Goal: Transaction & Acquisition: Book appointment/travel/reservation

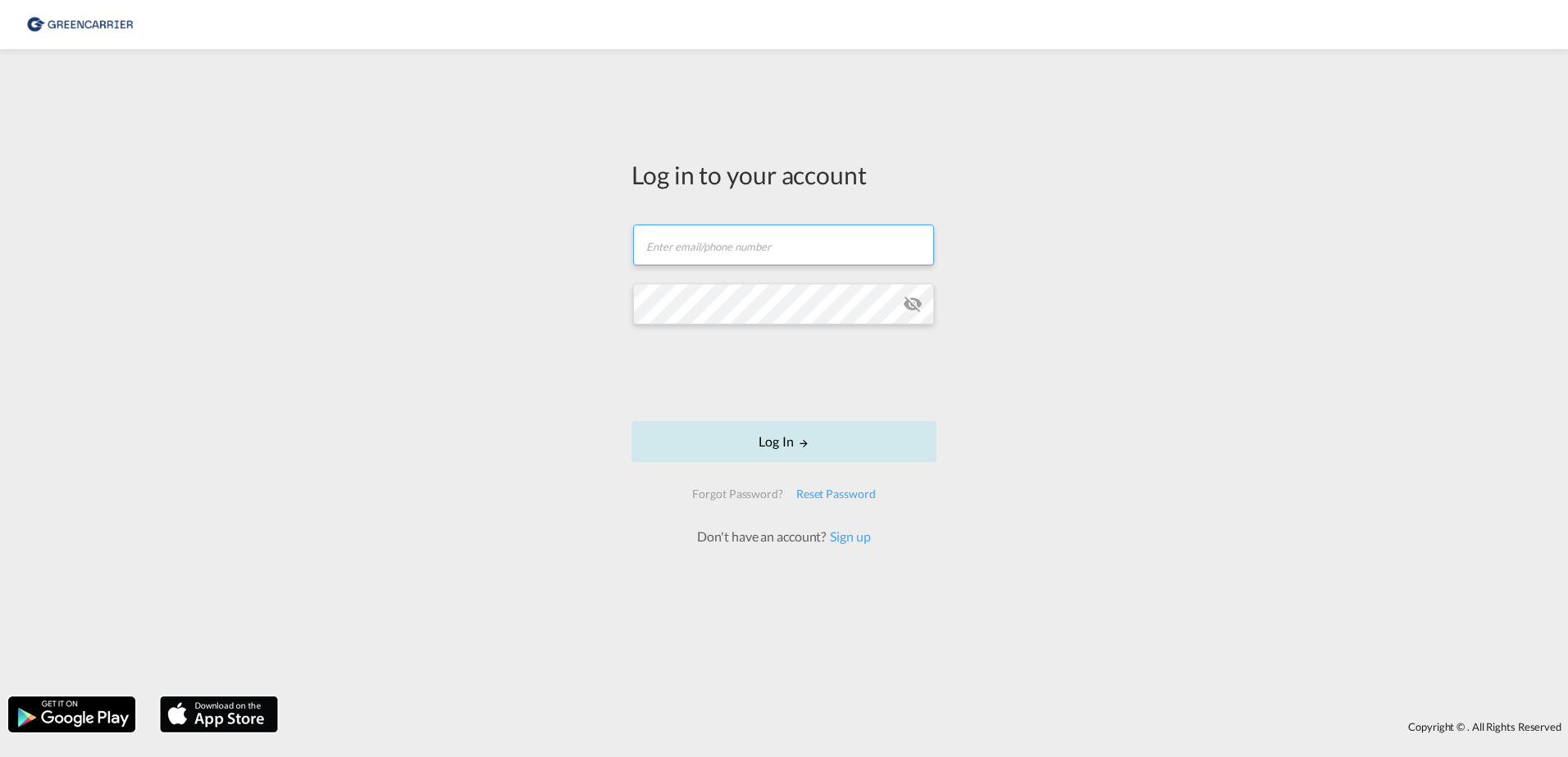
type input "[EMAIL_ADDRESS][DOMAIN_NAME]"
click at [793, 459] on button "Log In" at bounding box center [784, 442] width 305 height 41
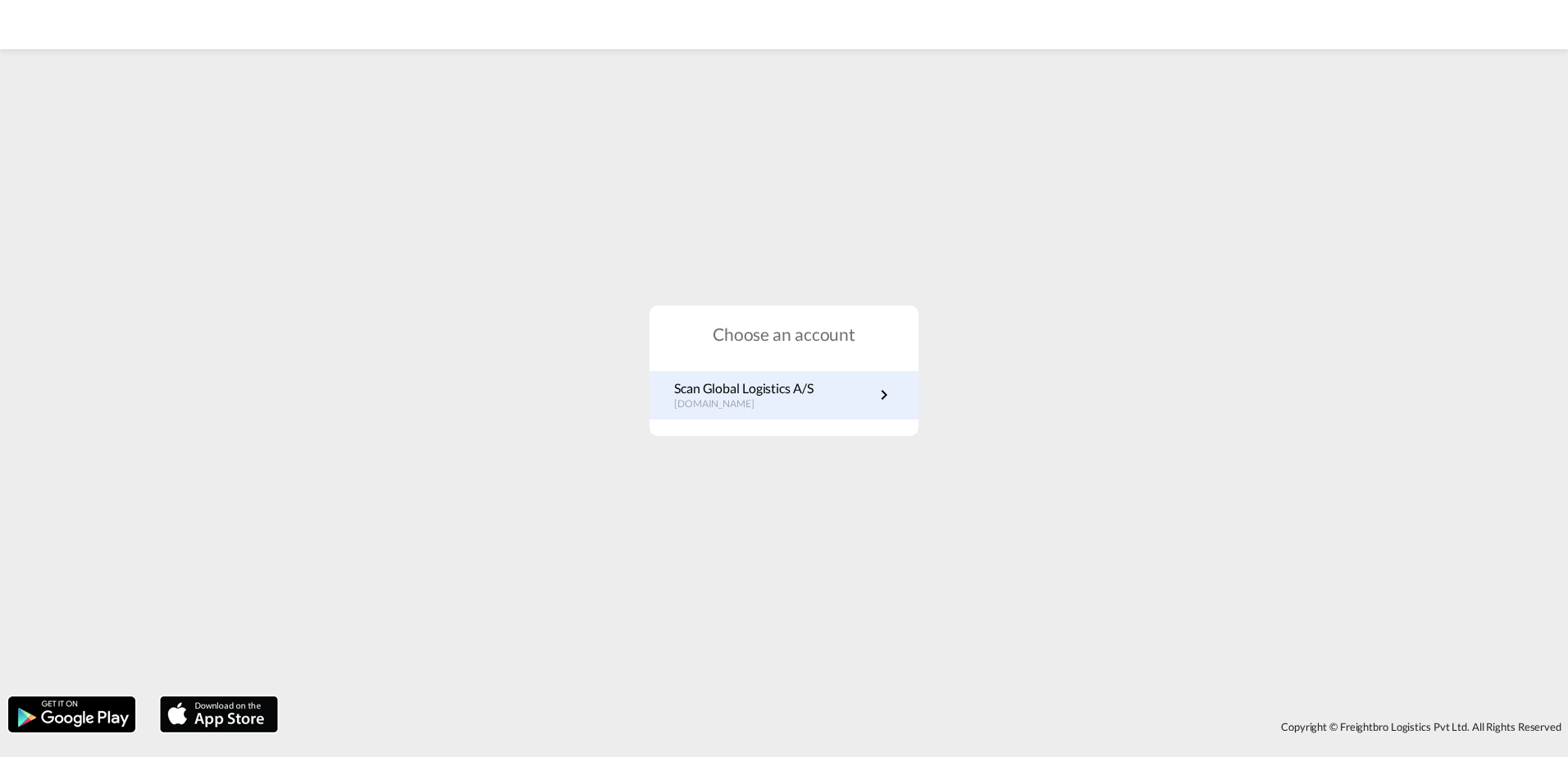
click at [811, 386] on p "Scan Global Logistics A/S" at bounding box center [743, 388] width 139 height 18
click at [877, 400] on md-icon "icon-chevron-right" at bounding box center [883, 395] width 20 height 20
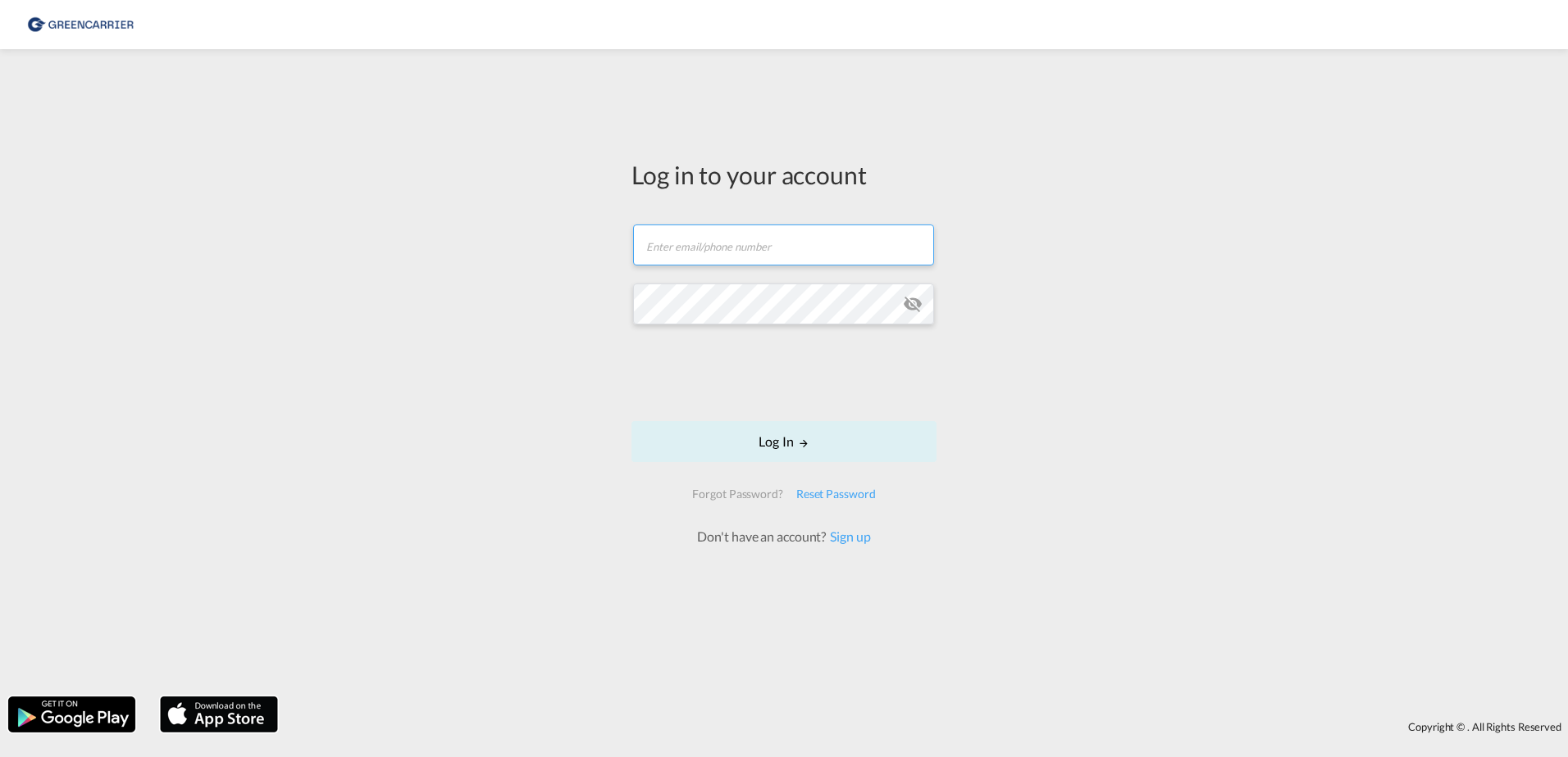
click at [796, 249] on input "text" at bounding box center [784, 245] width 301 height 41
type input "OceanNovonesis.cph@scangl.com"
click at [813, 434] on button "Log In" at bounding box center [784, 442] width 305 height 41
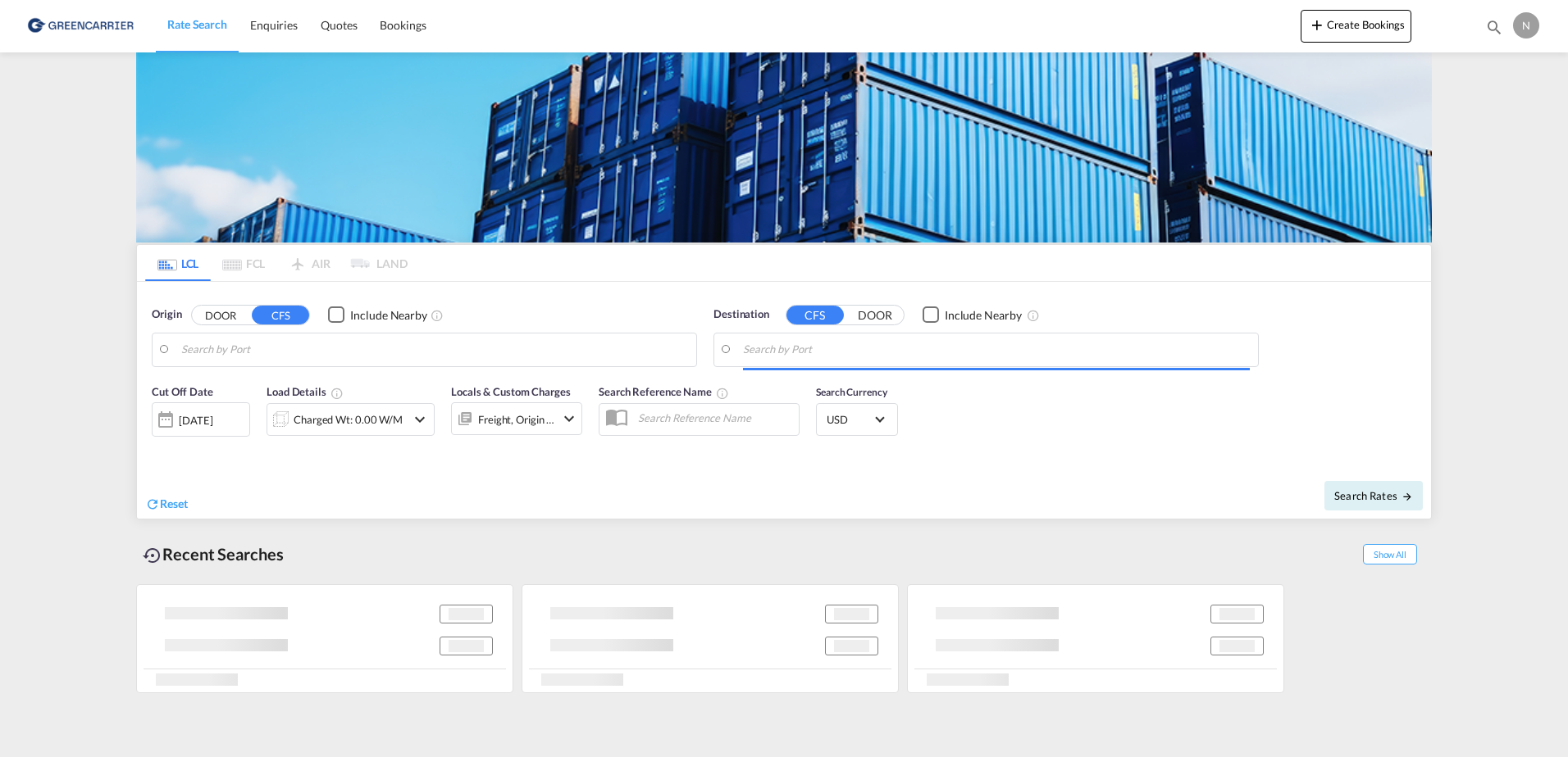
type input "DK-2880, Bagsværd, [GEOGRAPHIC_DATA], [GEOGRAPHIC_DATA]"
type input "Bangkok, THBKK"
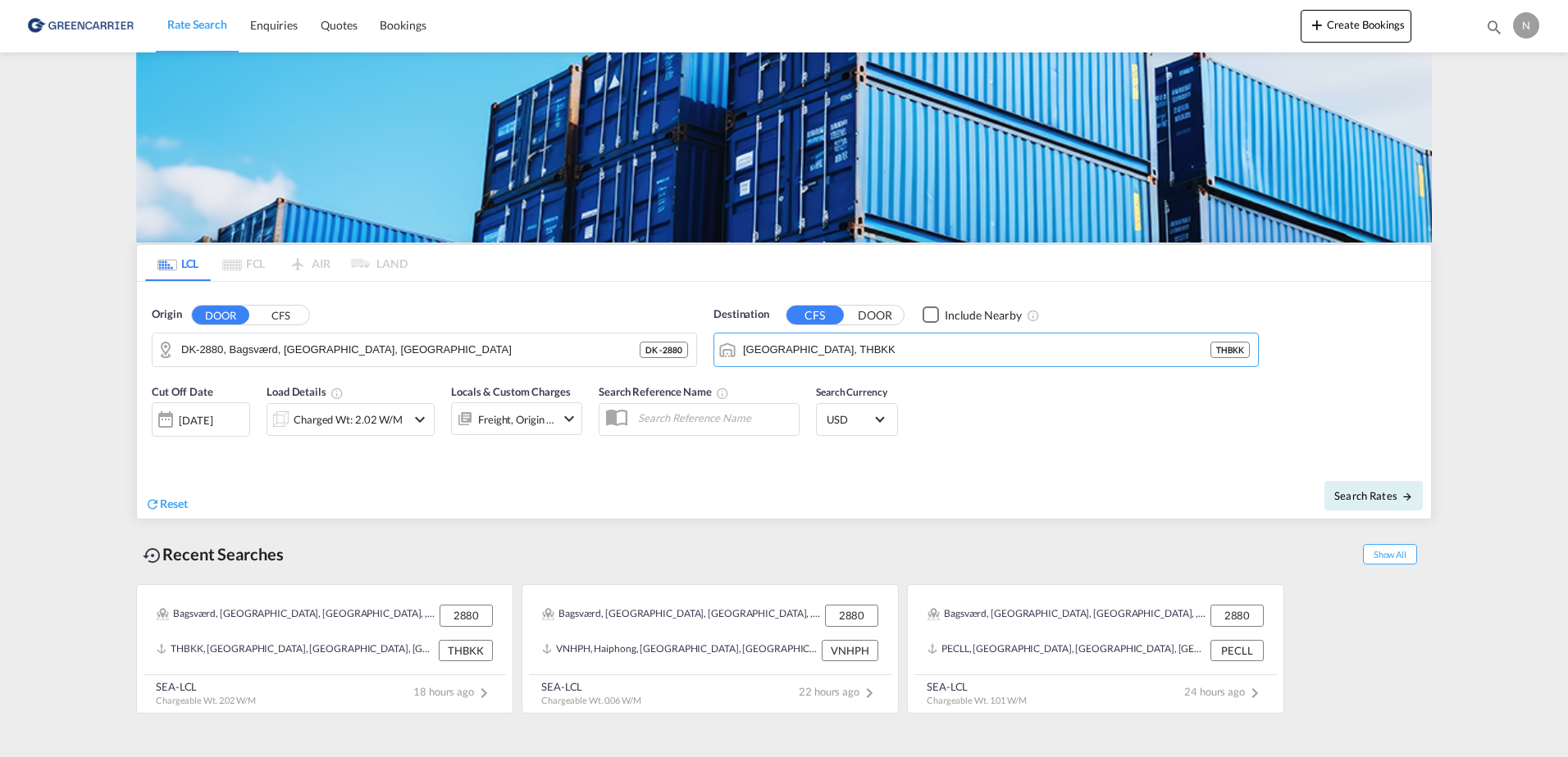
click at [999, 455] on div "Cut Off Date 24 Sep 2025 24/09/2025 Load Details Charged Wt: 2.02 W/M Locals & …" at bounding box center [784, 419] width 1294 height 89
click at [1098, 359] on input "Bangkok, THBKK" at bounding box center [996, 350] width 507 height 24
click at [965, 354] on input "Bangkok, THBKK" at bounding box center [996, 350] width 507 height 24
click at [1235, 345] on button "Clear Input" at bounding box center [1241, 350] width 24 height 24
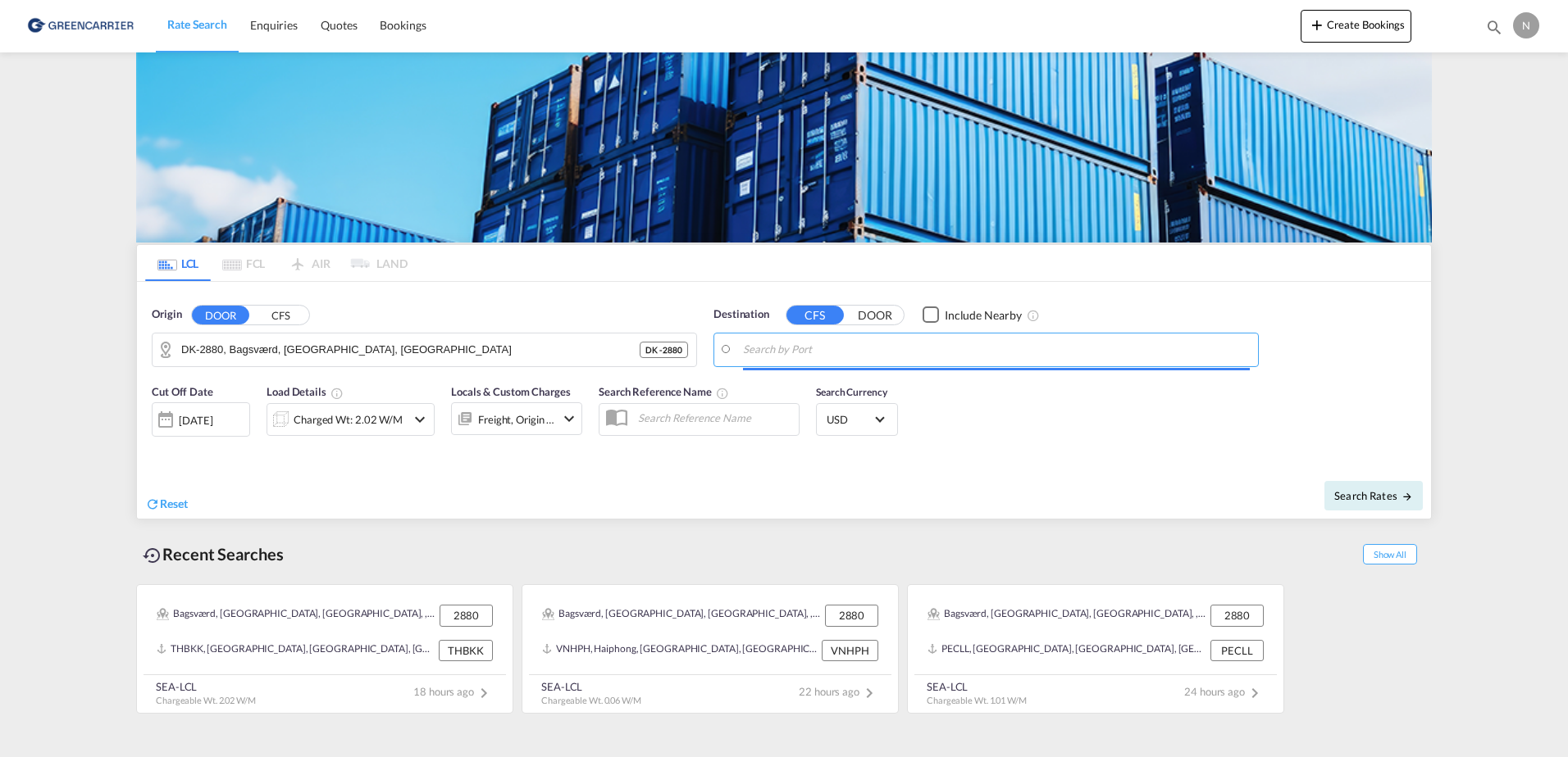
click at [1175, 349] on input "Search by Port" at bounding box center [996, 350] width 507 height 24
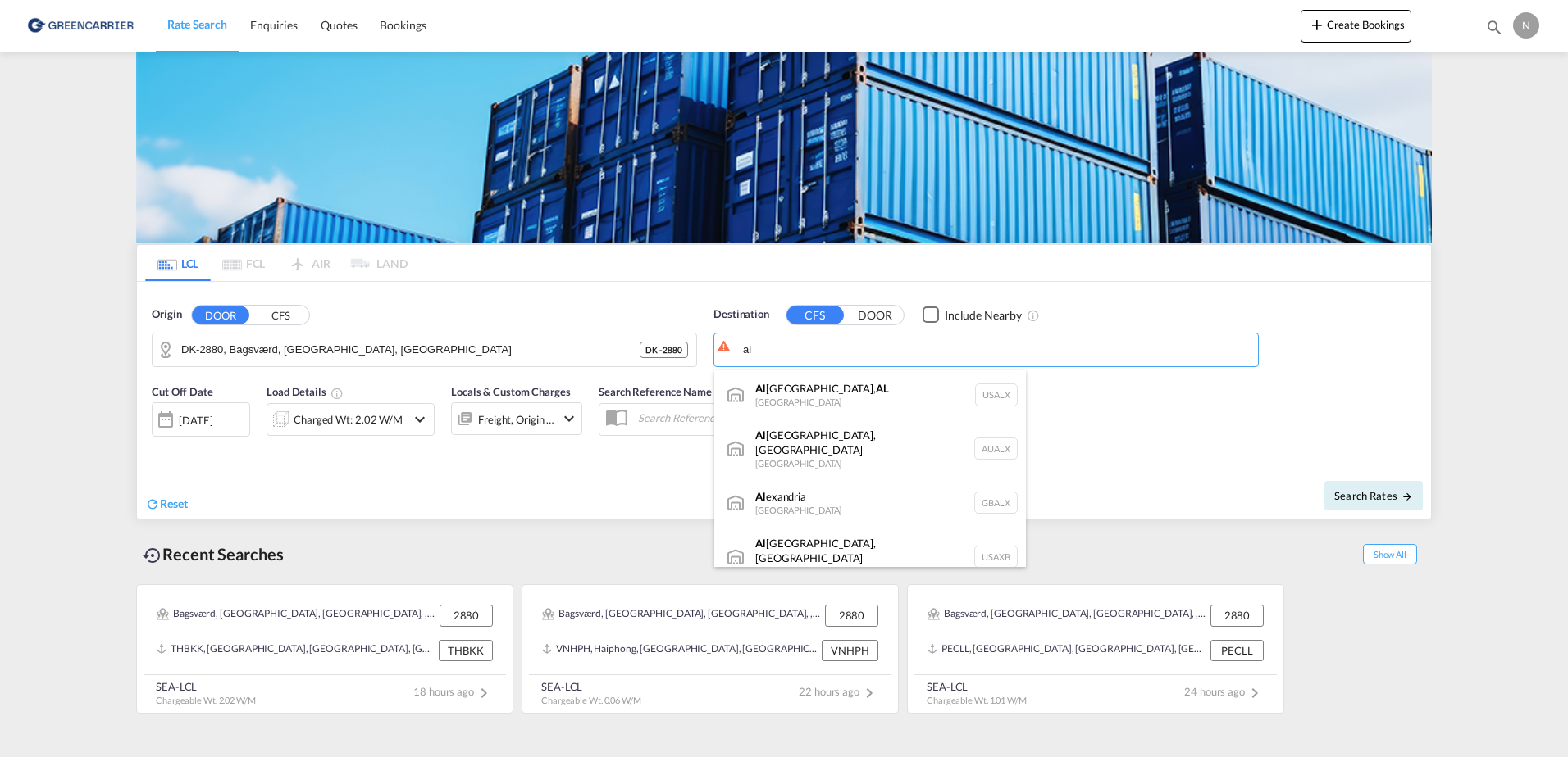
type input "a"
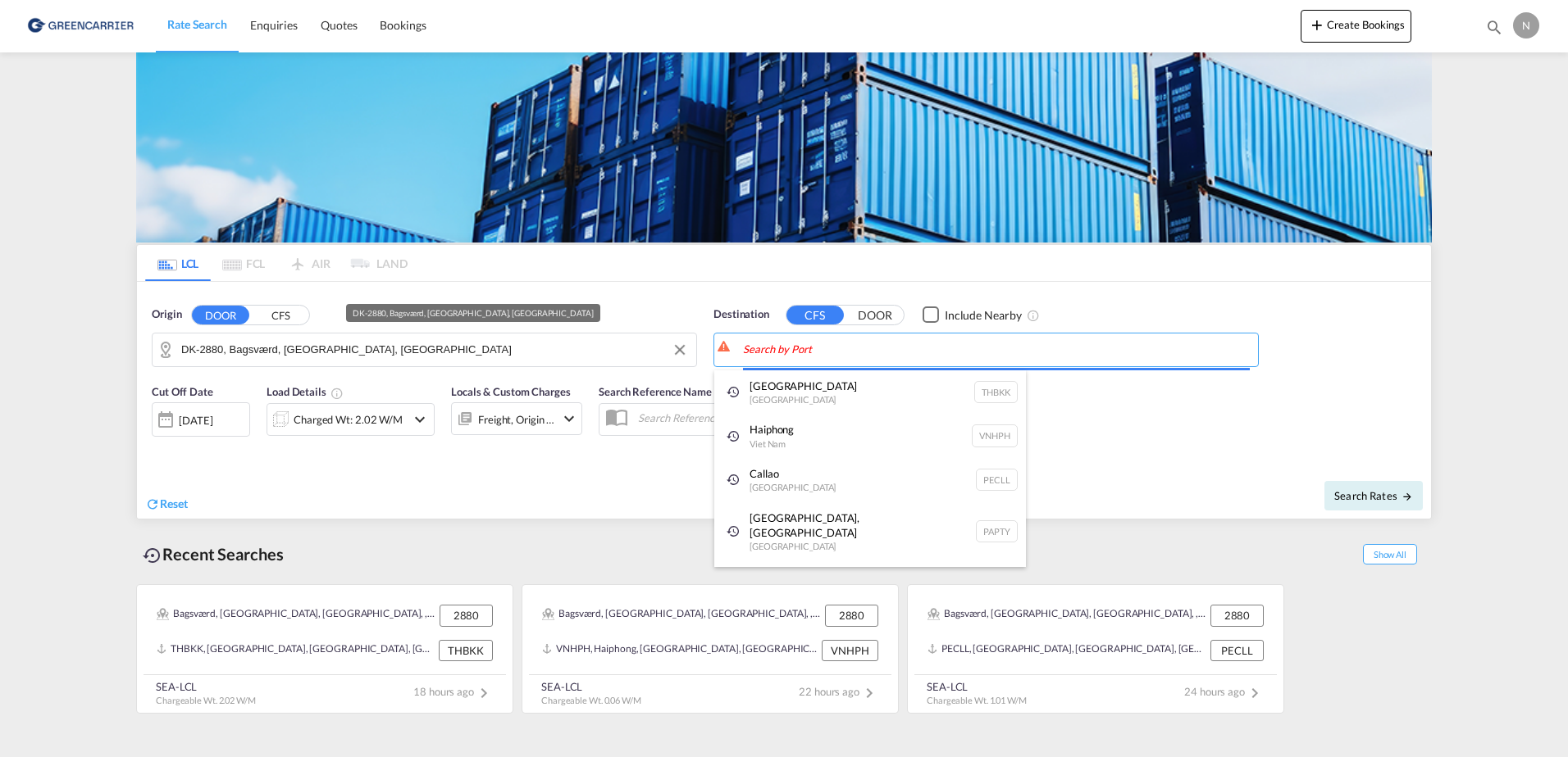
click at [802, 353] on body "Rate Search Enquiries Quotes Bookings Rate Search Enquiries" at bounding box center [784, 378] width 1568 height 757
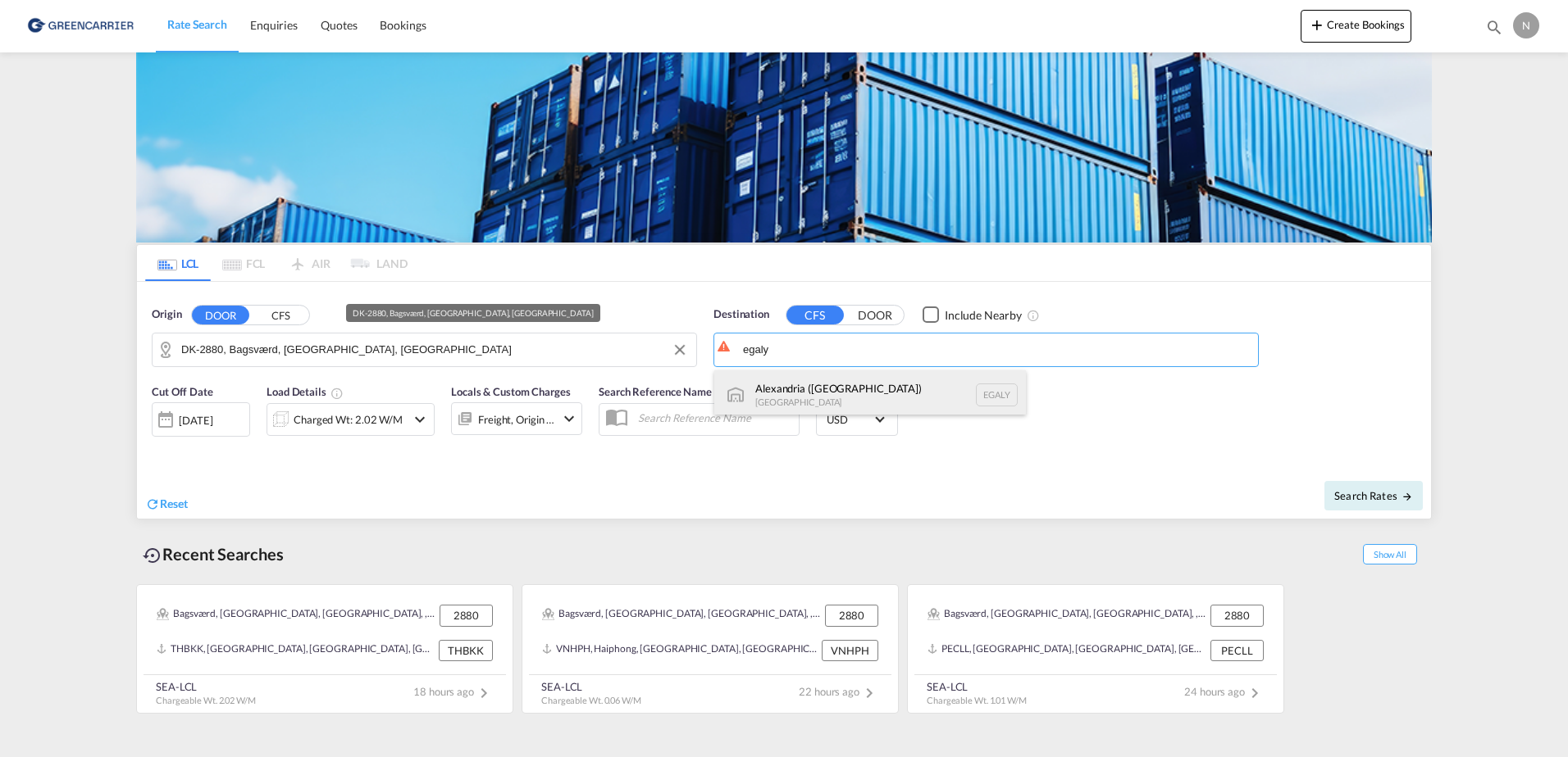
click at [832, 400] on div "Alexandria (El Iskandariya) Egypt EGALY" at bounding box center [870, 395] width 312 height 49
type input "Alexandria (El Iskandariya), EGALY"
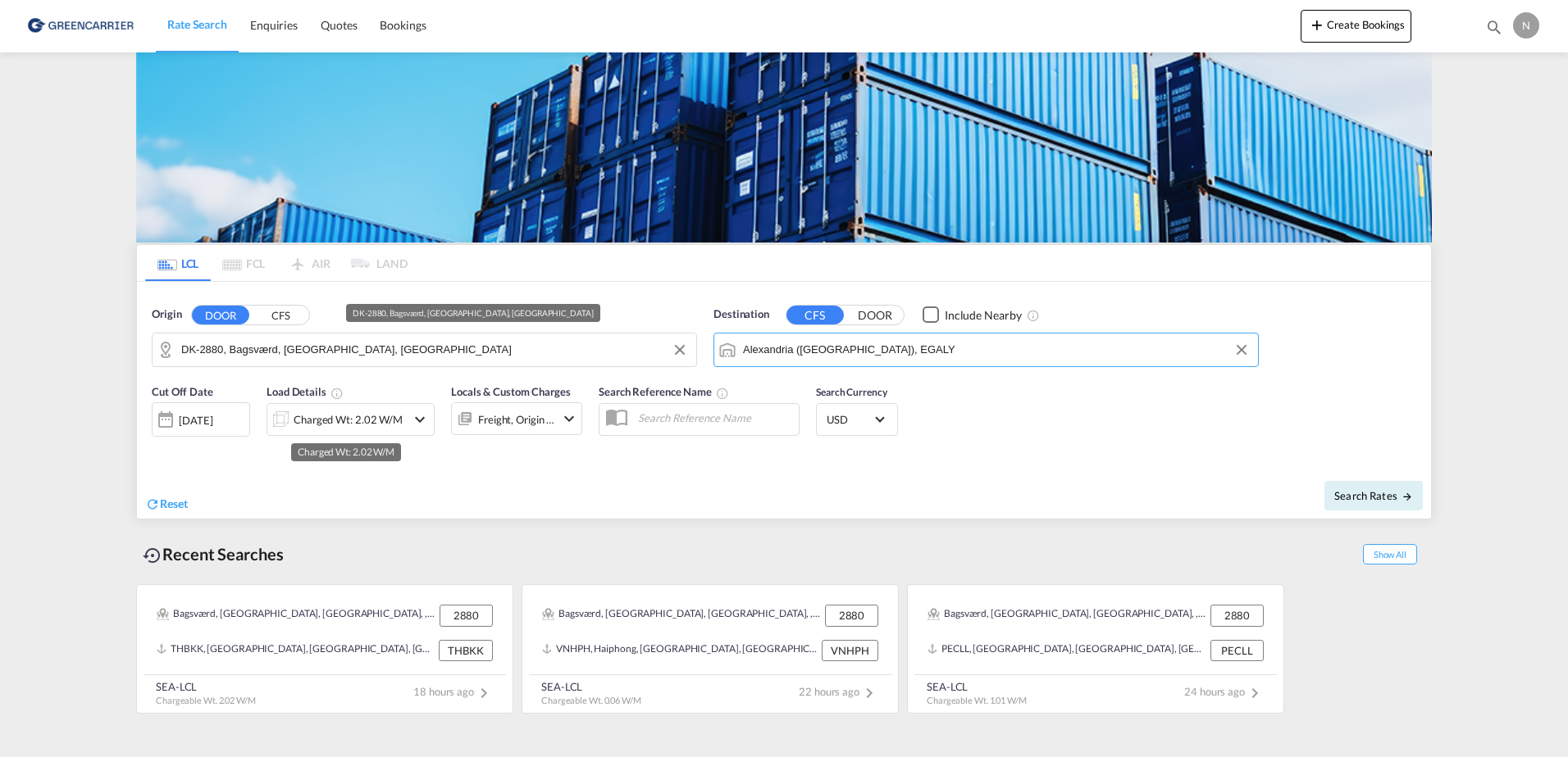
click at [310, 420] on div "Charged Wt: 2.02 W/M" at bounding box center [347, 419] width 109 height 23
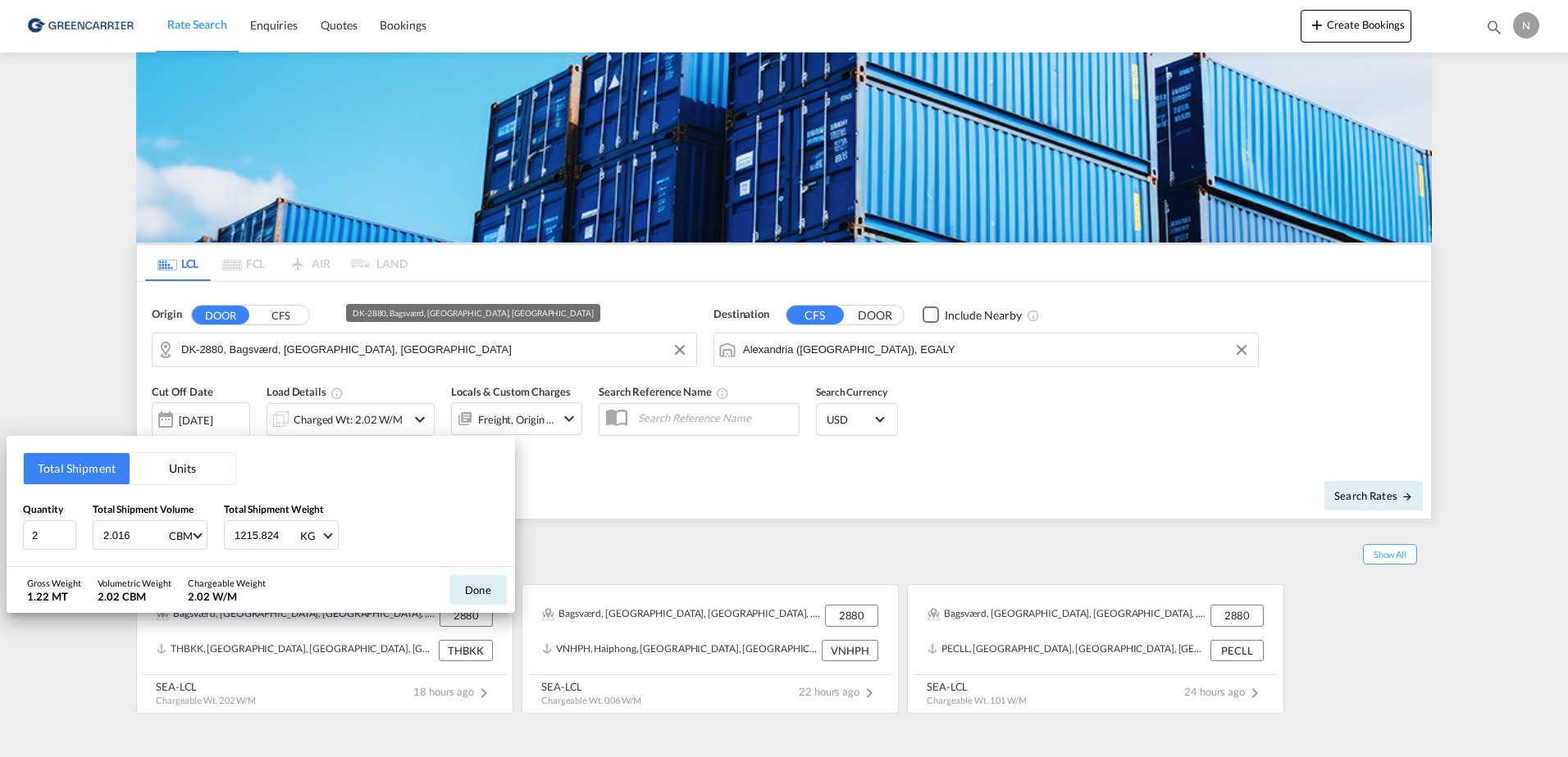
click at [141, 528] on input "2.016" at bounding box center [134, 535] width 65 height 28
click at [251, 533] on input "1215.824" at bounding box center [265, 535] width 65 height 28
type input "1101.0"
click at [485, 586] on button "Done" at bounding box center [477, 590] width 57 height 30
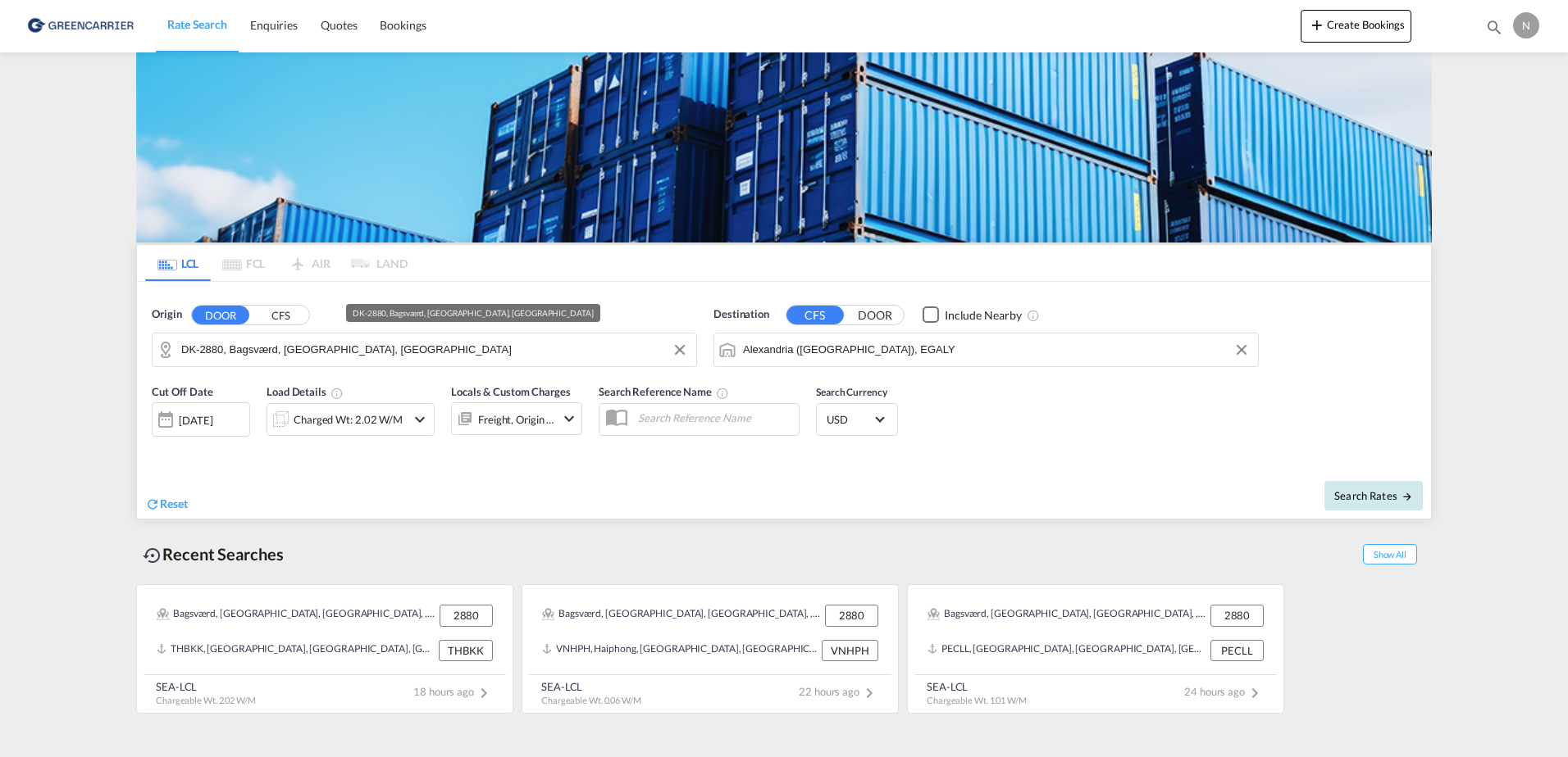
click at [1395, 489] on span "Search Rates" at bounding box center [1374, 496] width 78 height 13
type input "2880 to EGALY / 24 Sep 2025"
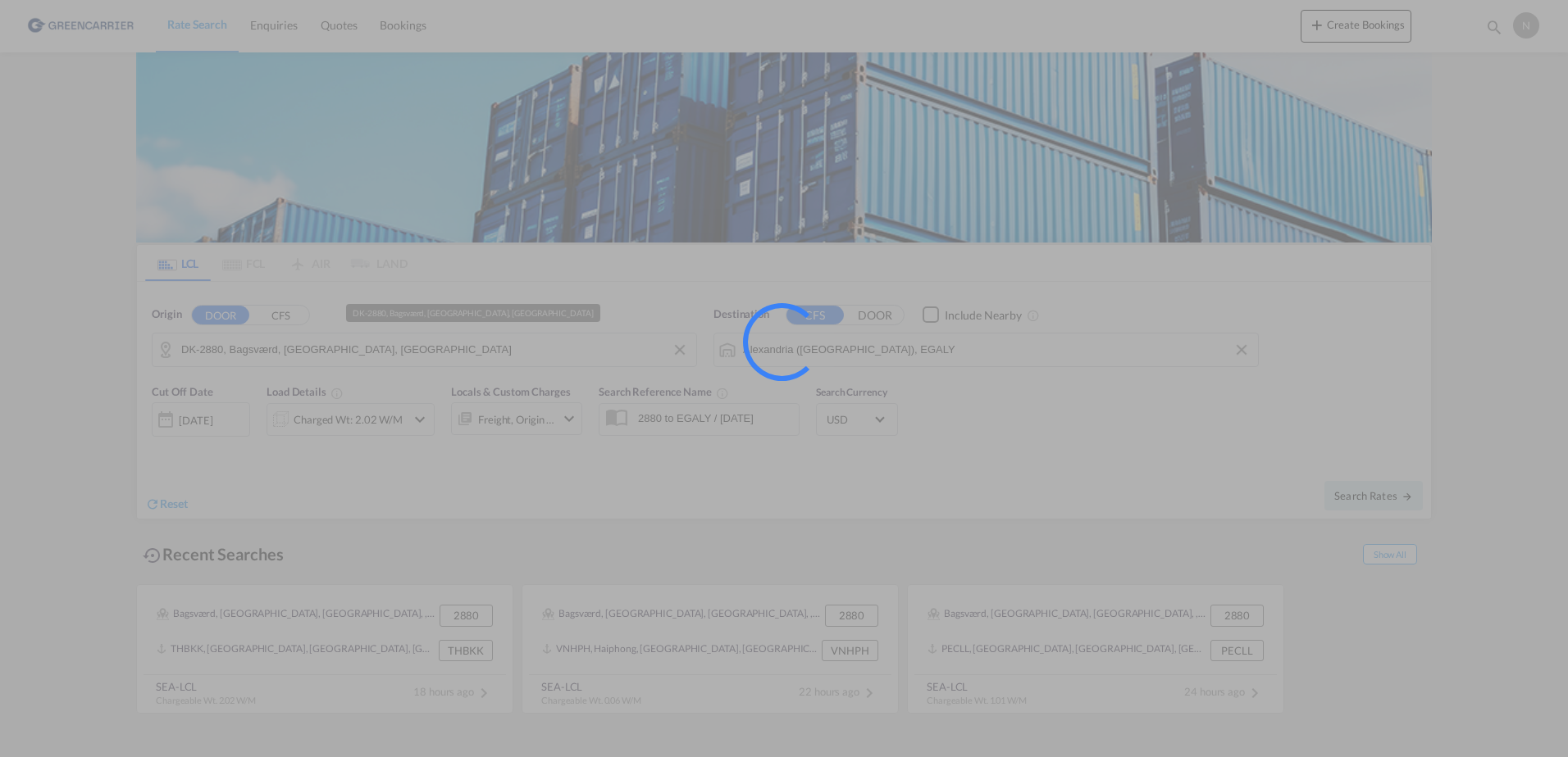
click at [556, 296] on div at bounding box center [784, 378] width 1568 height 757
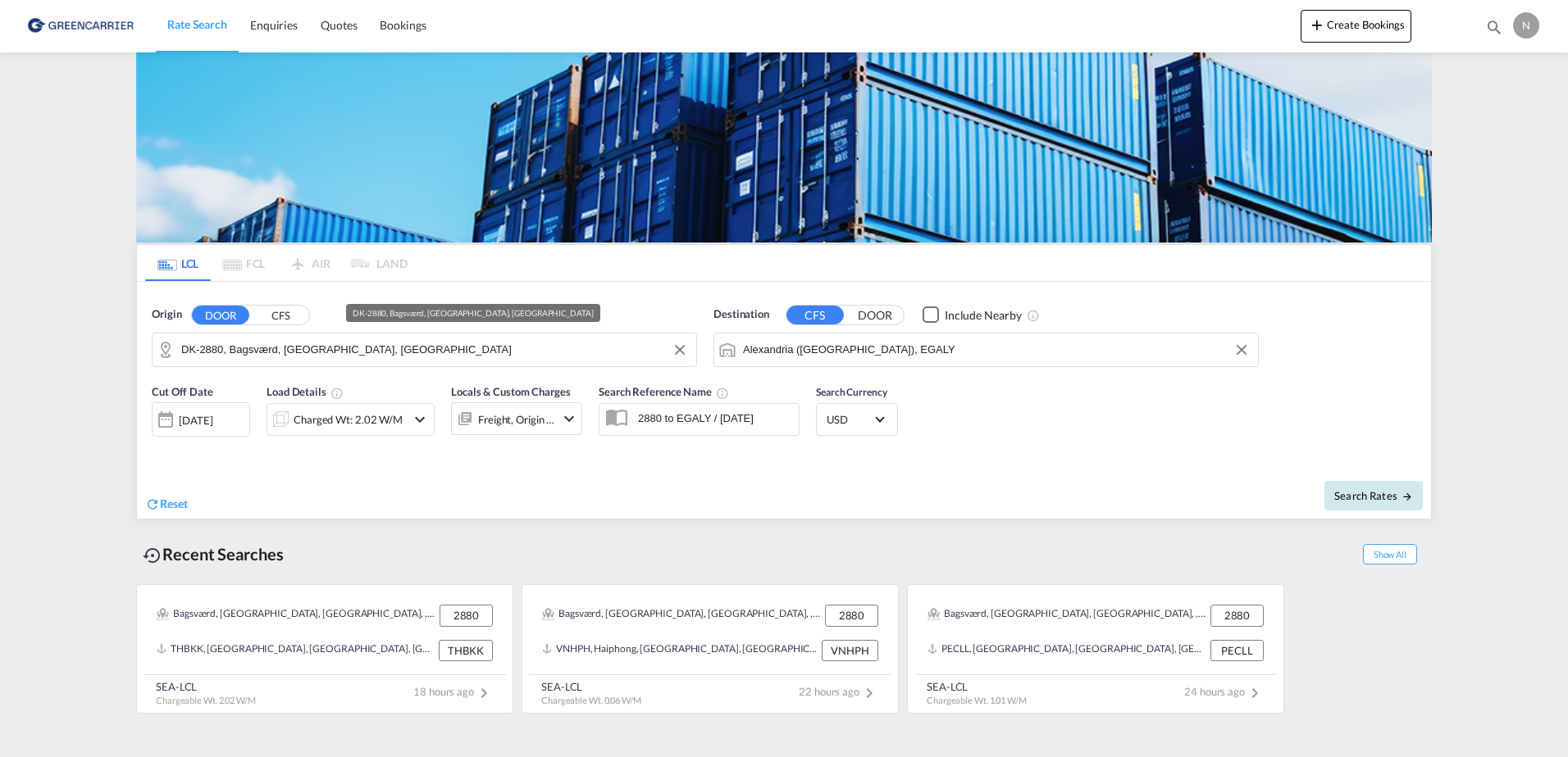
click at [1366, 498] on span "Search Rates" at bounding box center [1374, 496] width 78 height 13
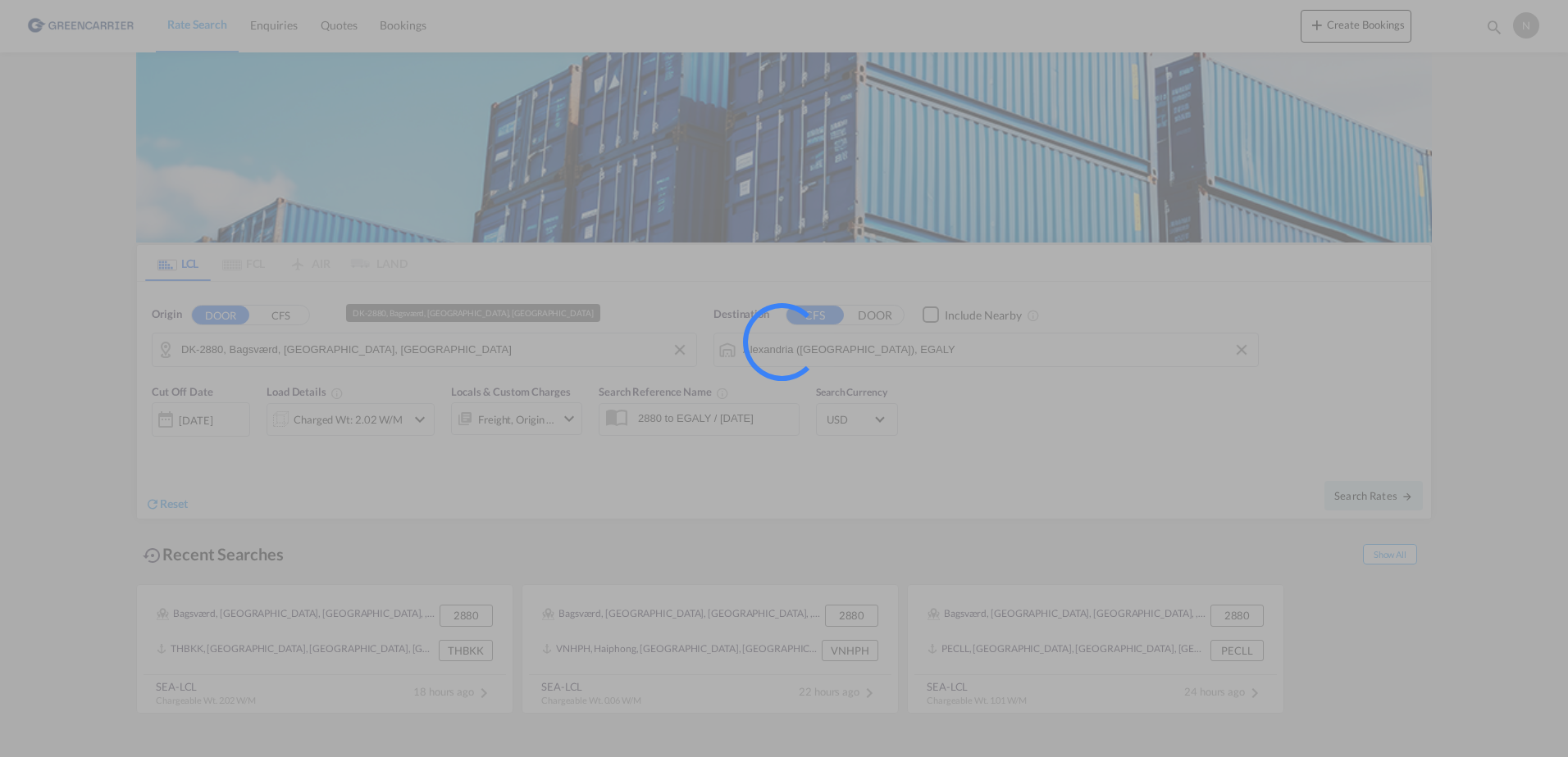
click at [672, 357] on div at bounding box center [784, 378] width 1568 height 757
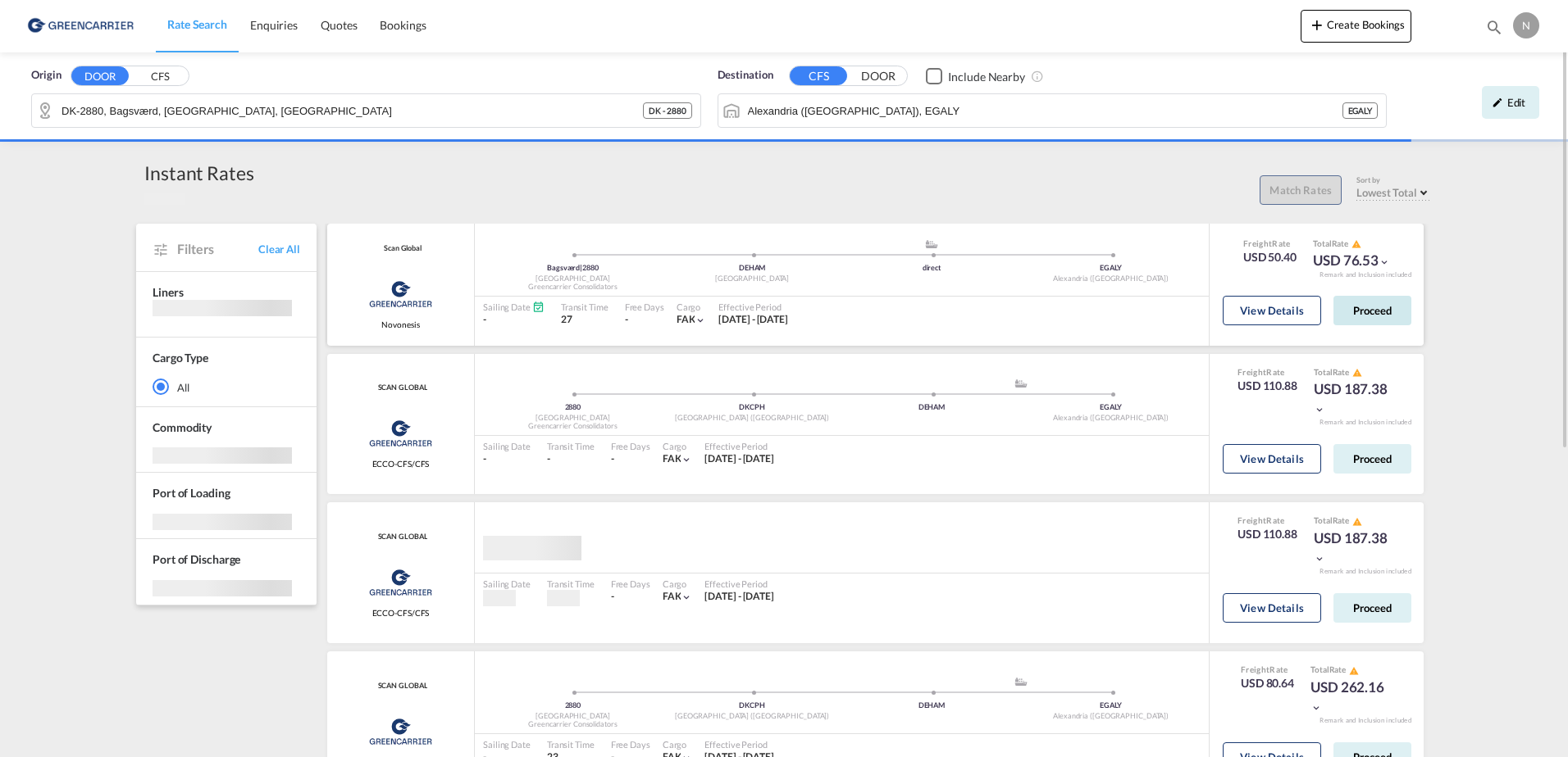
click at [1381, 315] on button "Proceed" at bounding box center [1372, 311] width 78 height 30
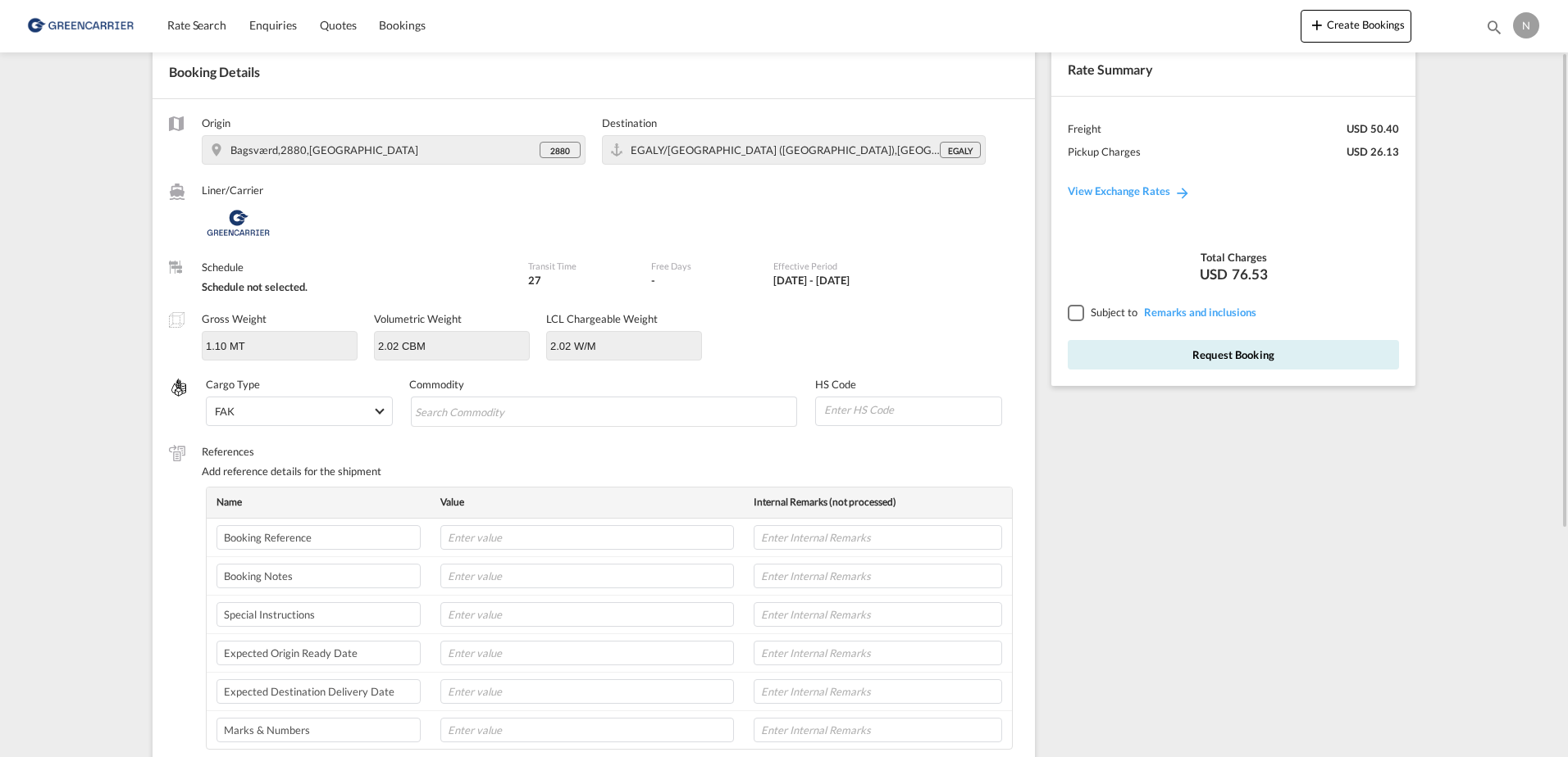
scroll to position [164, 0]
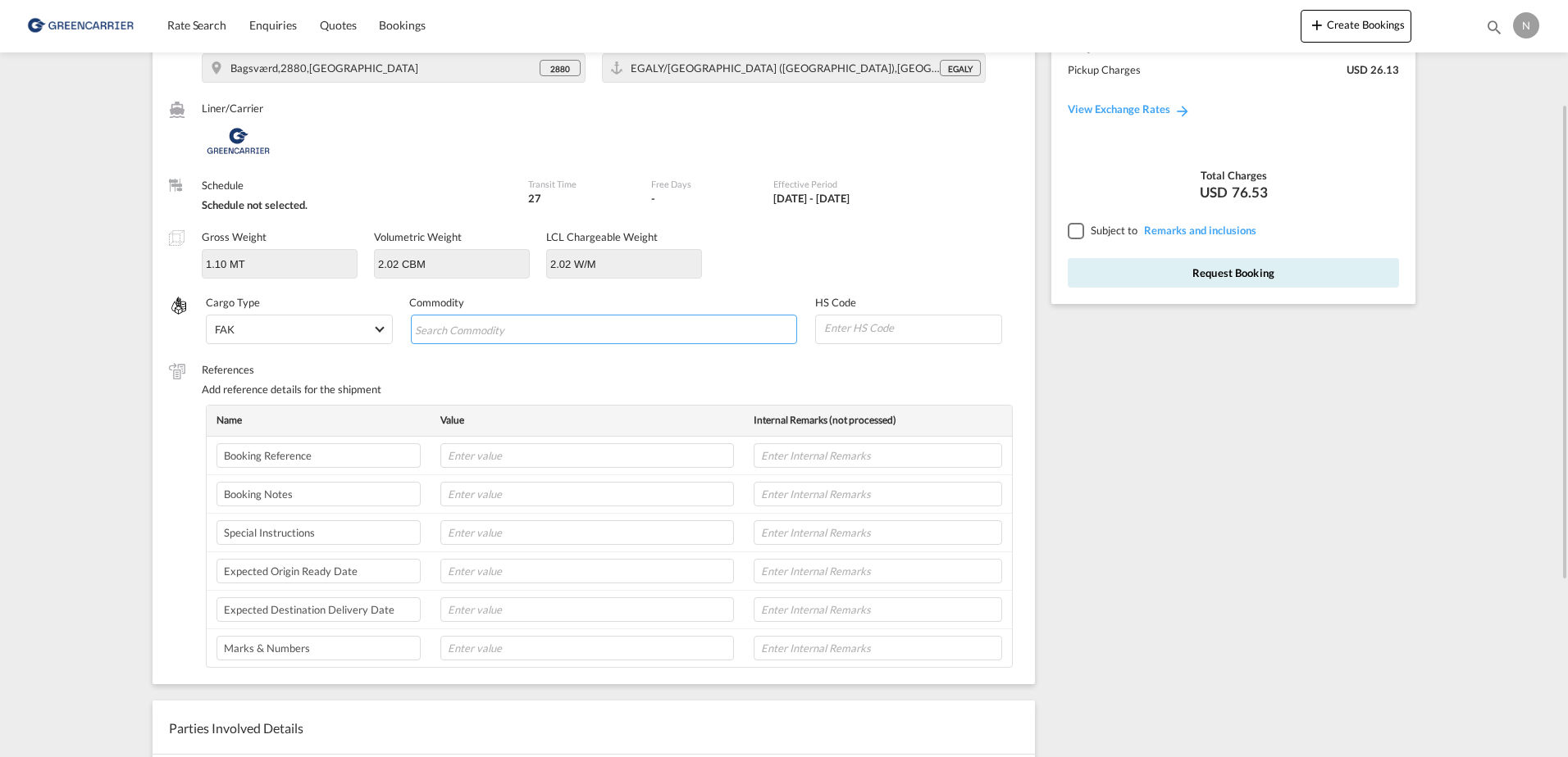
click at [527, 332] on input "Search Commodity" at bounding box center [489, 330] width 150 height 26
type input "ENZYMES"
type input "5"
type input "350790"
click at [446, 454] on input "text" at bounding box center [587, 456] width 293 height 24
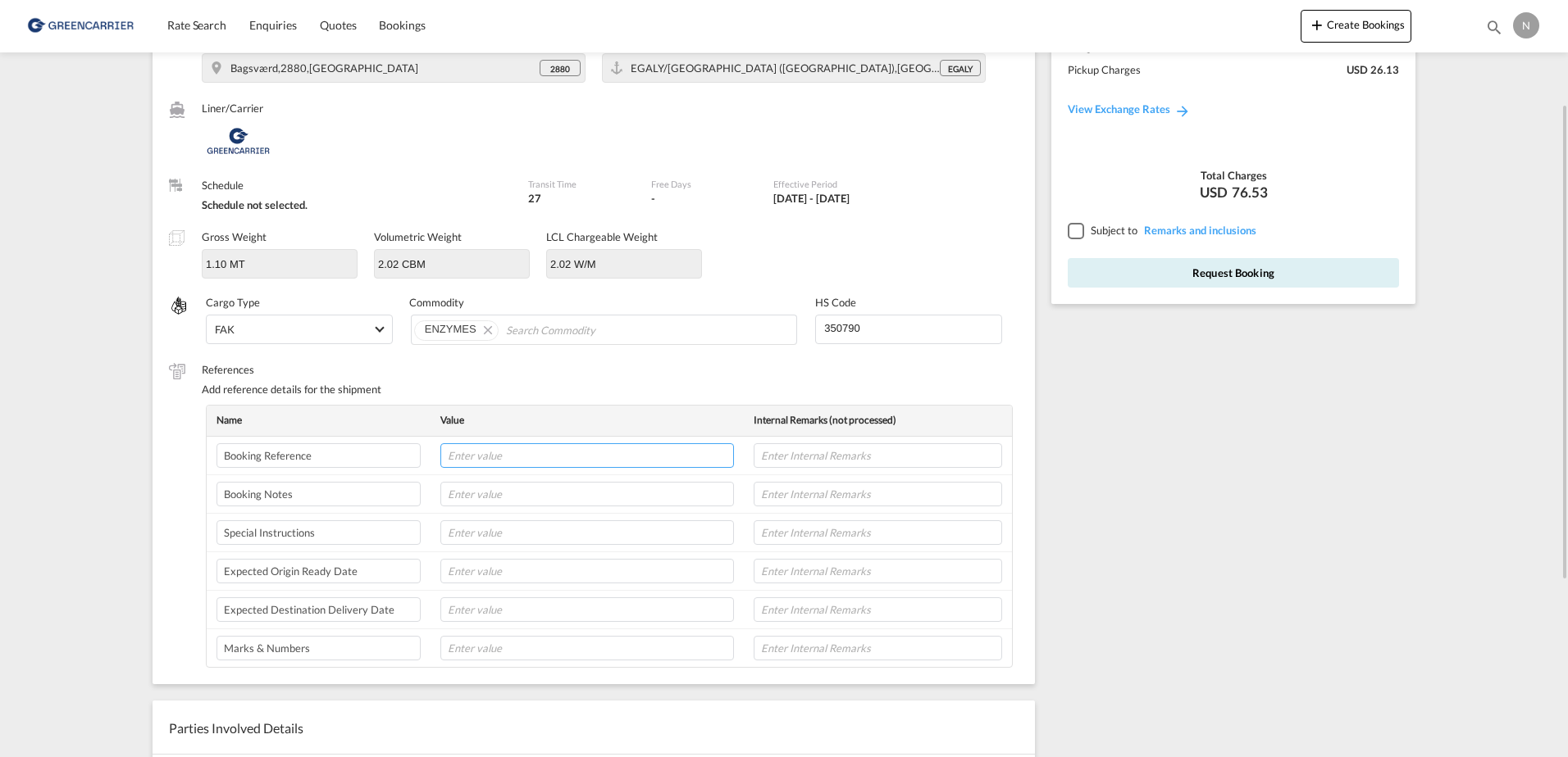
paste input "CPH32106848"
type input "CPH32106848"
click at [835, 450] on input "text" at bounding box center [878, 456] width 248 height 24
type input "NOVONESIS"
type input "30-09-25"
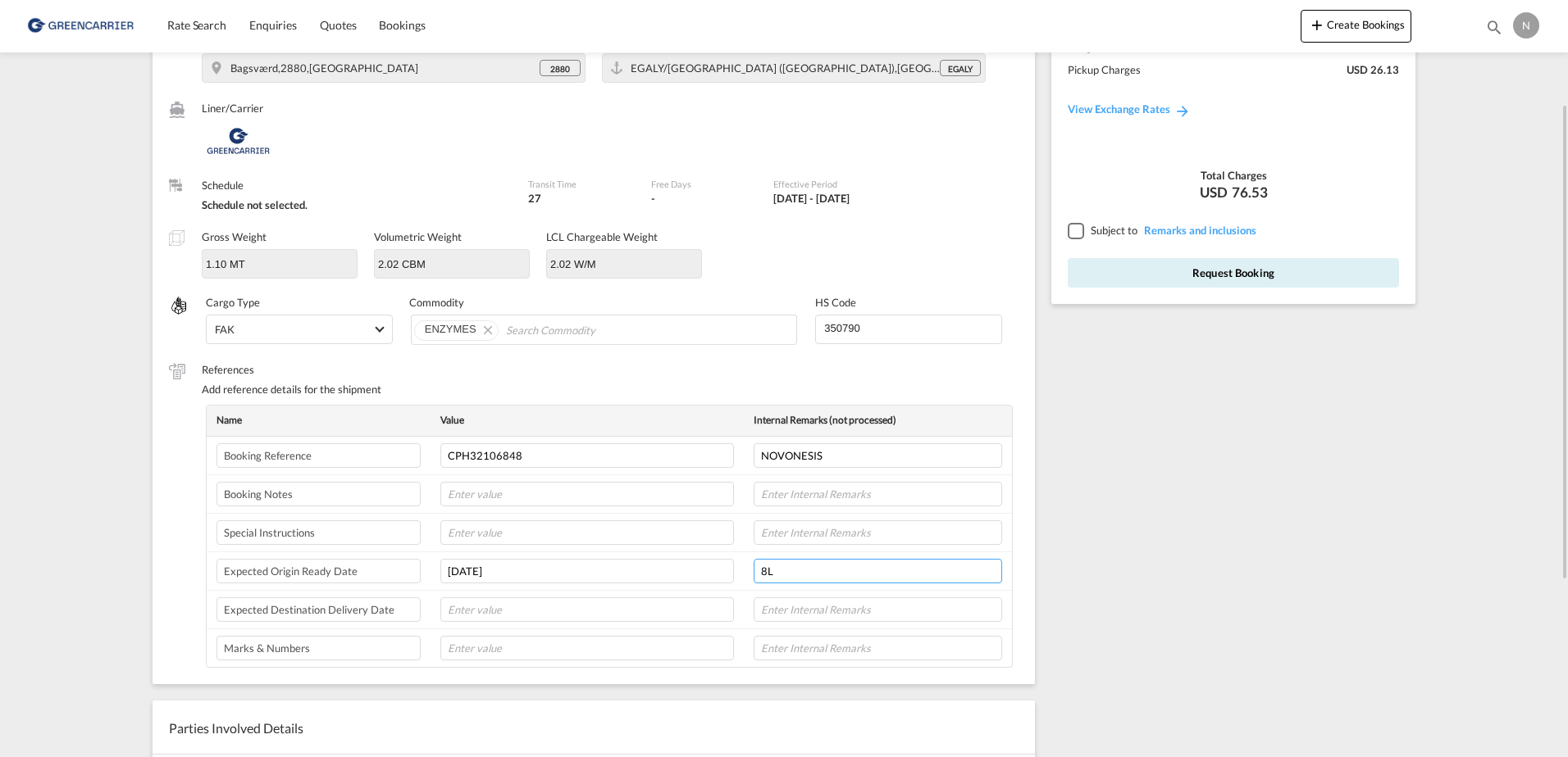
type input "8L"
click at [1185, 481] on div "Rate Summary Freight USD 50.40 Pickup Charges USD 26.13 View Exchange Rates Tot…" at bounding box center [1237, 491] width 388 height 1091
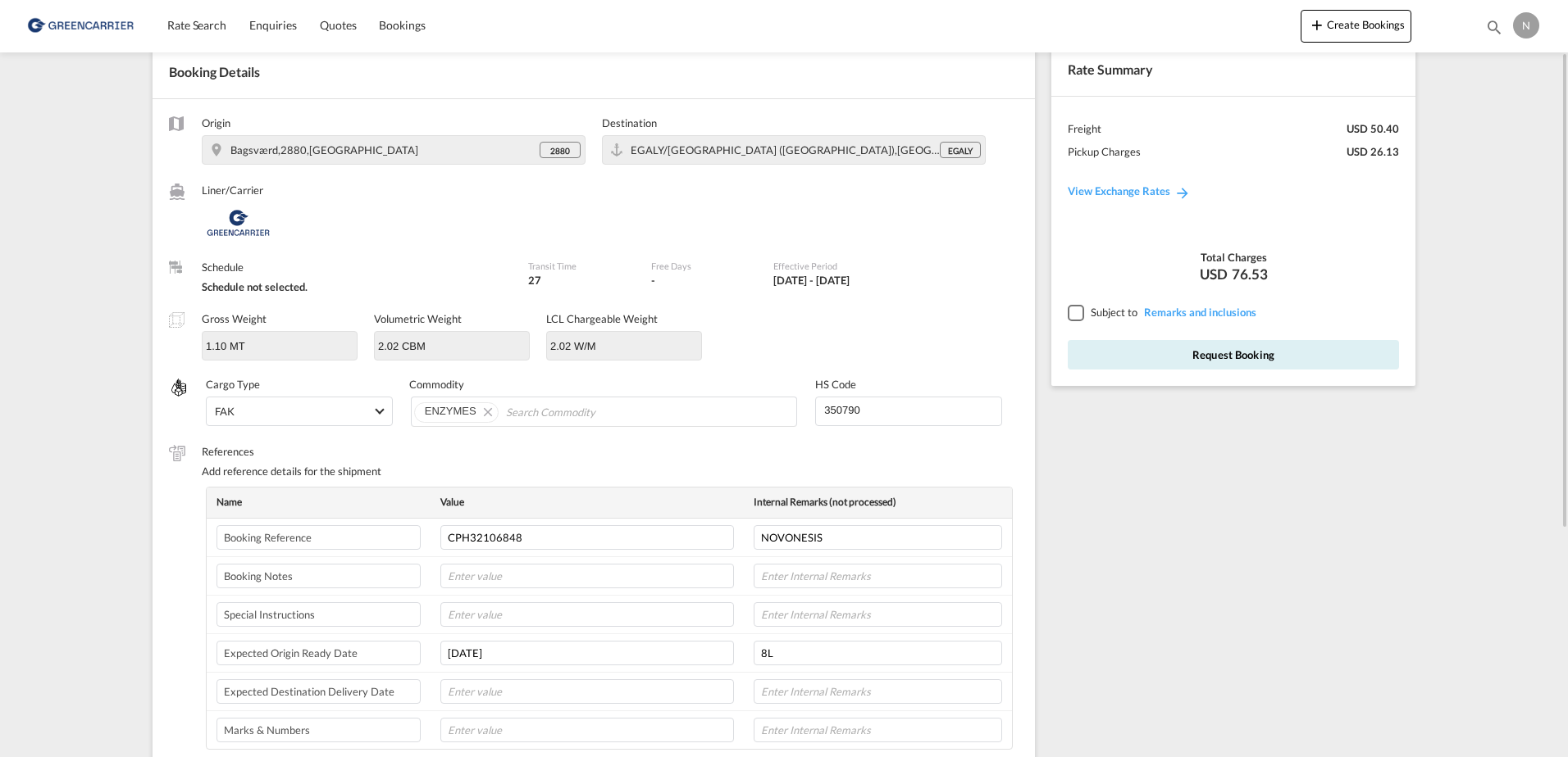
scroll to position [0, 0]
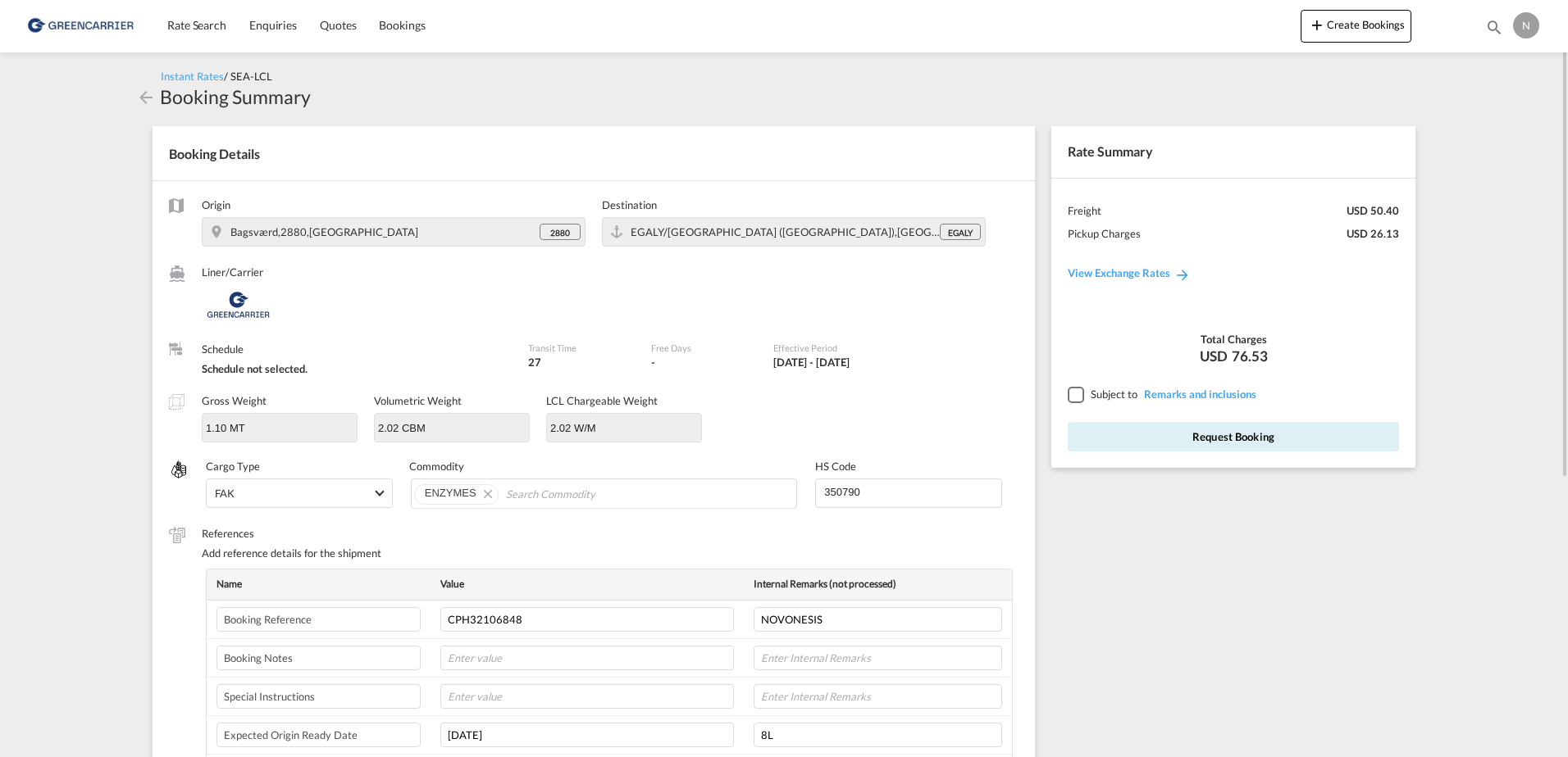
click at [1075, 392] on div at bounding box center [1075, 394] width 15 height 15
click at [1186, 447] on button "Request Booking" at bounding box center [1233, 437] width 332 height 30
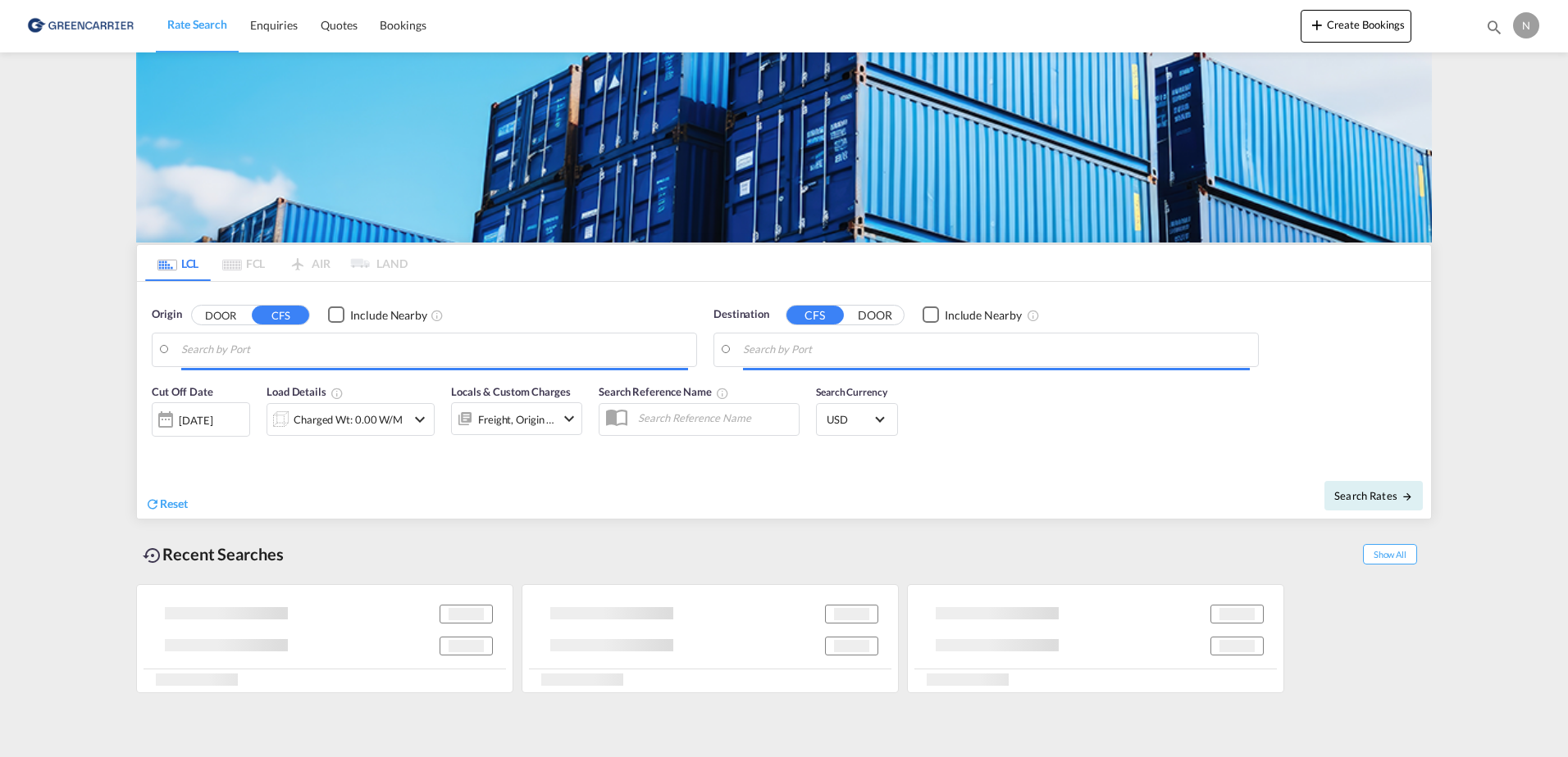
type input "DK-2880, Bagsværd, [GEOGRAPHIC_DATA], [GEOGRAPHIC_DATA]"
type input "Alexandria ([GEOGRAPHIC_DATA]), EGALY"
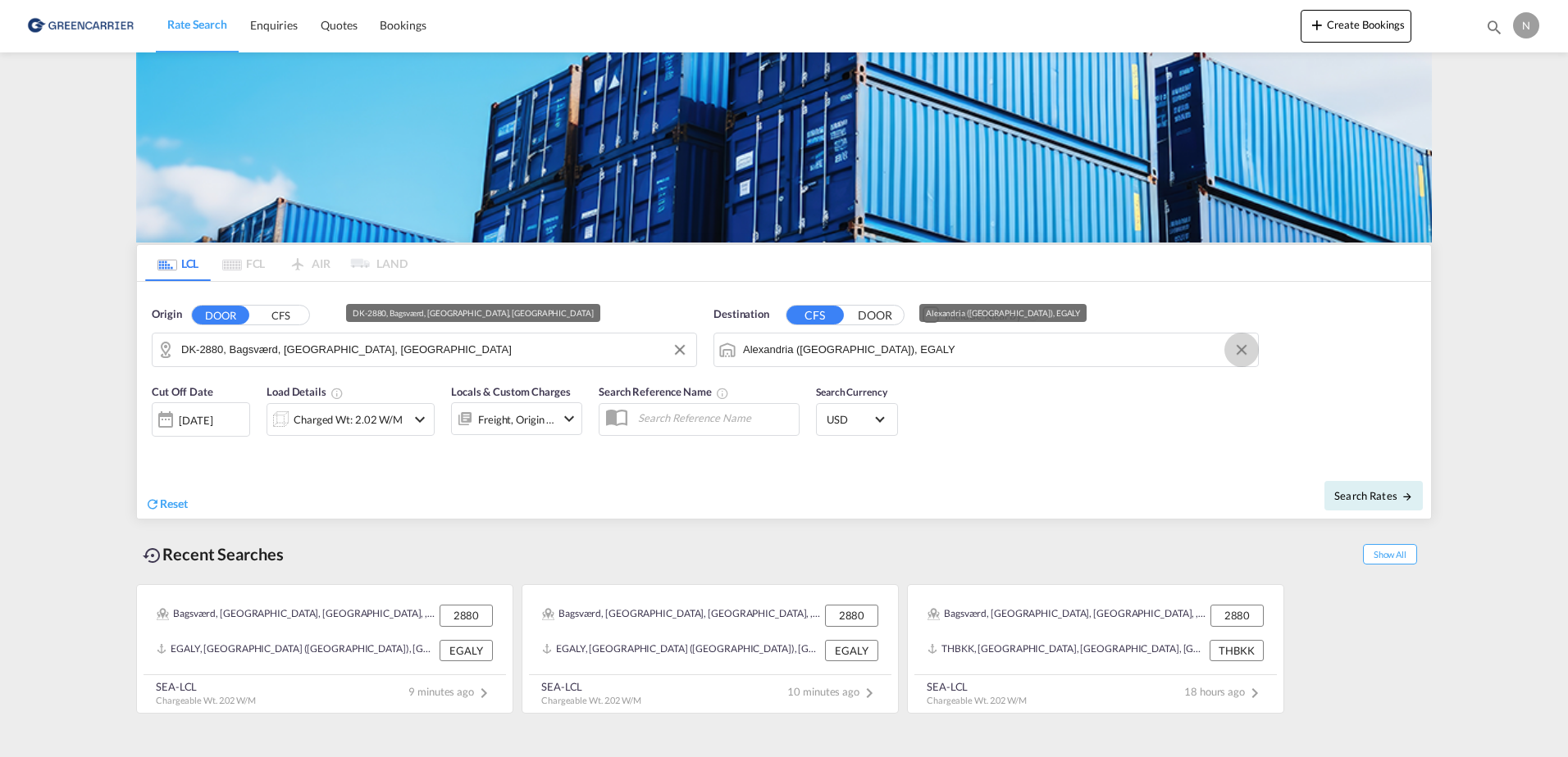
drag, startPoint x: 1244, startPoint y: 352, endPoint x: 1165, endPoint y: 356, distance: 79.1
click at [1244, 352] on button "Clear Input" at bounding box center [1241, 350] width 24 height 24
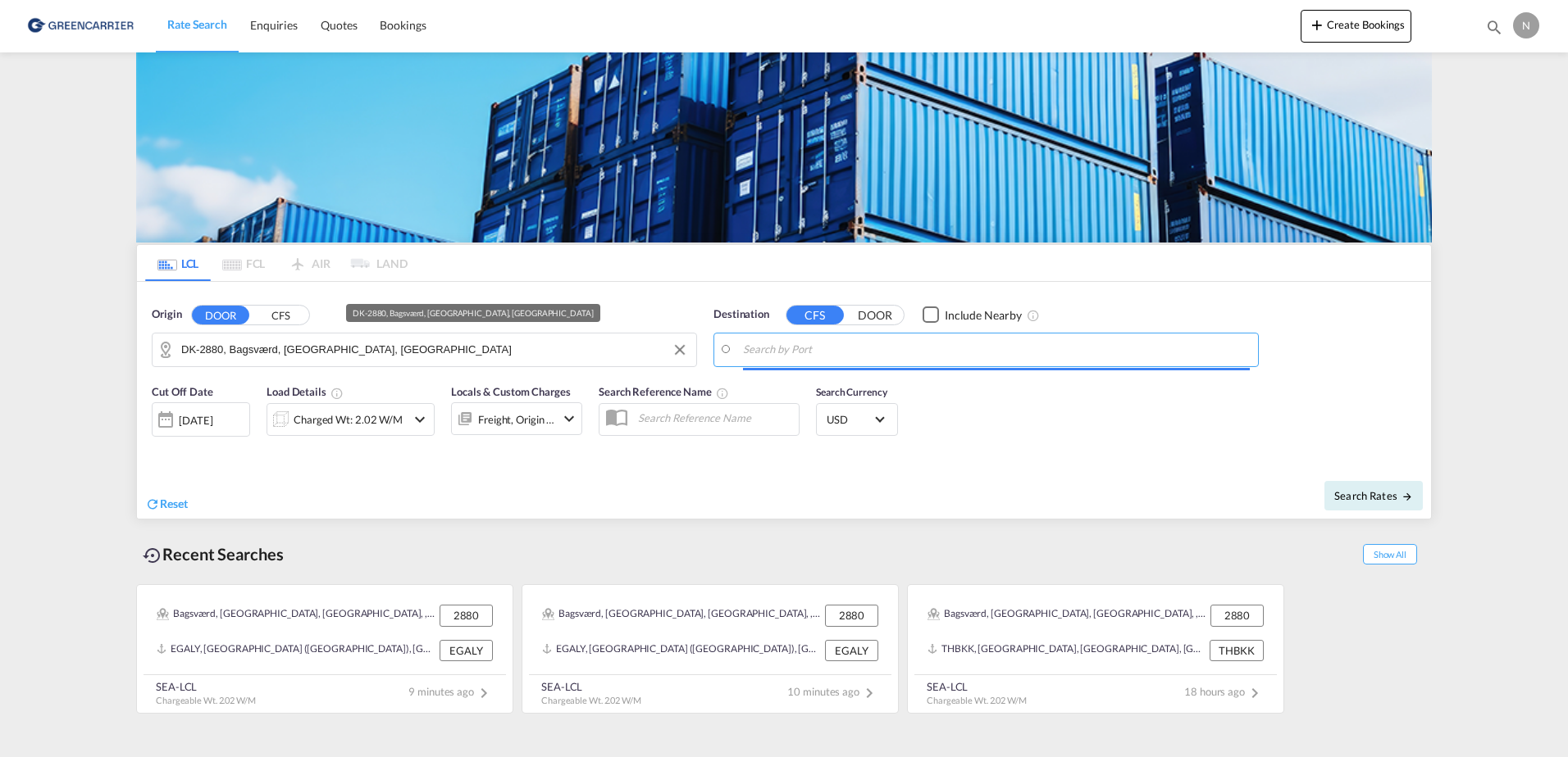
click at [1056, 357] on input "Search by Port" at bounding box center [996, 350] width 507 height 24
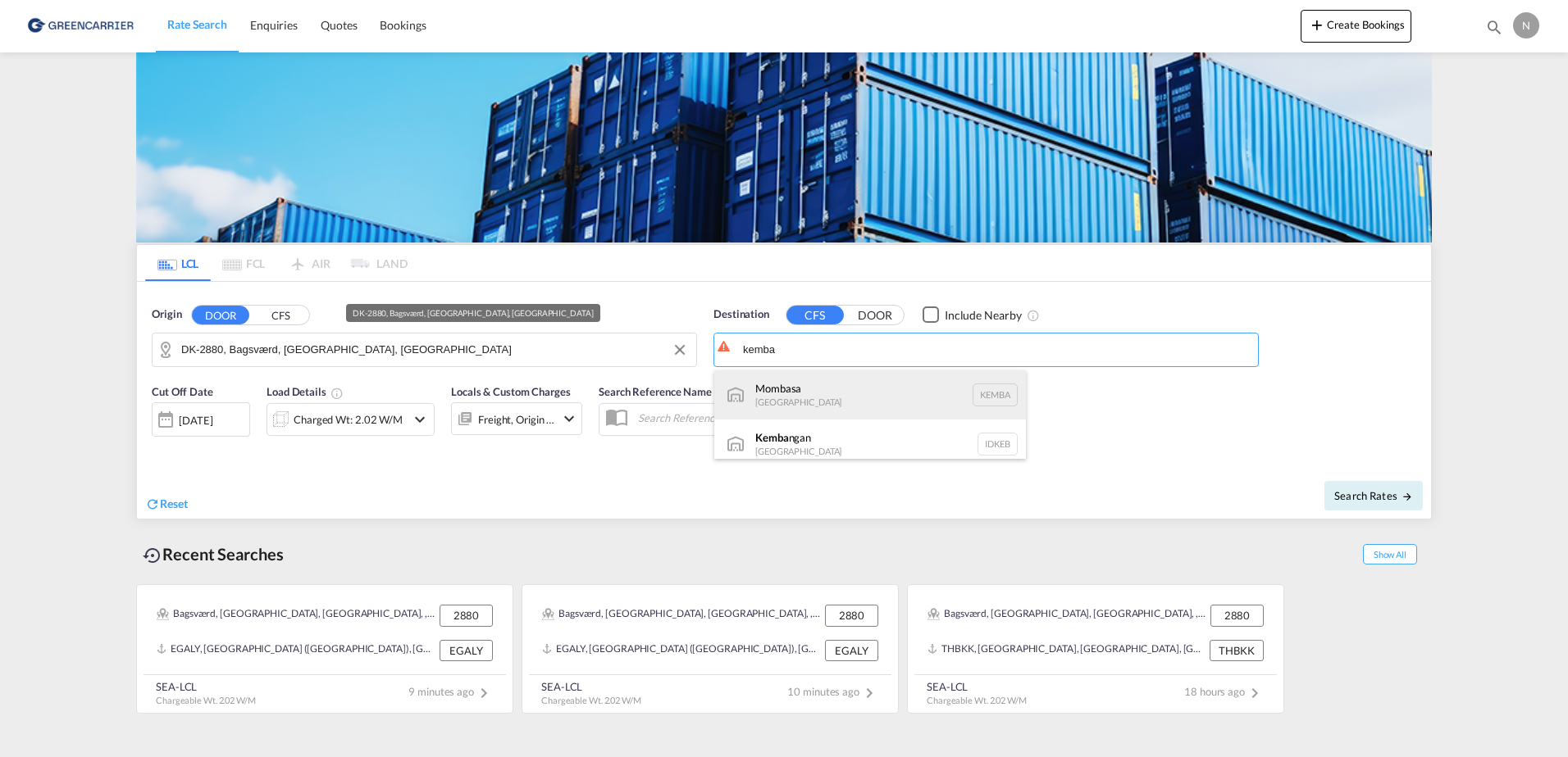
click at [921, 407] on div "Mombasa Kenya KEMBA" at bounding box center [870, 395] width 312 height 49
type input "Mombasa, KEMBA"
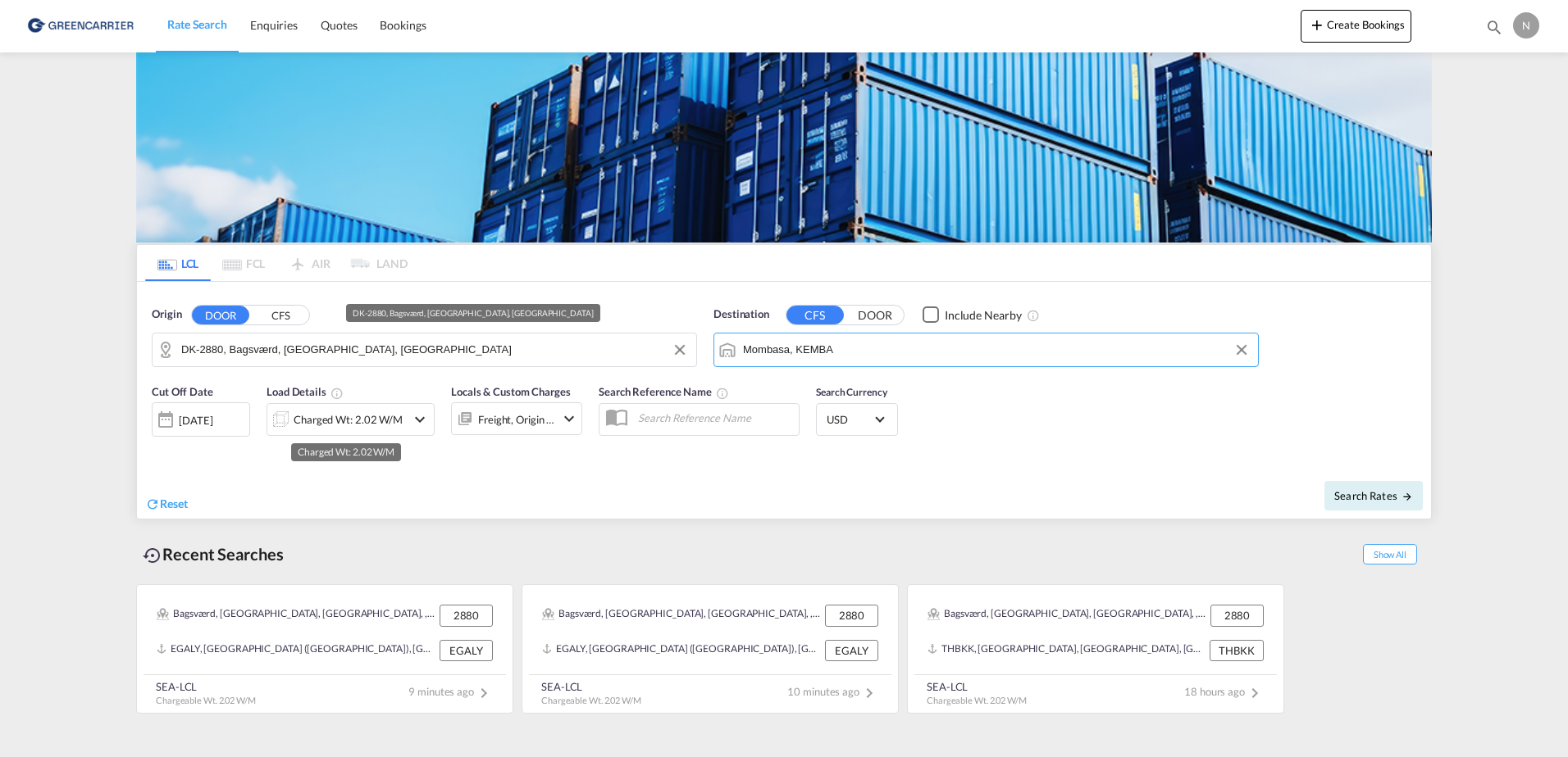
click at [346, 420] on div "Charged Wt: 2.02 W/M" at bounding box center [347, 419] width 109 height 23
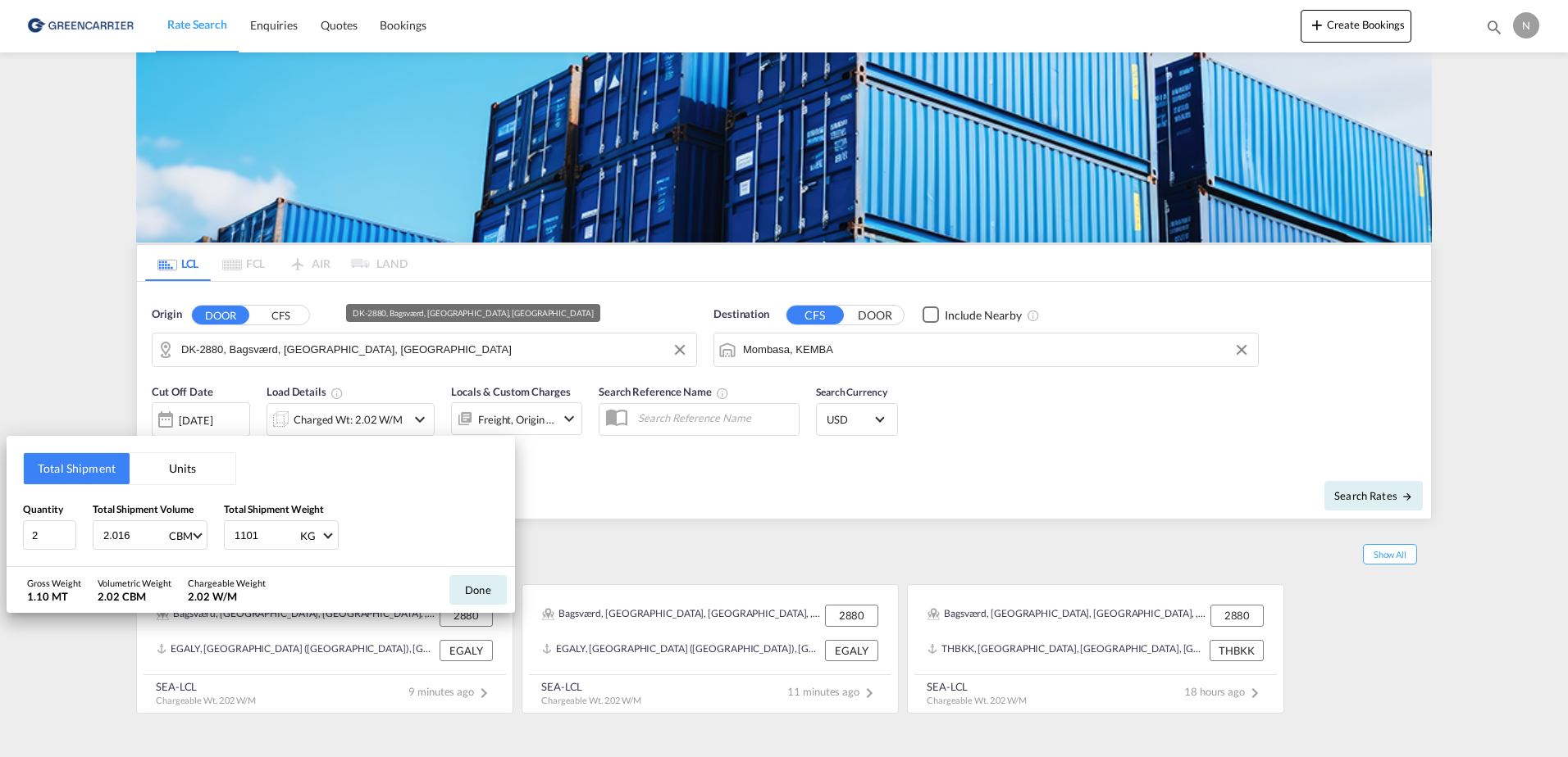
click at [106, 534] on input "2.016" at bounding box center [134, 535] width 65 height 28
drag, startPoint x: 106, startPoint y: 534, endPoint x: 142, endPoint y: 534, distance: 36.0
click at [142, 534] on input "2.016" at bounding box center [134, 535] width 65 height 28
type input "1.105"
type input "455.200"
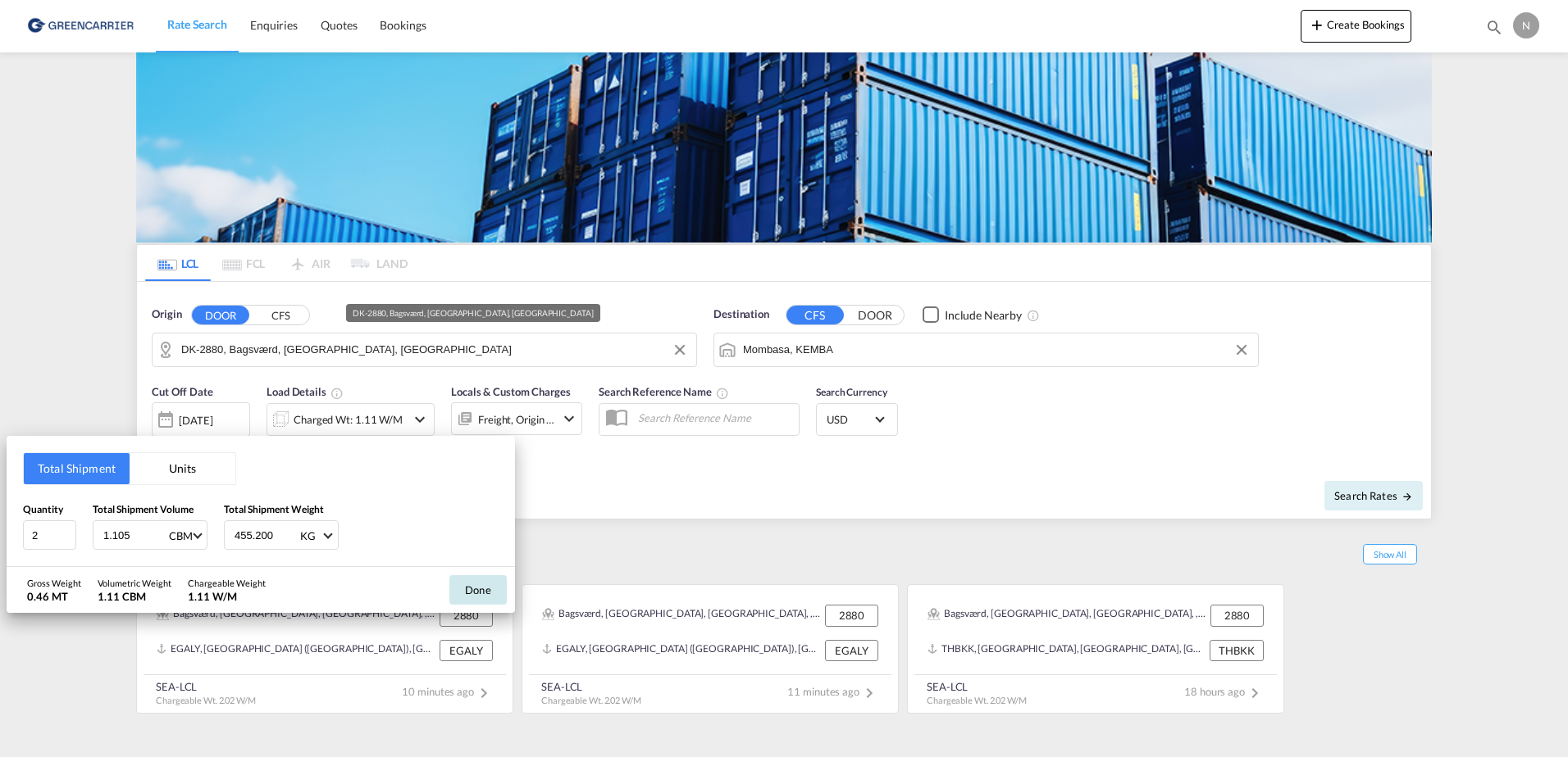
click at [476, 595] on button "Done" at bounding box center [477, 590] width 57 height 30
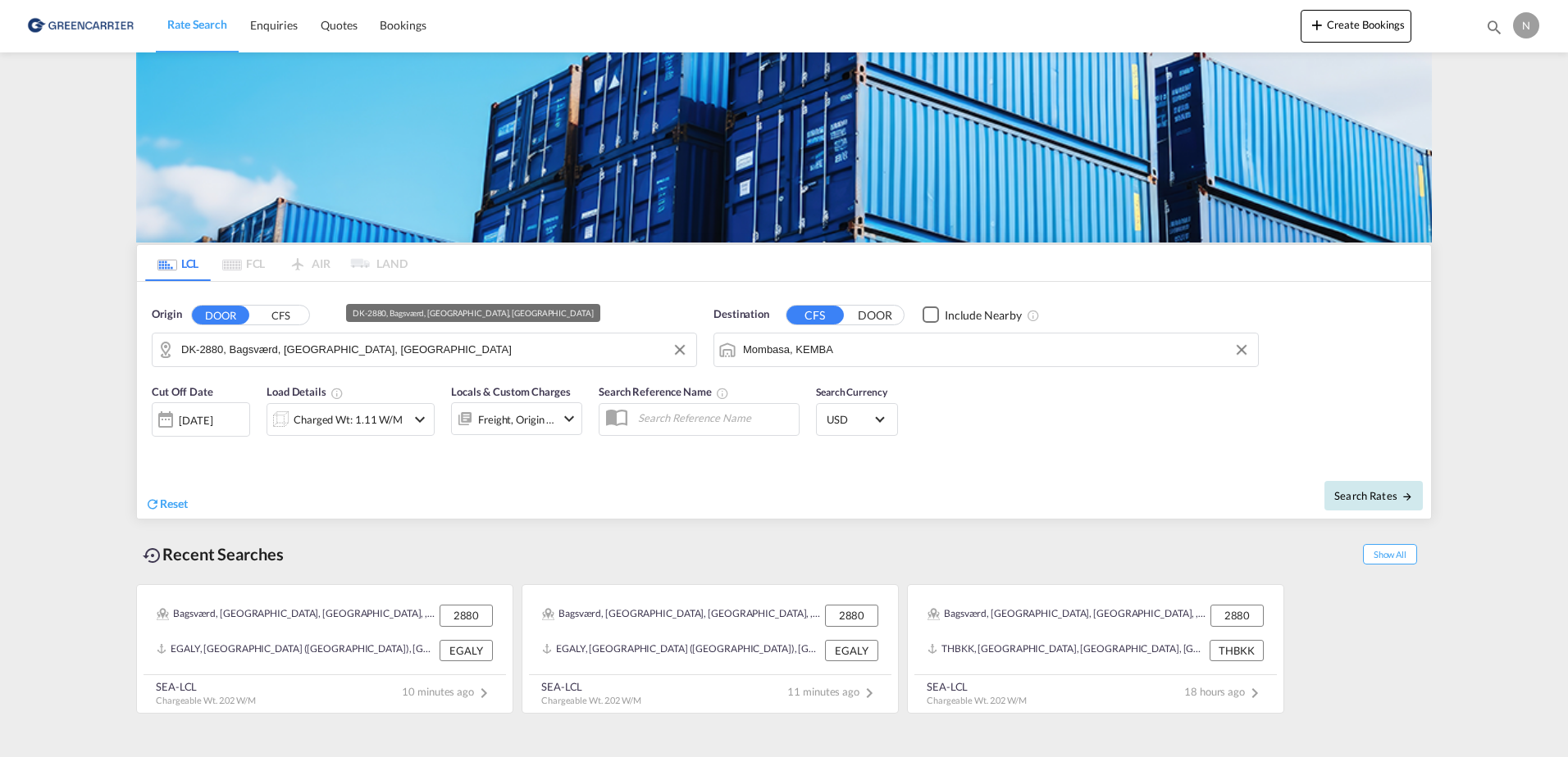
click at [1390, 491] on span "Search Rates" at bounding box center [1374, 496] width 78 height 13
type input "2880 to KEMBA / 24 Sep 2025"
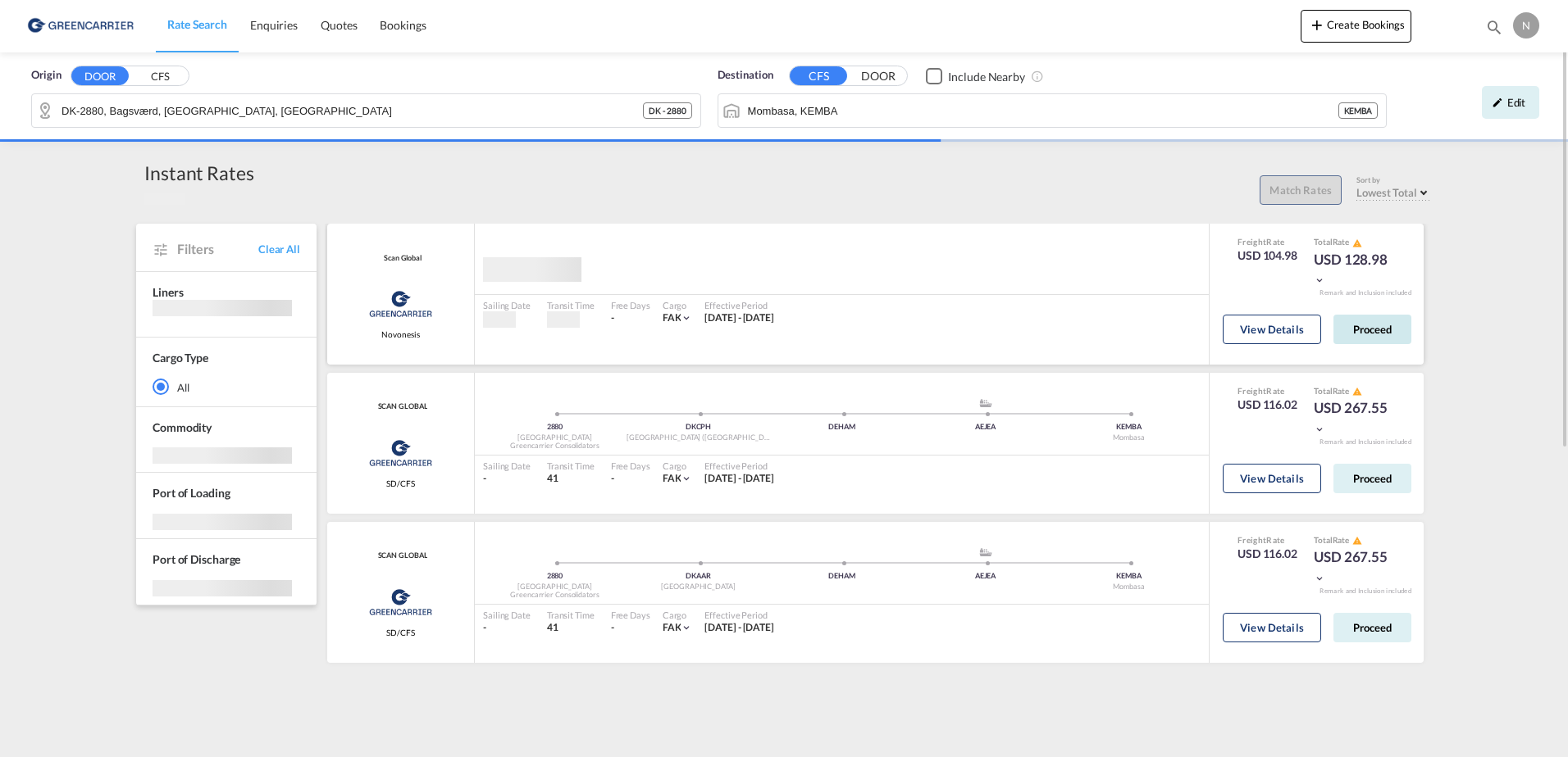
click at [1371, 331] on button "Proceed" at bounding box center [1372, 329] width 78 height 30
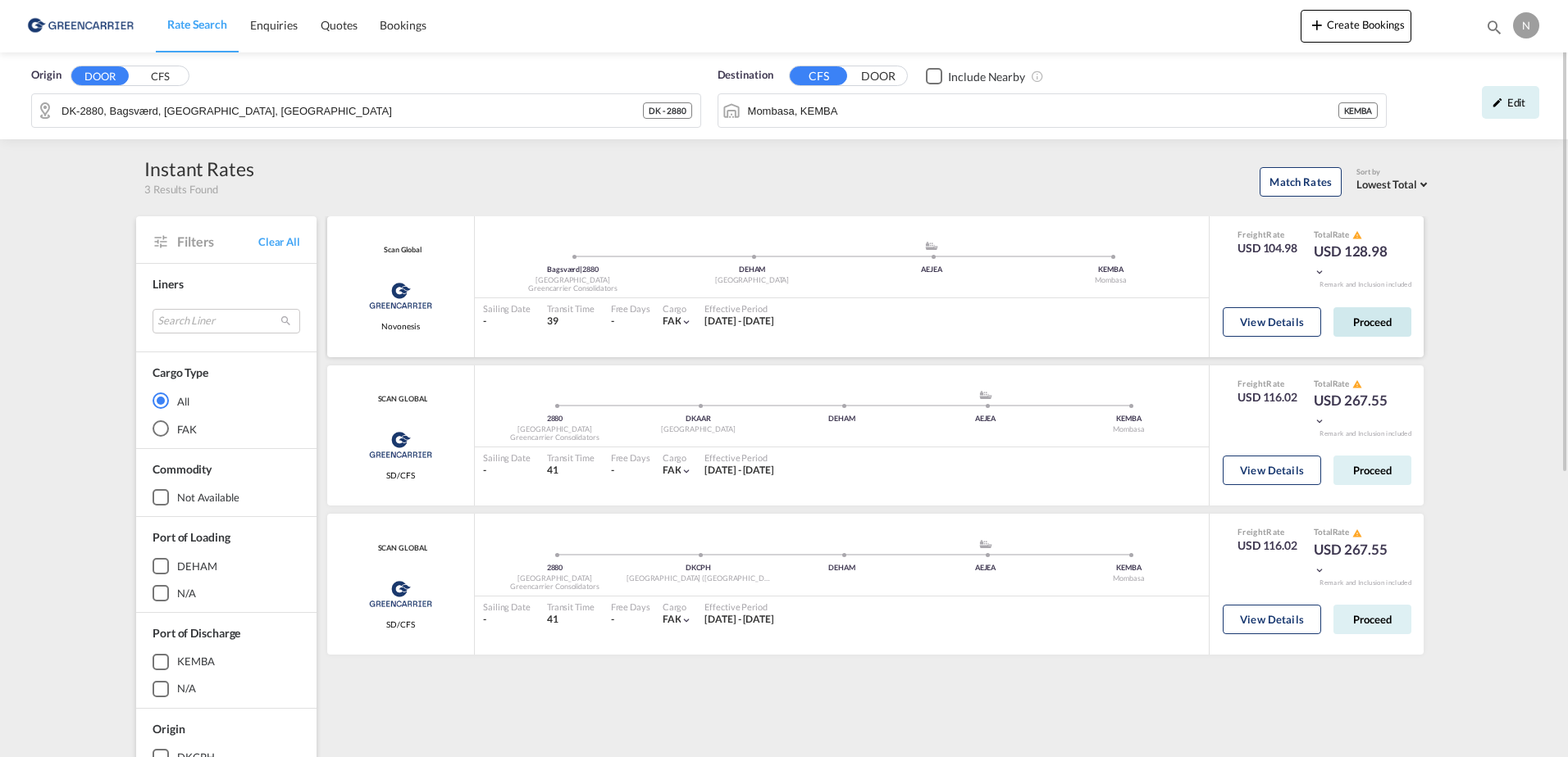
click at [1371, 330] on button "Proceed" at bounding box center [1372, 322] width 78 height 30
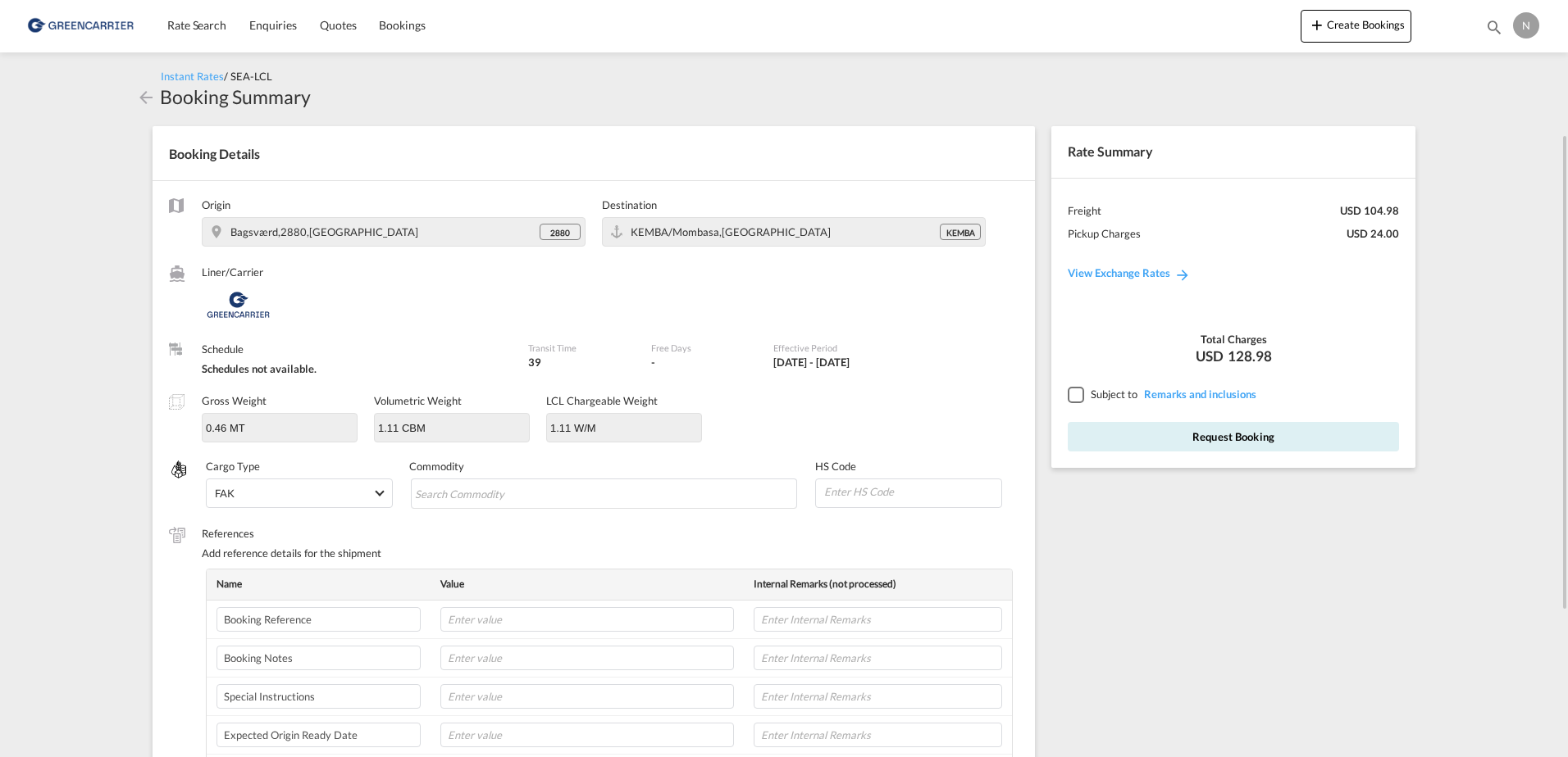
scroll to position [82, 0]
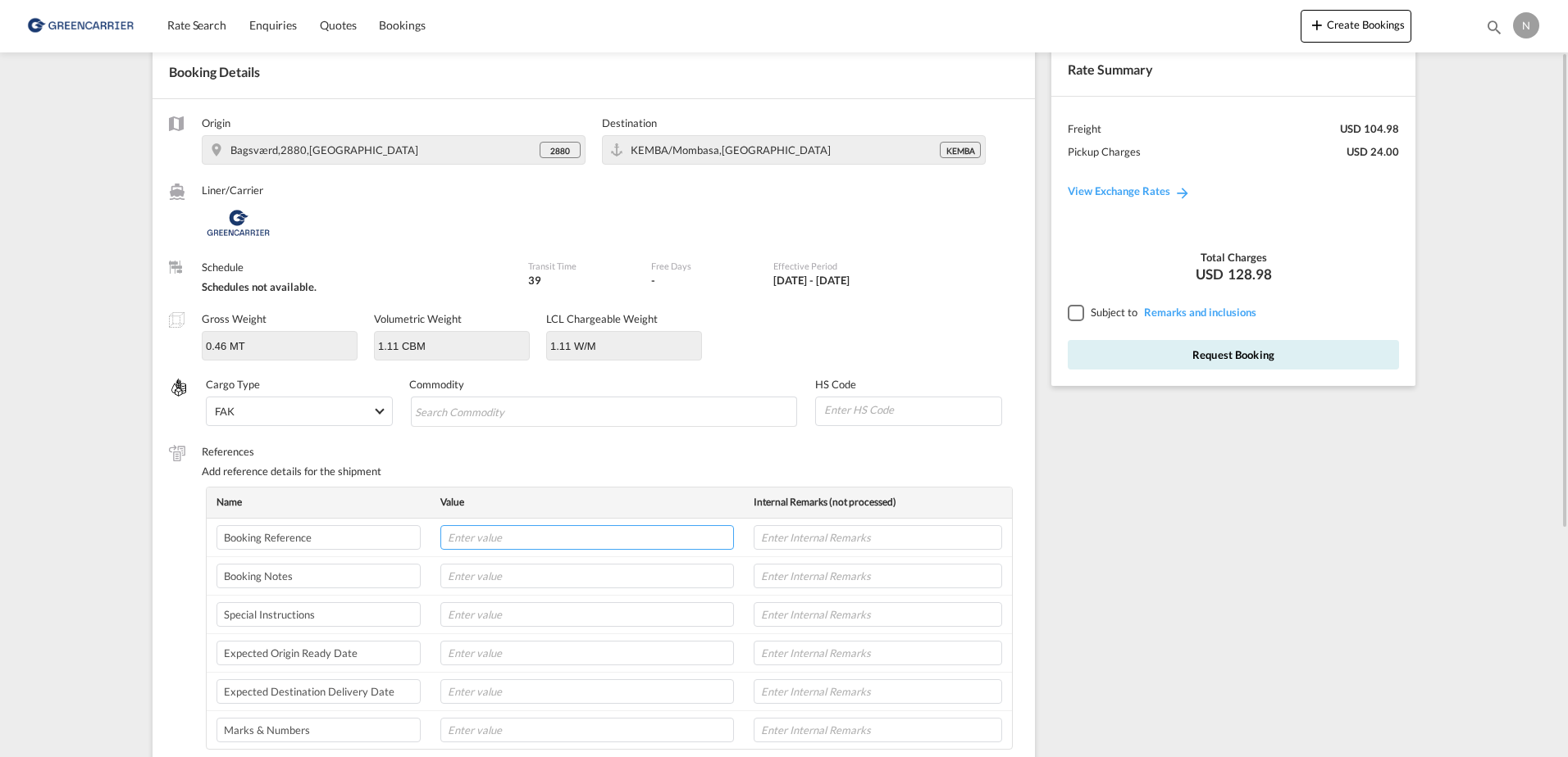
click at [562, 539] on input "text" at bounding box center [587, 538] width 293 height 24
click at [553, 548] on input "text" at bounding box center [587, 538] width 293 height 24
paste input "CPH32106846"
type input "CPH32106846"
click at [906, 542] on input "text" at bounding box center [878, 538] width 248 height 24
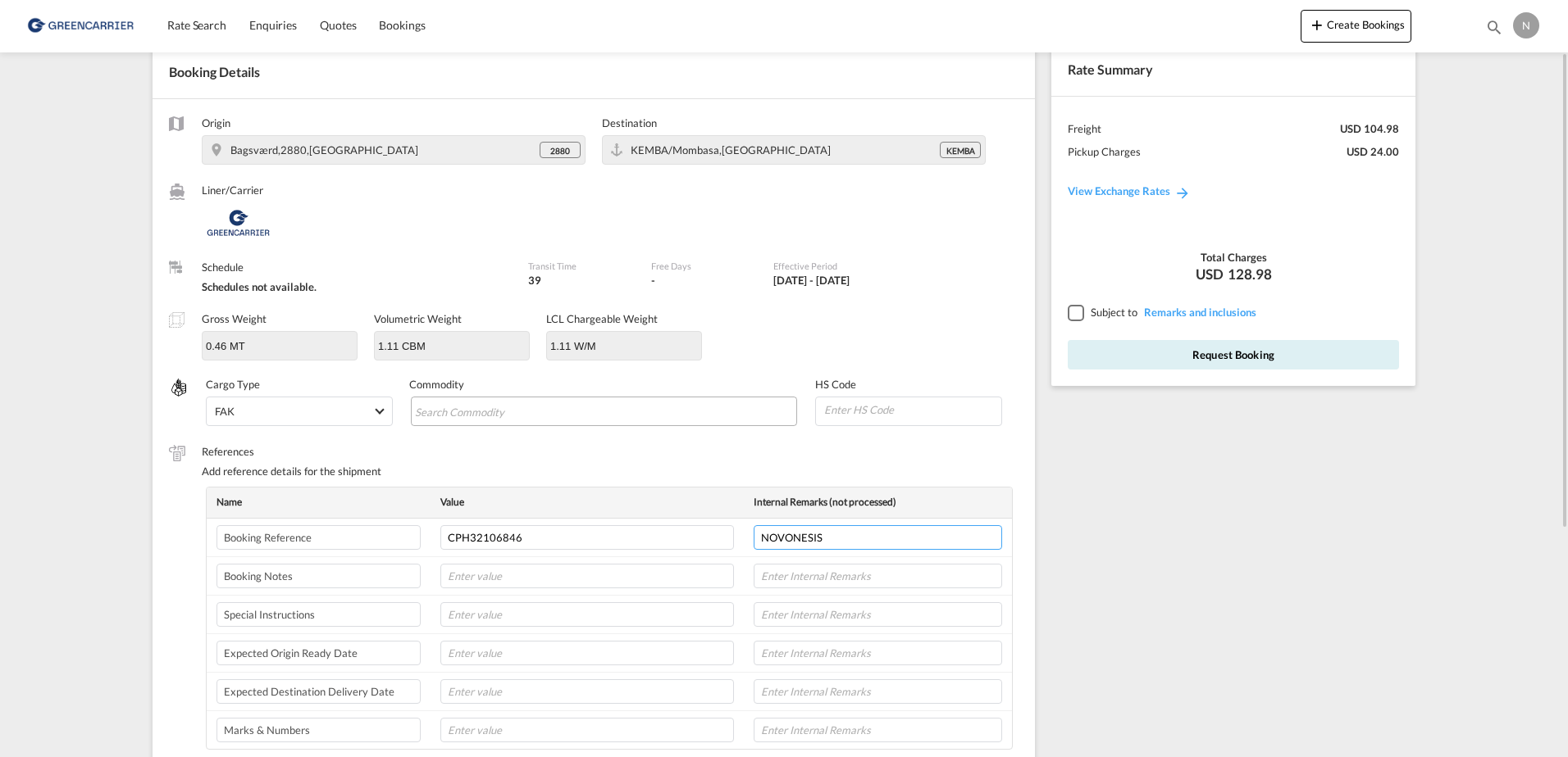
type input "NOVONESIS"
click at [621, 408] on md-chips-wrap "Chips container with autocompletion. Enter the text area, type text to search, …" at bounding box center [604, 412] width 387 height 30
type input "ENZYMES"
click at [872, 414] on input at bounding box center [911, 410] width 178 height 24
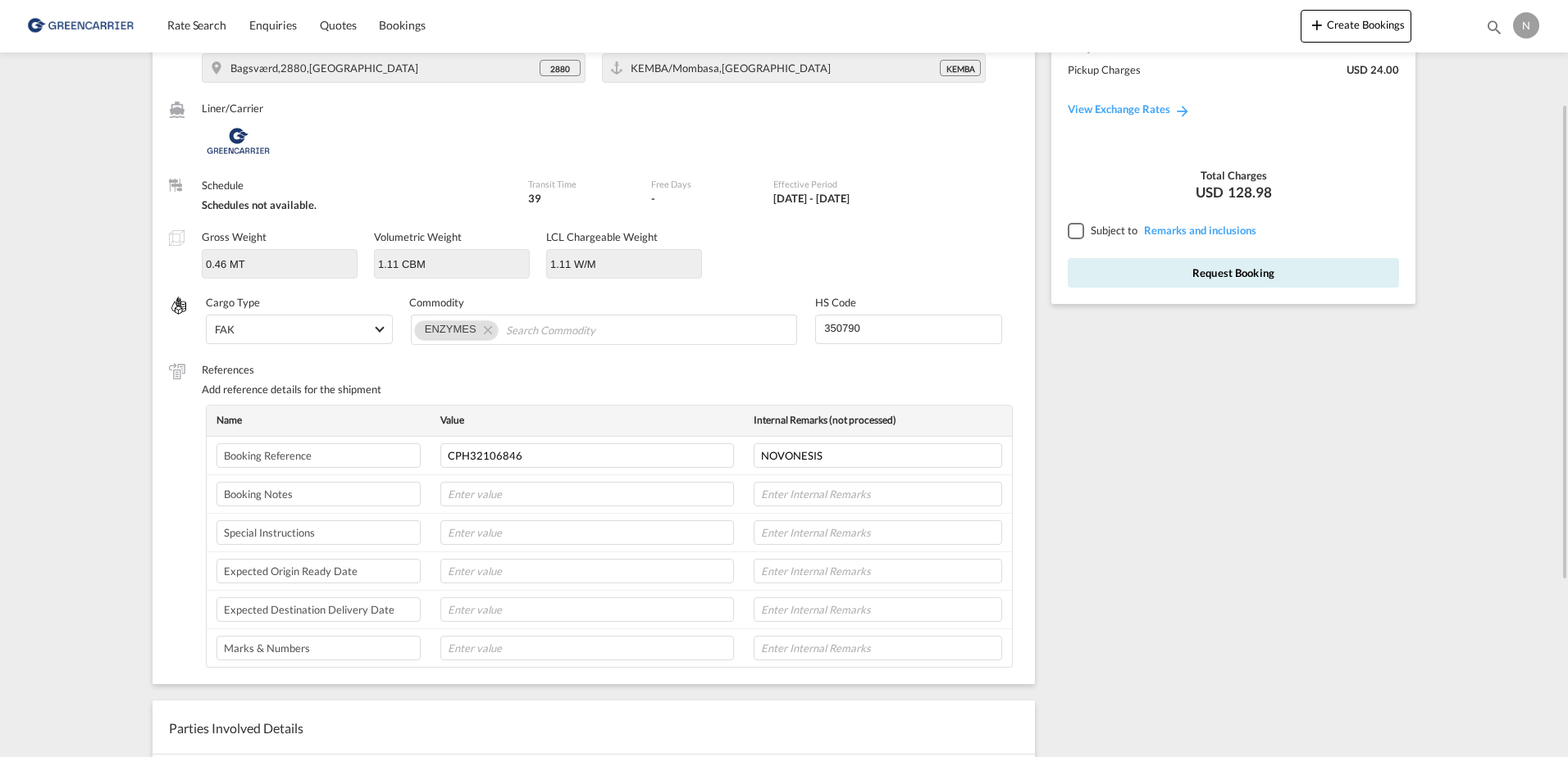
type input "350790"
click at [468, 571] on input "text" at bounding box center [587, 571] width 293 height 24
type input "02-10-25"
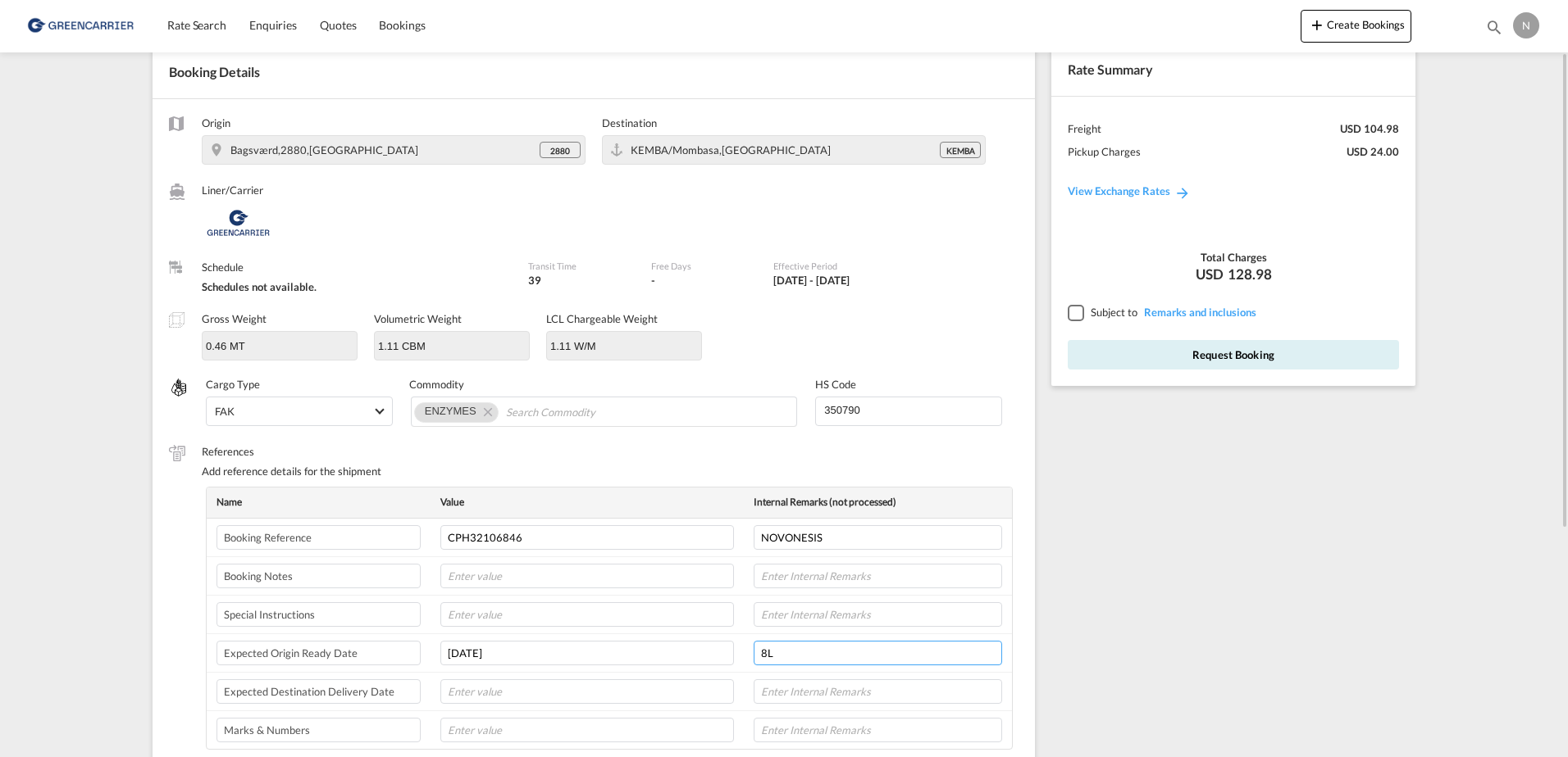
scroll to position [0, 0]
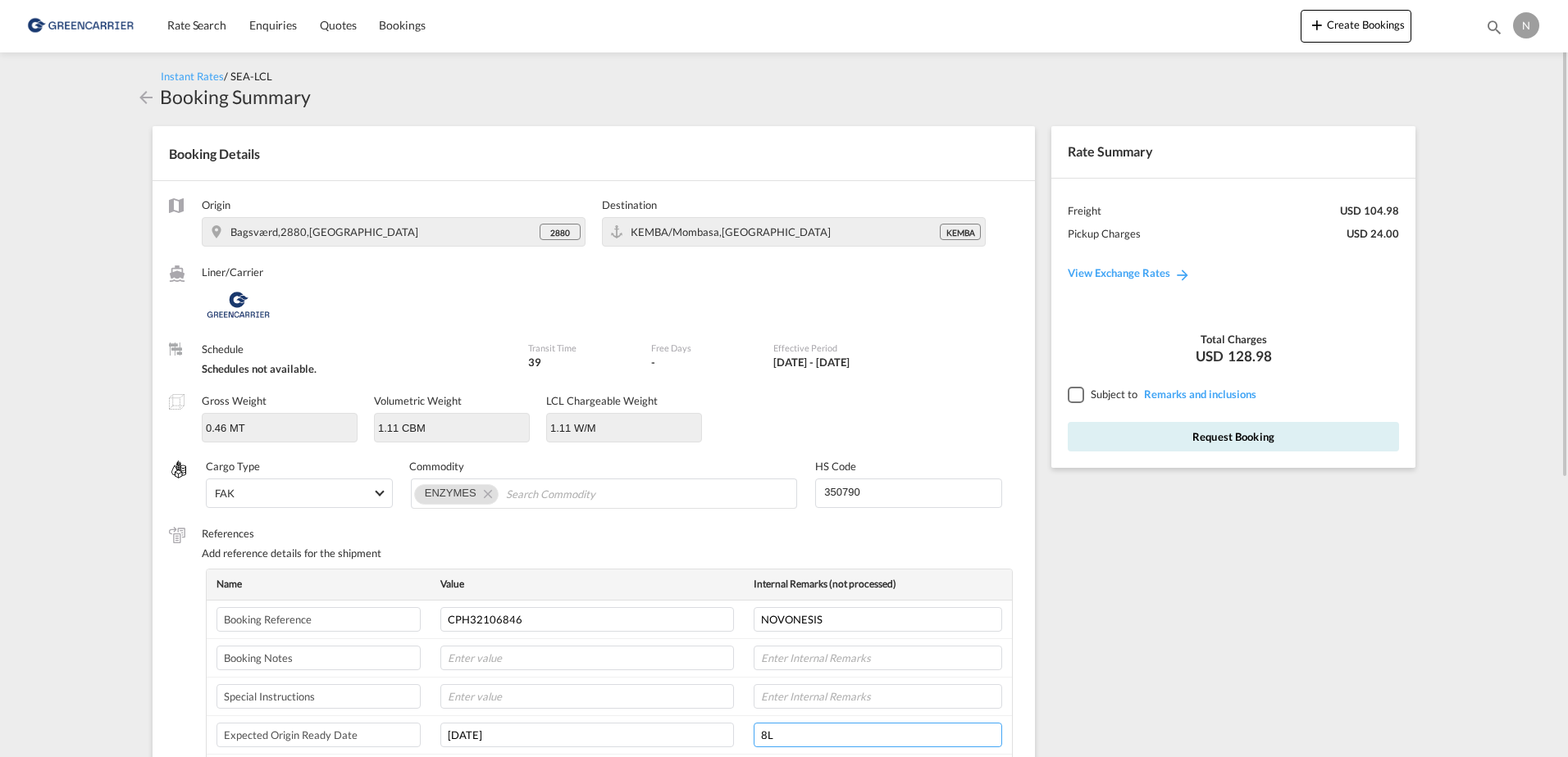
type input "8L"
click at [1079, 391] on div at bounding box center [1075, 394] width 15 height 15
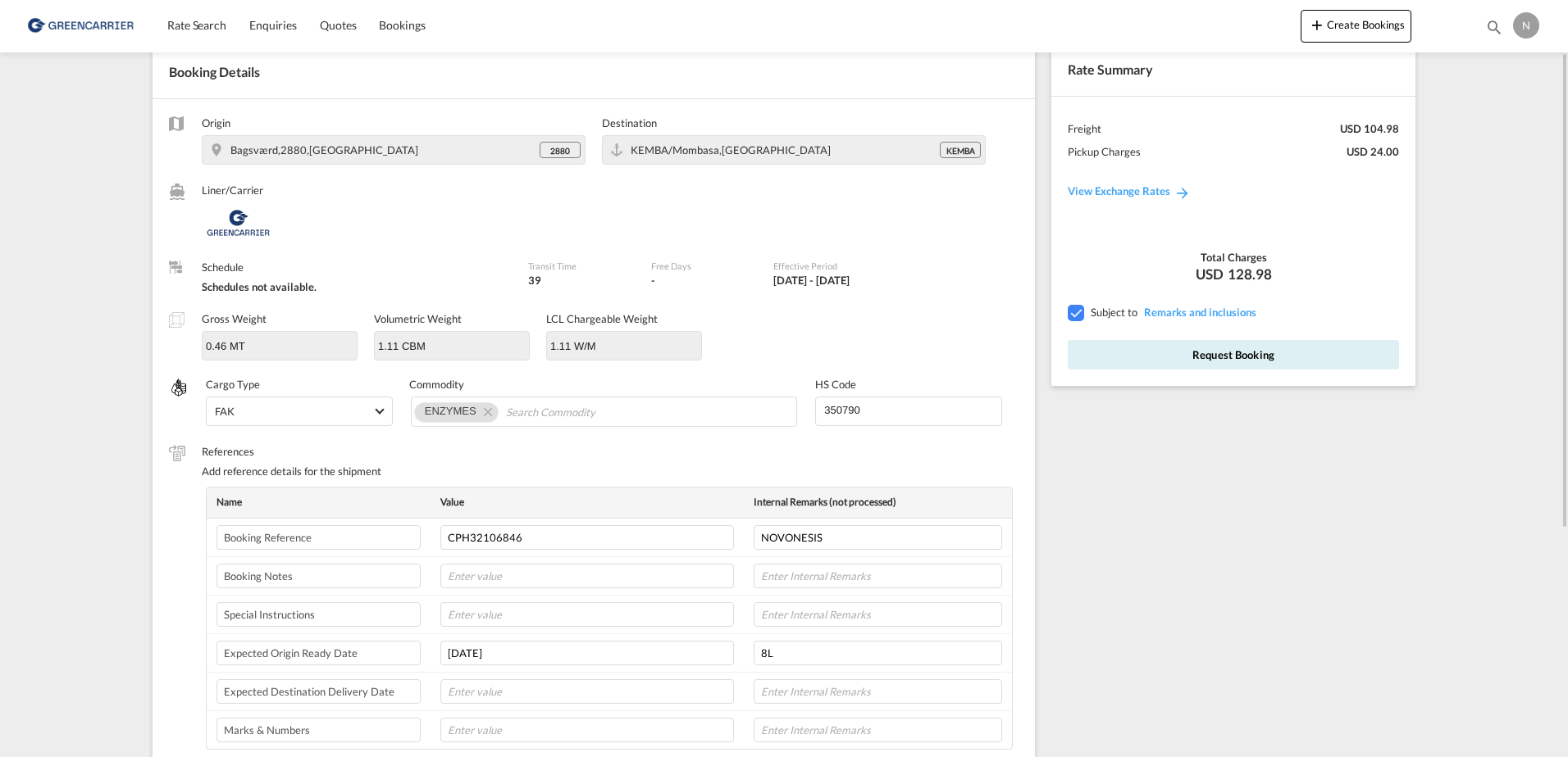
scroll to position [164, 0]
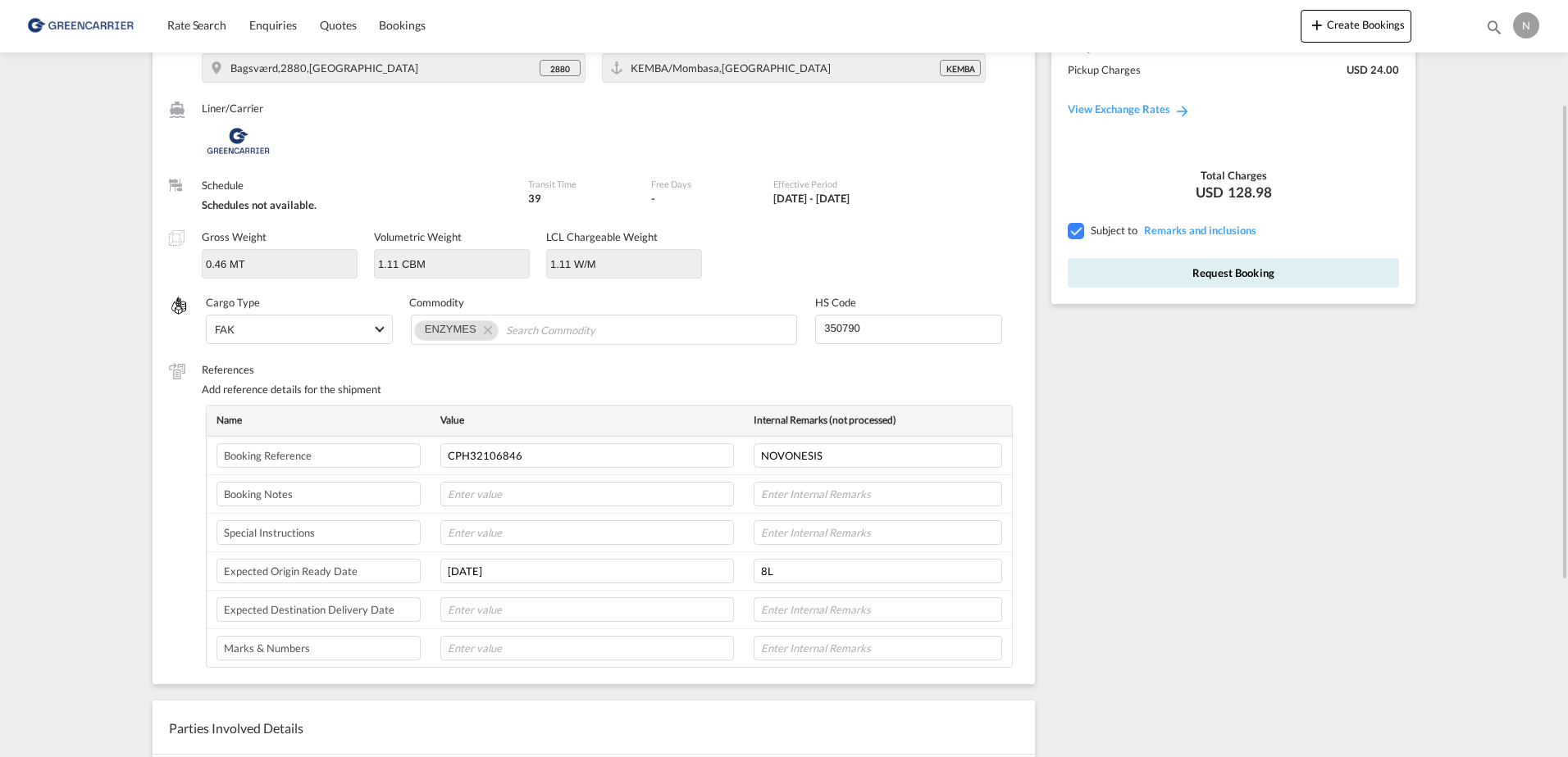
click at [1348, 420] on div "Rate Summary Freight USD 104.98 Pickup Charges USD 24.00 View Exchange Rates To…" at bounding box center [1237, 491] width 388 height 1091
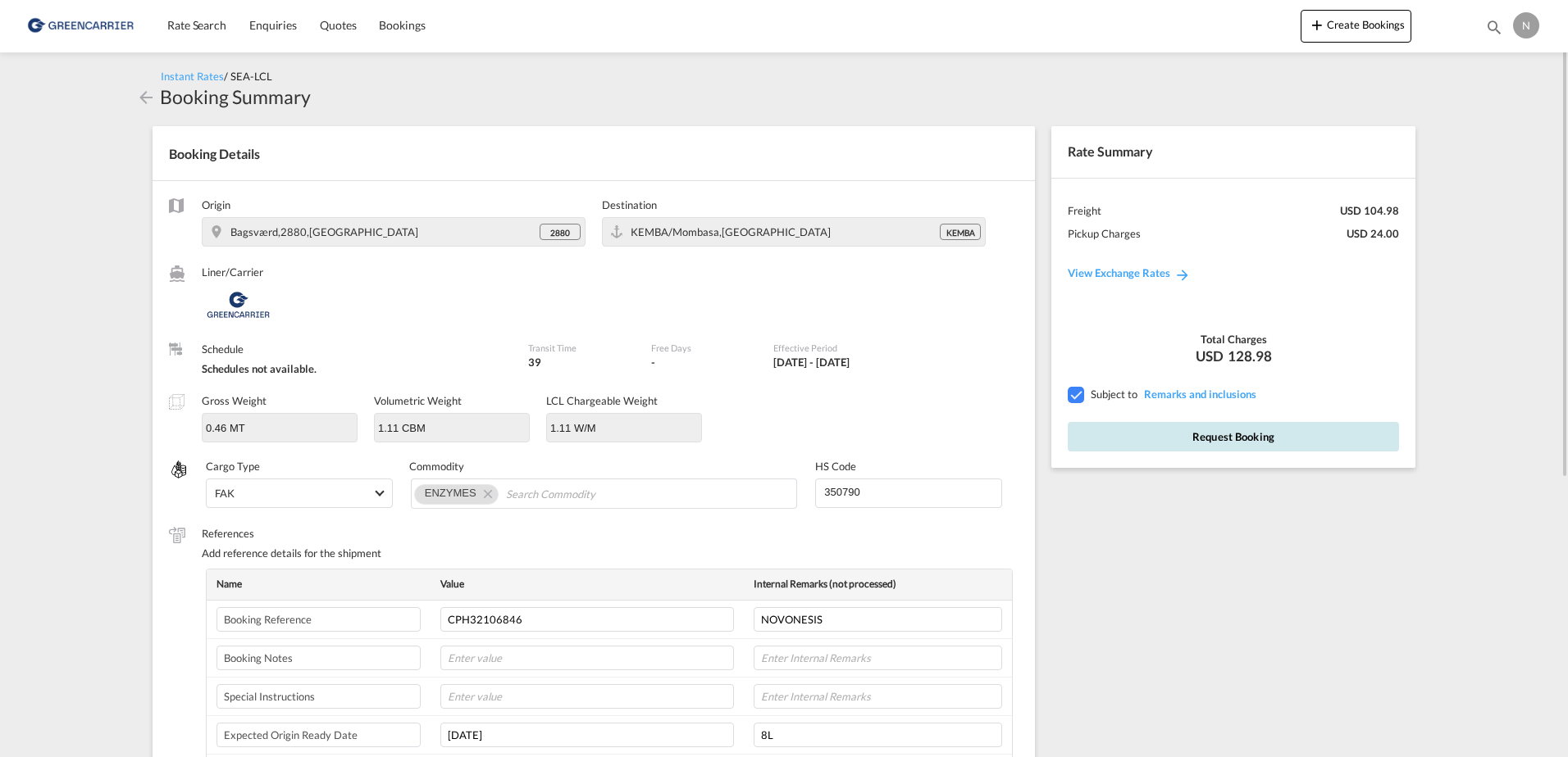
click at [1311, 447] on button "Request Booking" at bounding box center [1233, 437] width 332 height 30
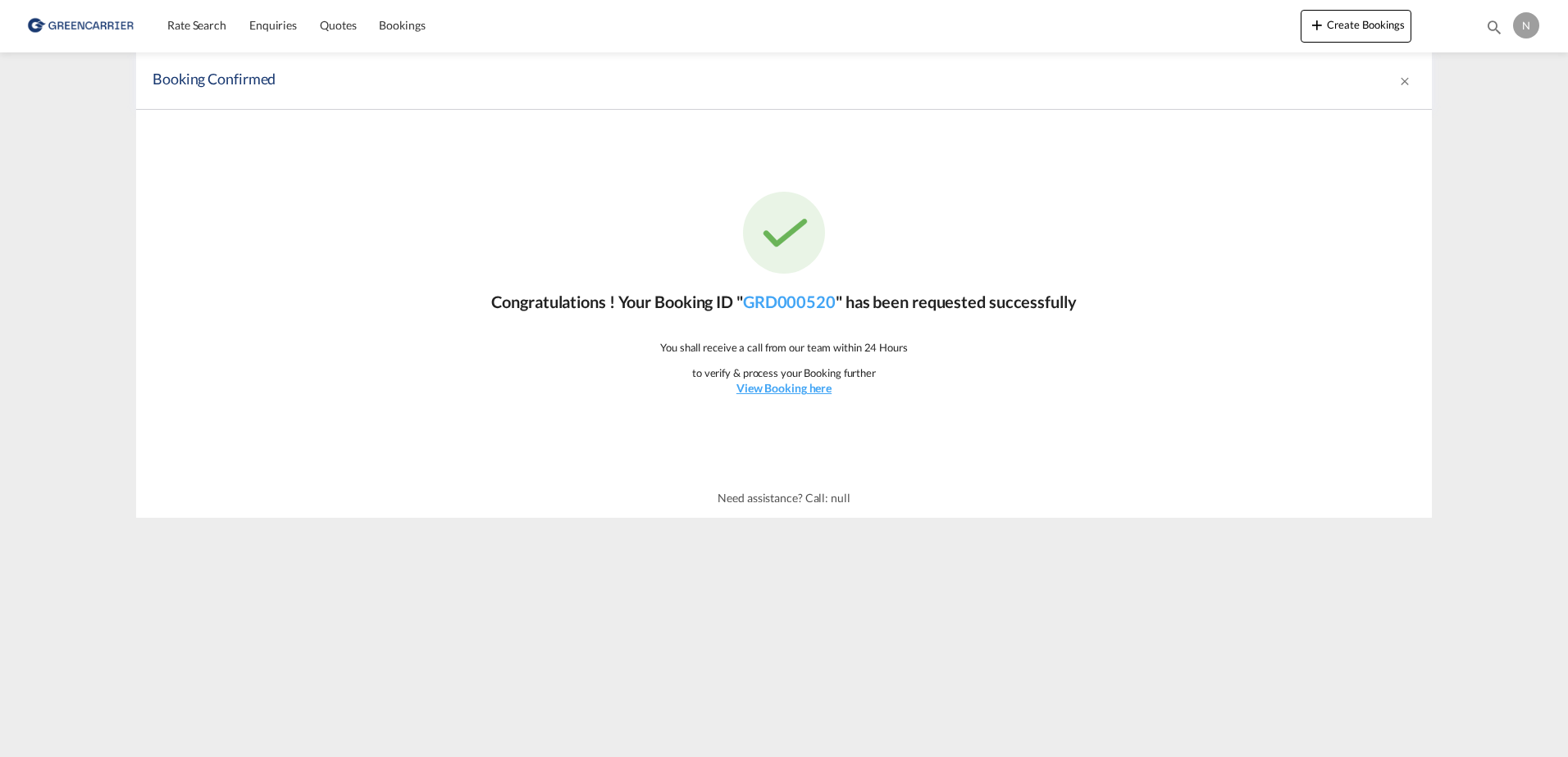
click at [508, 304] on p "Congratulations ! Your Booking ID " GRD000520 " has been requested successfully" at bounding box center [784, 301] width 585 height 23
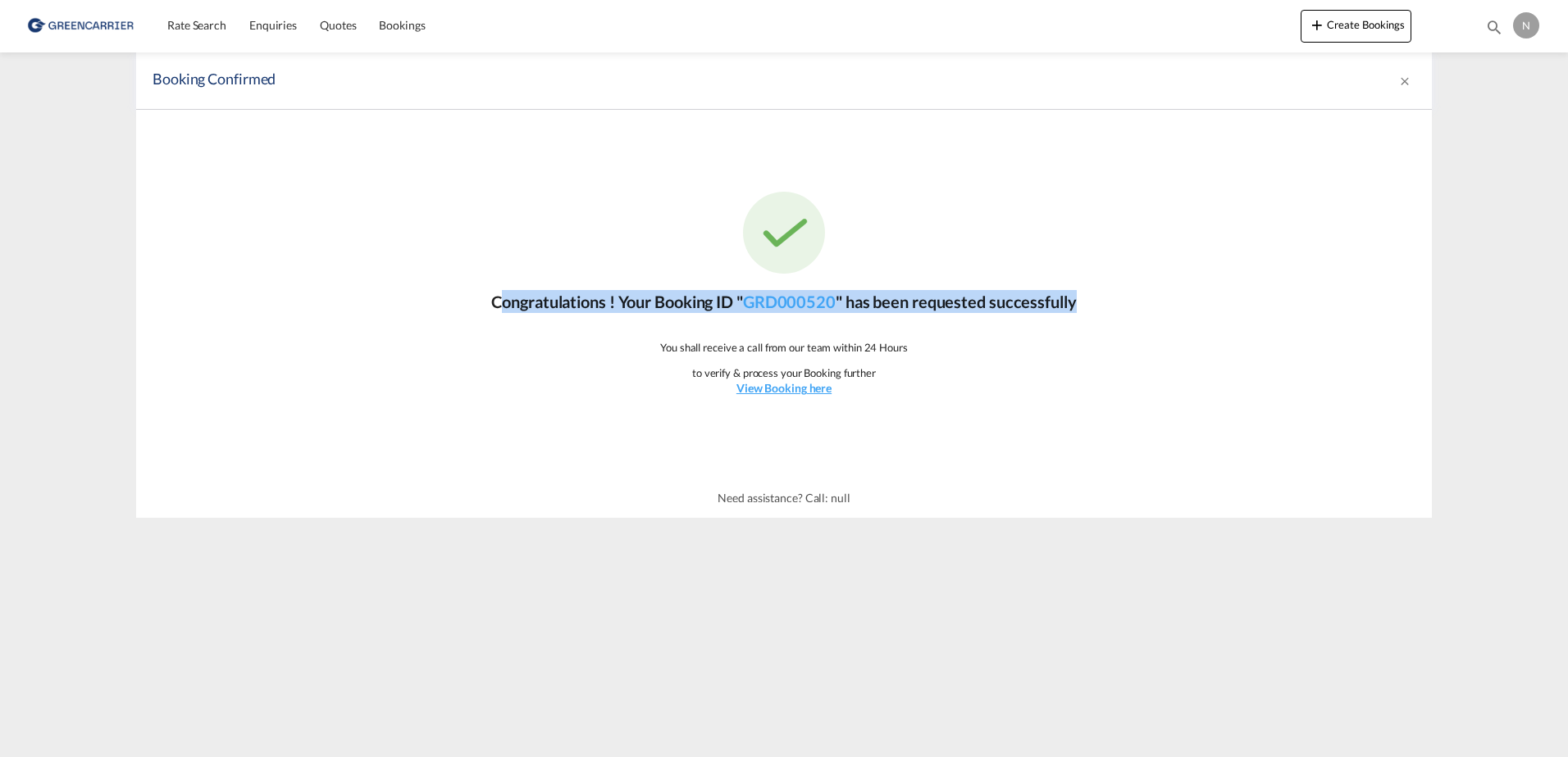
drag, startPoint x: 508, startPoint y: 304, endPoint x: 1054, endPoint y: 295, distance: 546.1
click at [1054, 295] on p "Congratulations ! Your Booking ID " GRD000520 " has been requested successfully" at bounding box center [784, 301] width 585 height 23
copy p "Congratulations ! Your Booking ID " GRD000520 " has been requested successfully"
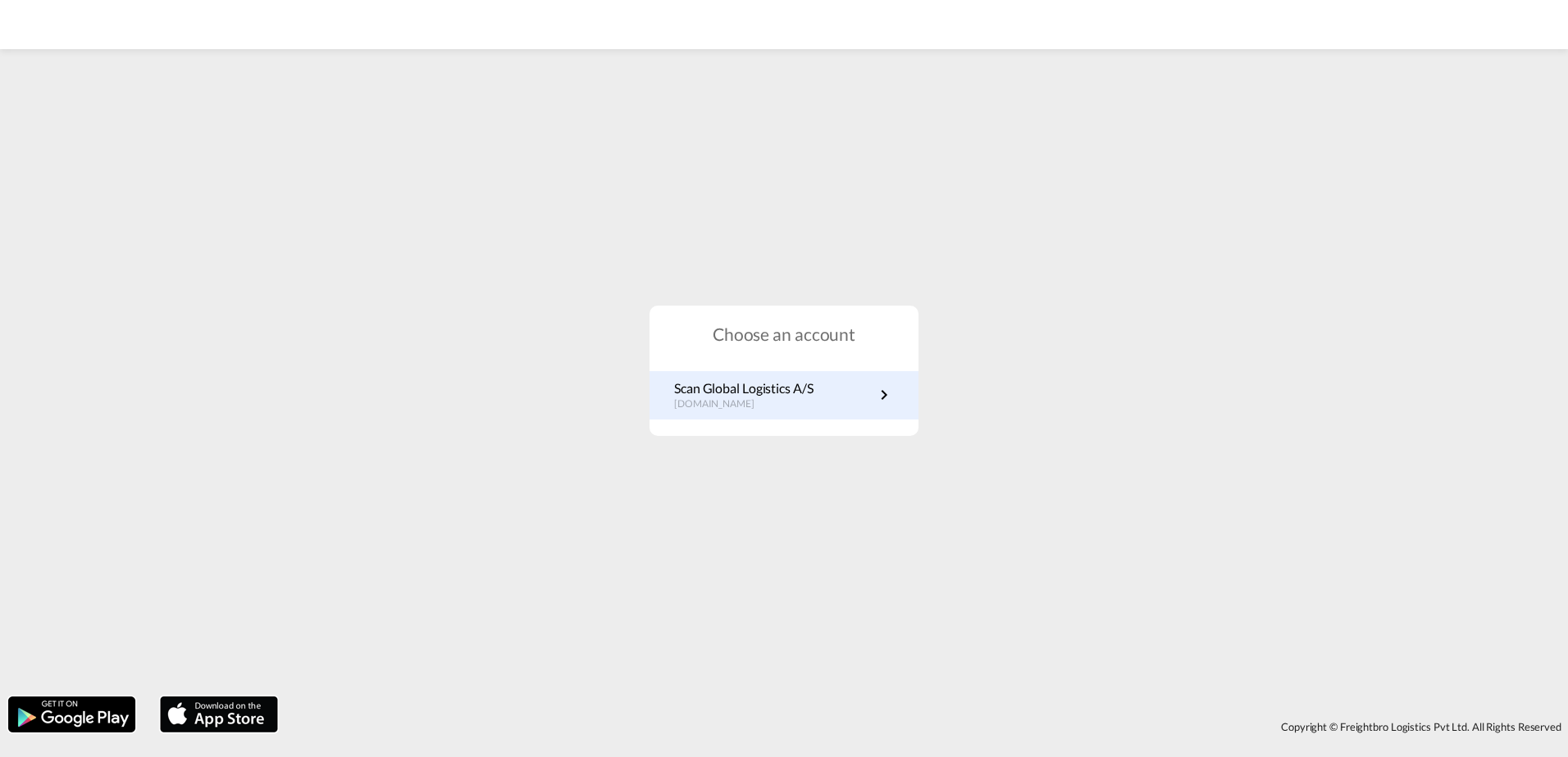
click at [884, 399] on md-icon "icon-chevron-right" at bounding box center [883, 395] width 20 height 20
click at [878, 406] on link "Scan Global Logistics A/S dk.portal.greencarrier.com" at bounding box center [784, 396] width 219 height 32
click at [874, 403] on md-icon "icon-chevron-right" at bounding box center [883, 395] width 20 height 20
click at [880, 400] on md-icon "icon-chevron-right" at bounding box center [883, 395] width 20 height 20
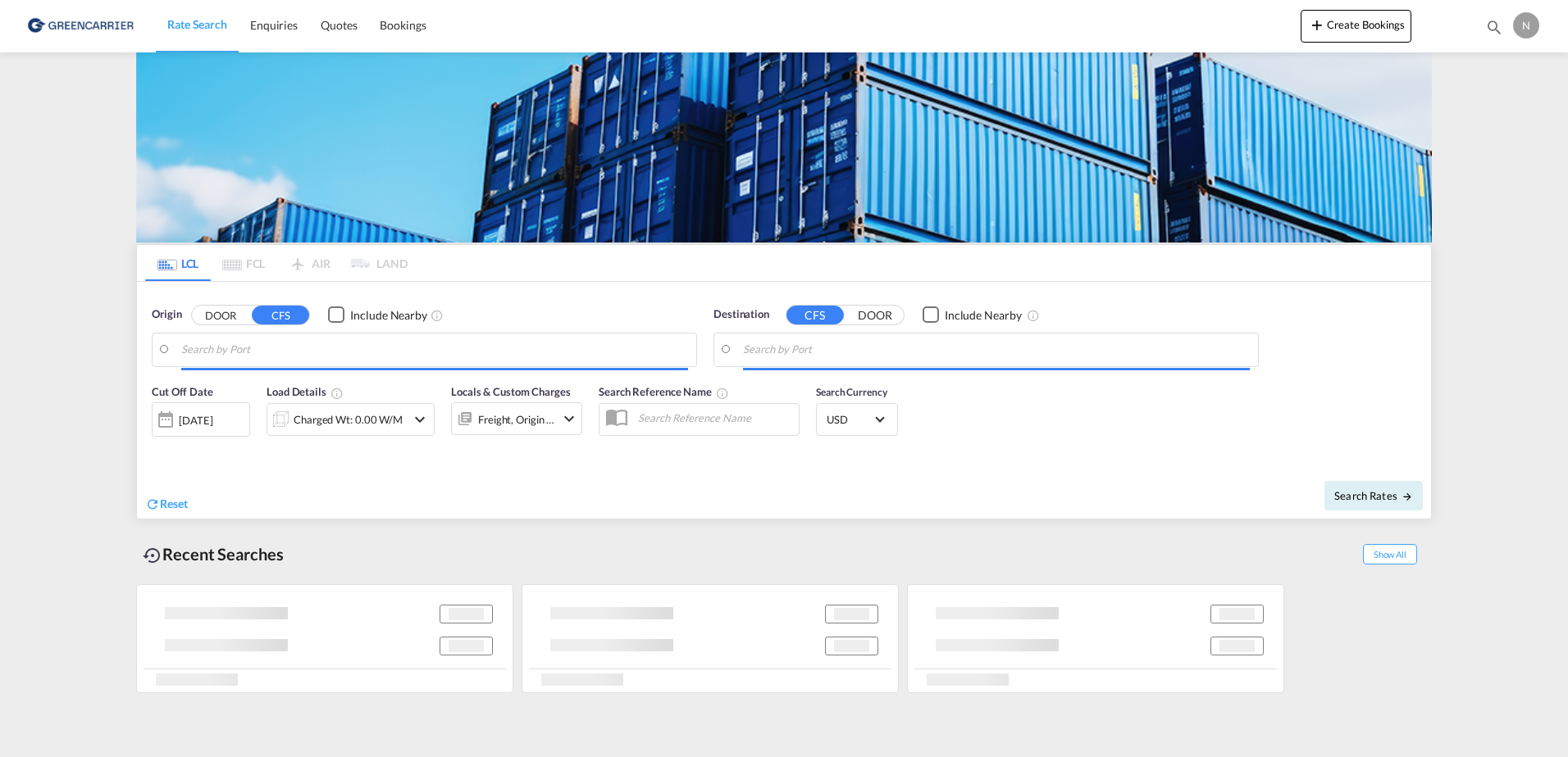
type input "DK-2880, Bagsværd, [GEOGRAPHIC_DATA], [GEOGRAPHIC_DATA]"
type input "Mombasa, KEMBA"
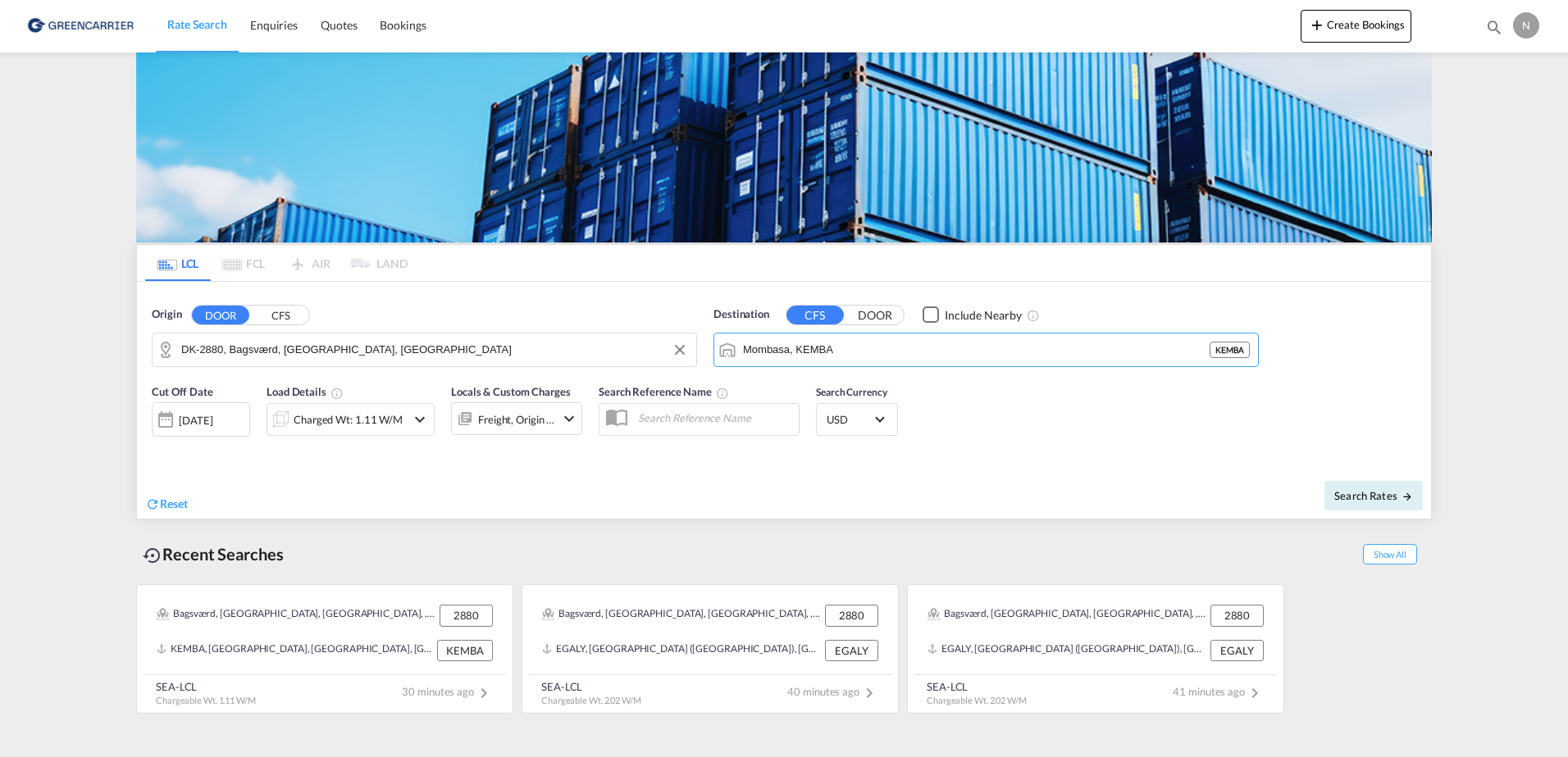
drag, startPoint x: 873, startPoint y: 353, endPoint x: 511, endPoint y: 346, distance: 362.1
click at [511, 346] on div "Origin DOOR CFS DK-2880, [GEOGRAPHIC_DATA], [GEOGRAPHIC_DATA], Hareskov Destina…" at bounding box center [784, 329] width 1294 height 93
click at [1241, 351] on button "Clear Input" at bounding box center [1241, 350] width 24 height 24
click at [949, 353] on body "Rate Search Enquiries Quotes Bookings Rate Search Enquiries" at bounding box center [784, 378] width 1568 height 757
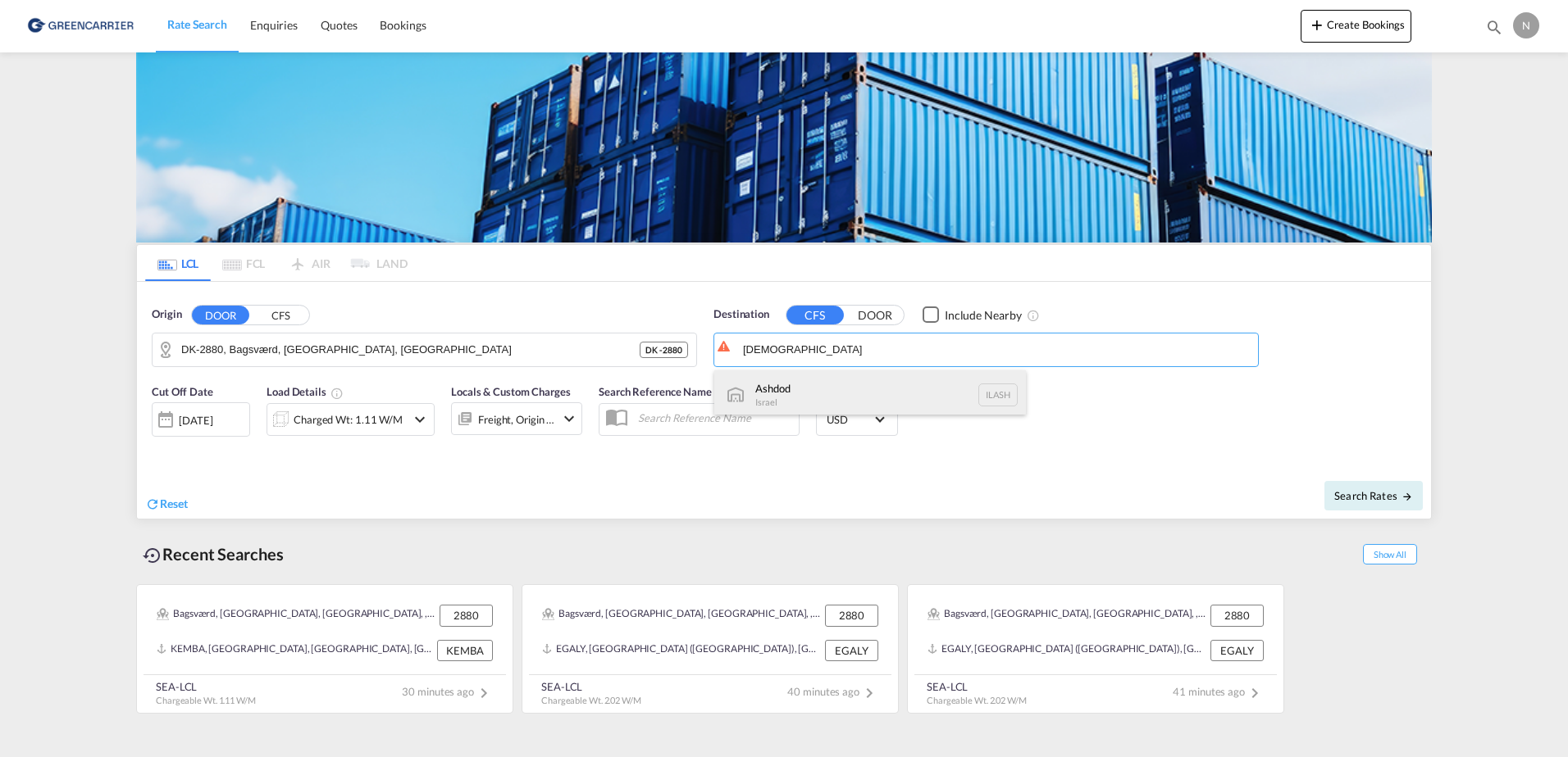
click at [870, 400] on div "Ashdod Israel ILASH" at bounding box center [870, 395] width 312 height 49
type input "Ashdod, ILASH"
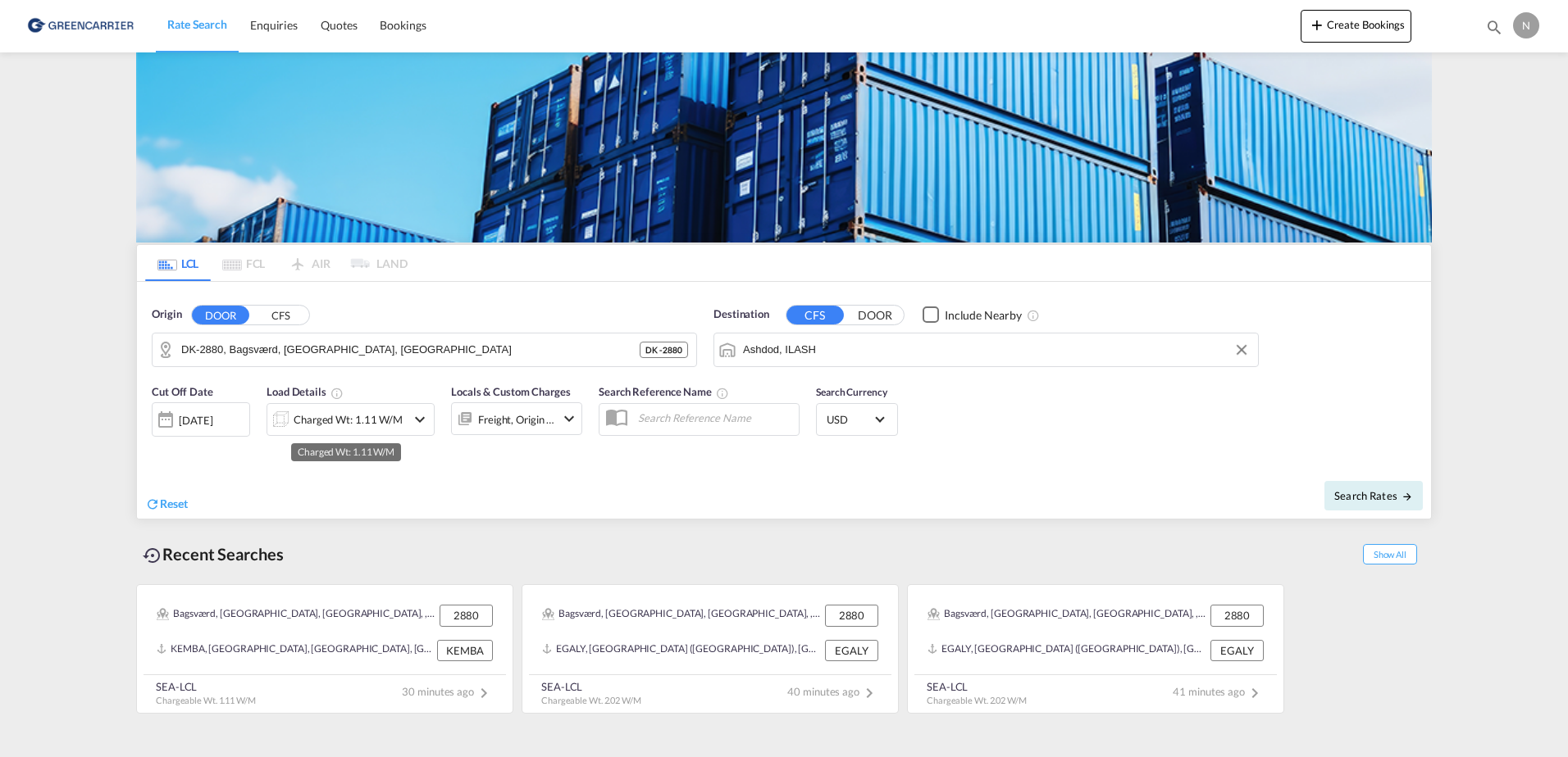
click at [319, 427] on div "Charged Wt: 1.11 W/M" at bounding box center [347, 419] width 109 height 23
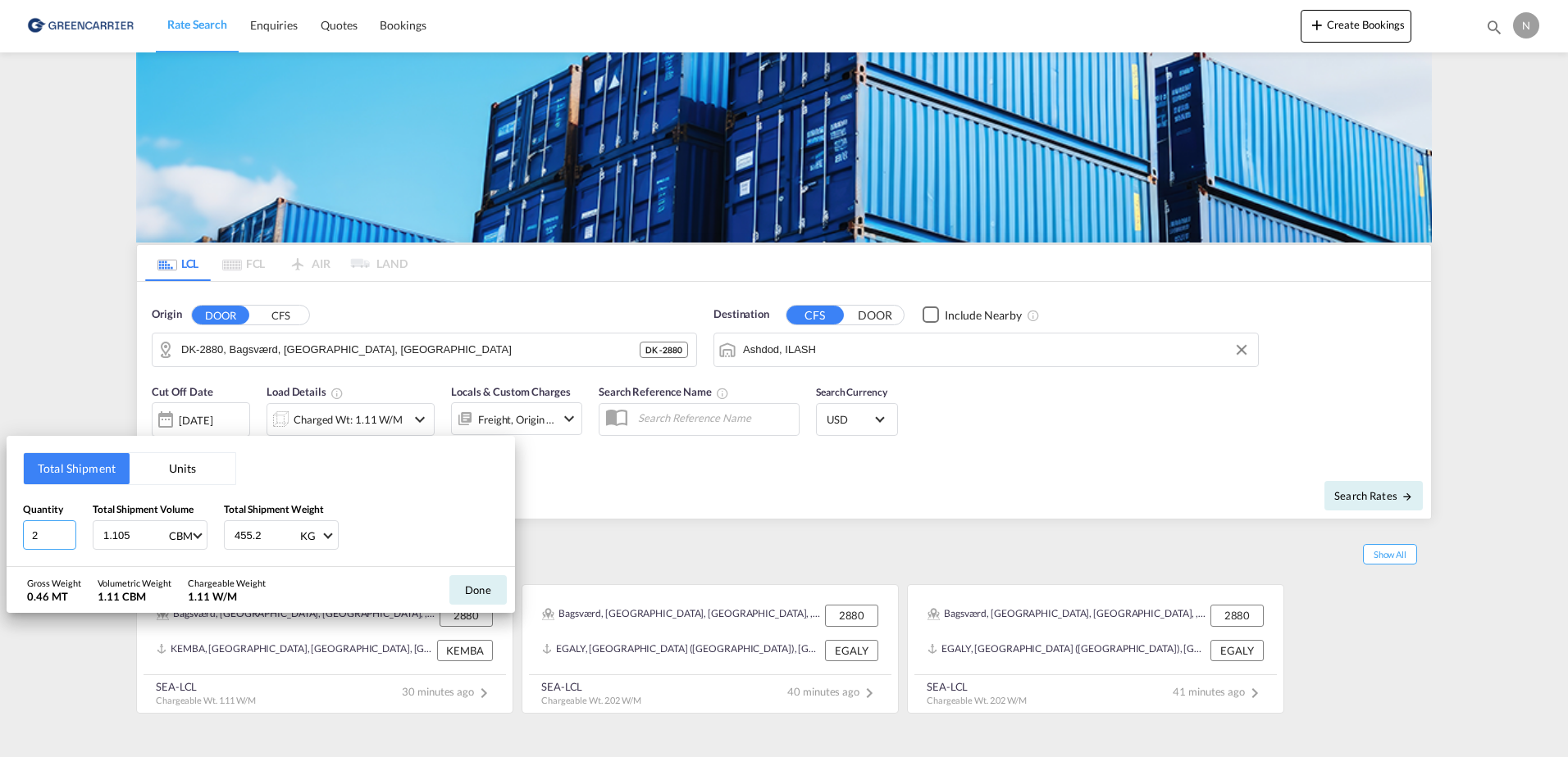
drag, startPoint x: 54, startPoint y: 538, endPoint x: 0, endPoint y: 538, distance: 54.0
click at [0, 538] on div "Total Shipment Units Quantity 2 Total Shipment Volume 1.105 CBM CBM CFT Total S…" at bounding box center [784, 378] width 1568 height 757
type input "1"
click at [150, 536] on input "1.105" at bounding box center [134, 535] width 65 height 28
type input "1.008"
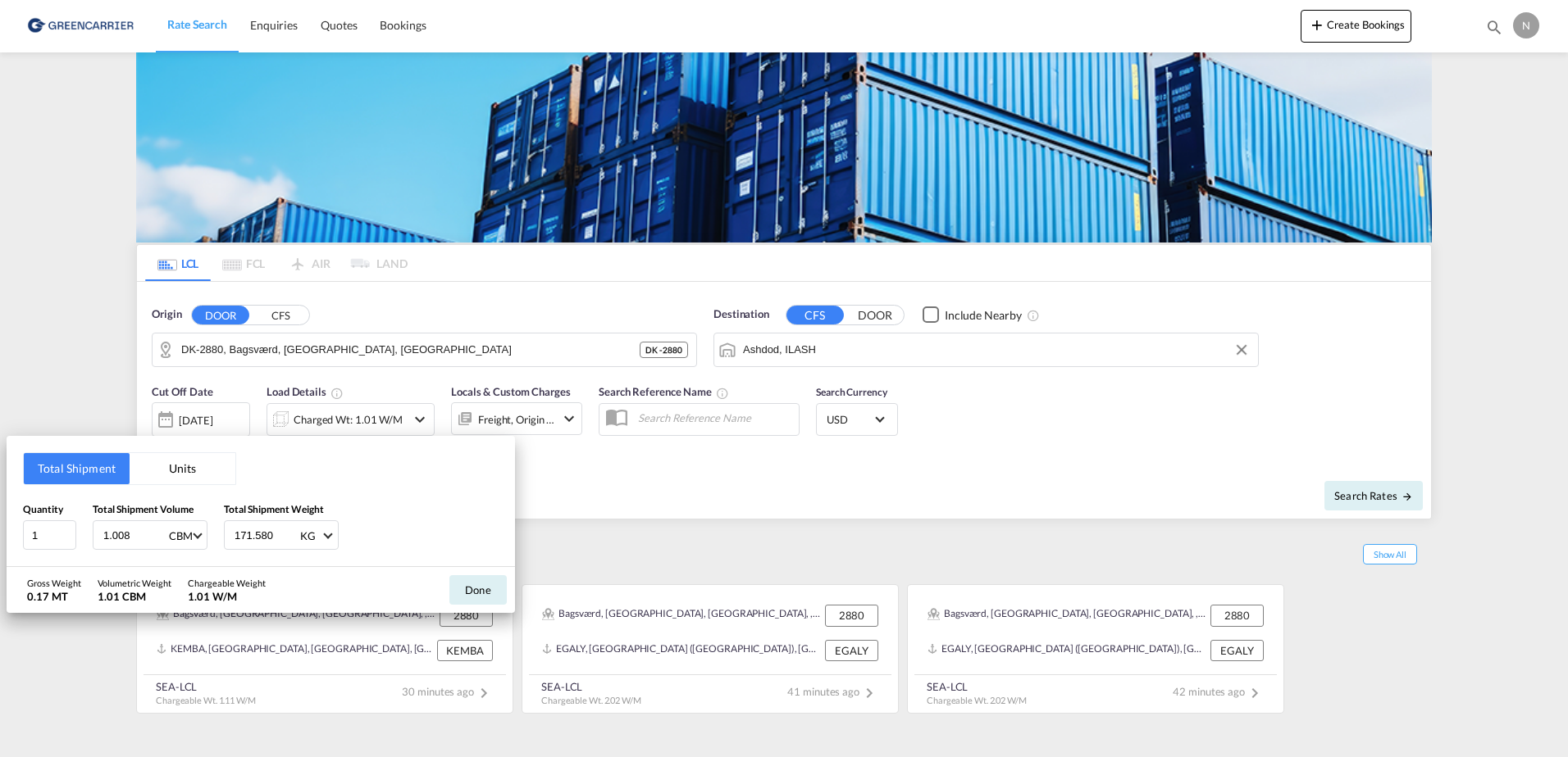
type input "171.580"
click at [467, 595] on button "Done" at bounding box center [477, 590] width 57 height 30
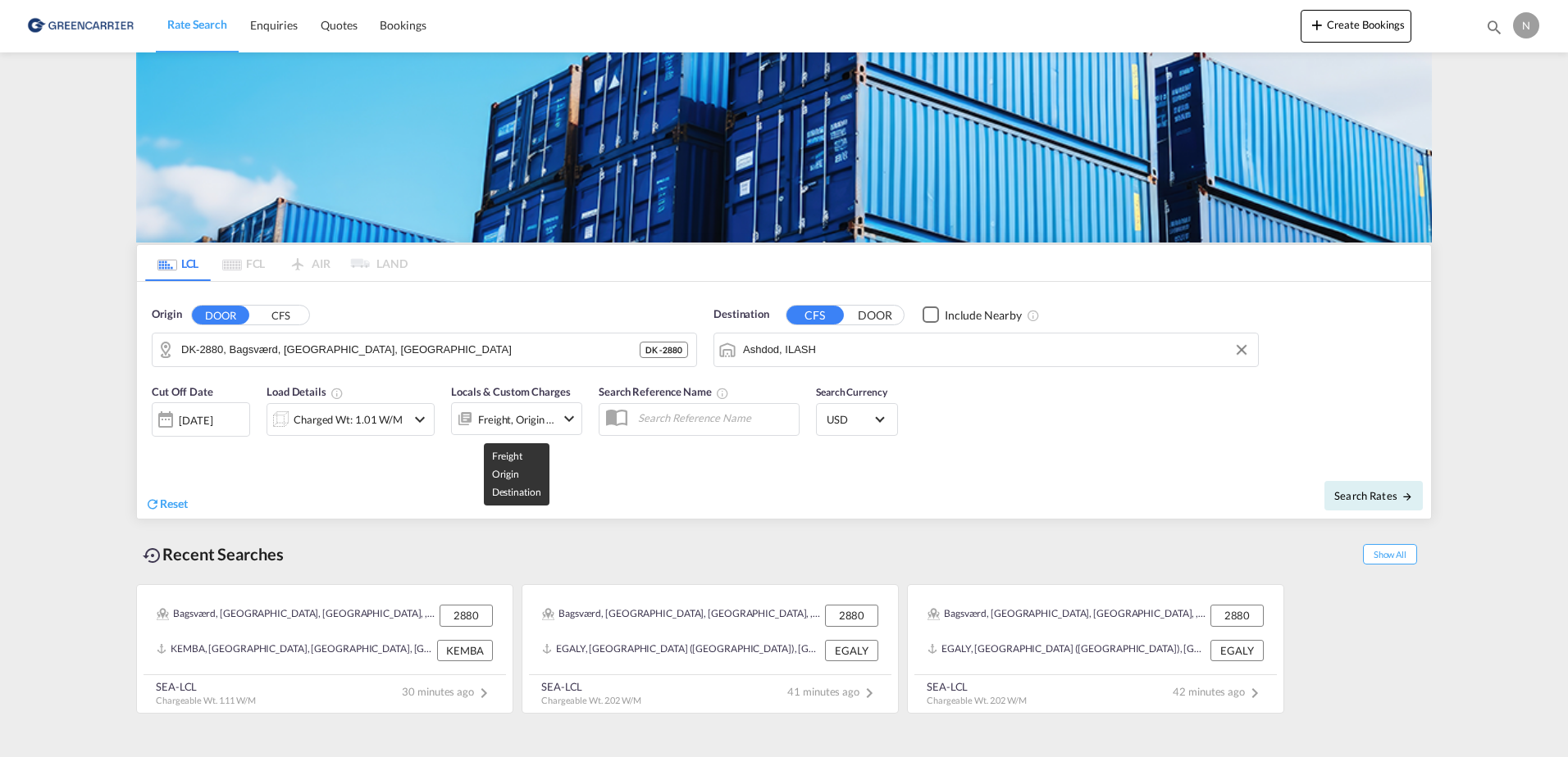
click at [505, 415] on div "Freight, Origin +1" at bounding box center [516, 419] width 78 height 23
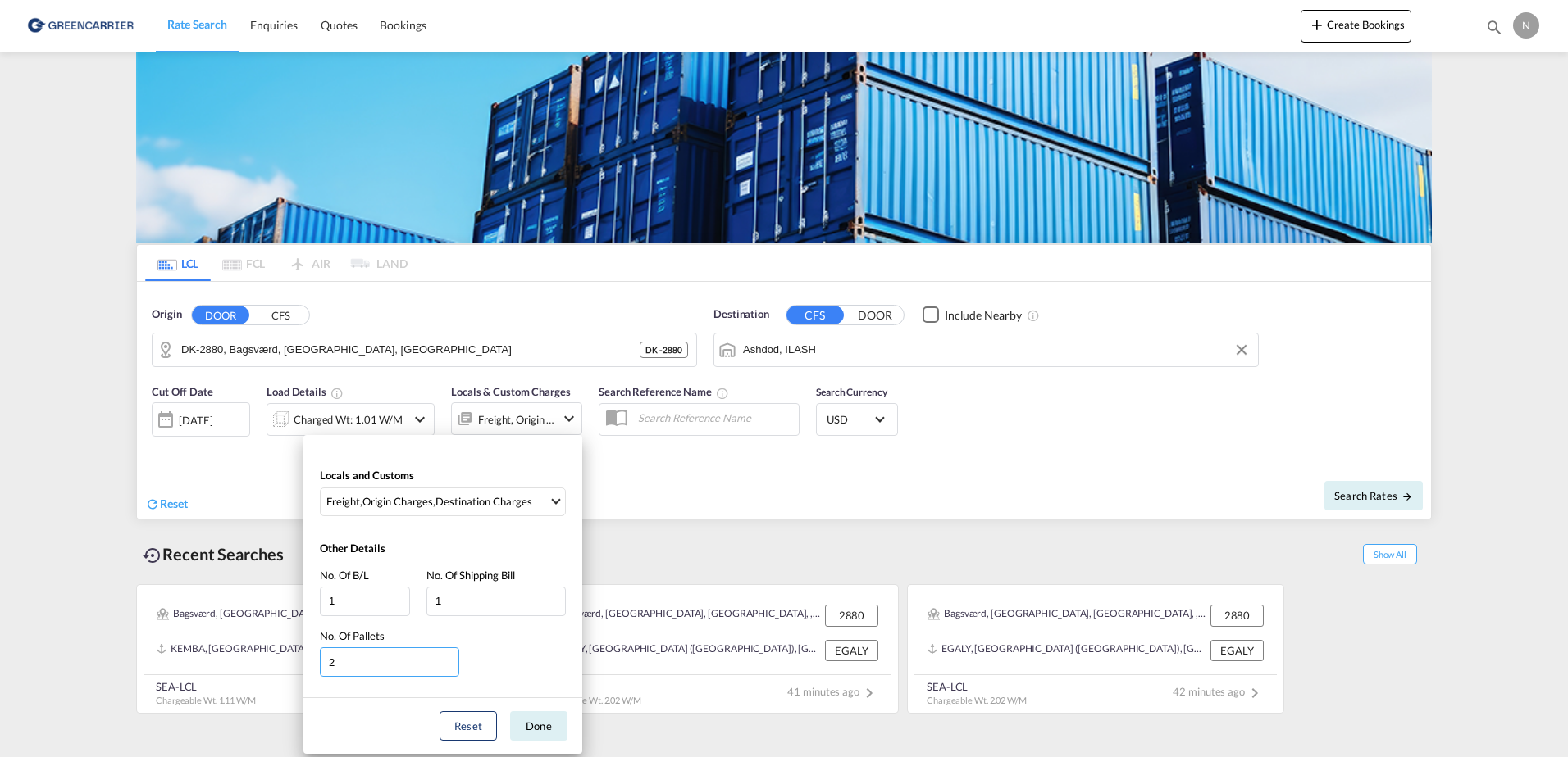
drag, startPoint x: 380, startPoint y: 670, endPoint x: 201, endPoint y: 657, distance: 179.5
click at [201, 657] on div "Locals and Customs Freight , Origin Charges , Destination Charges Clear All Sel…" at bounding box center [784, 378] width 1568 height 757
type input "1"
drag, startPoint x: 540, startPoint y: 736, endPoint x: 529, endPoint y: 736, distance: 11.0
click at [539, 736] on button "Done" at bounding box center [538, 726] width 57 height 30
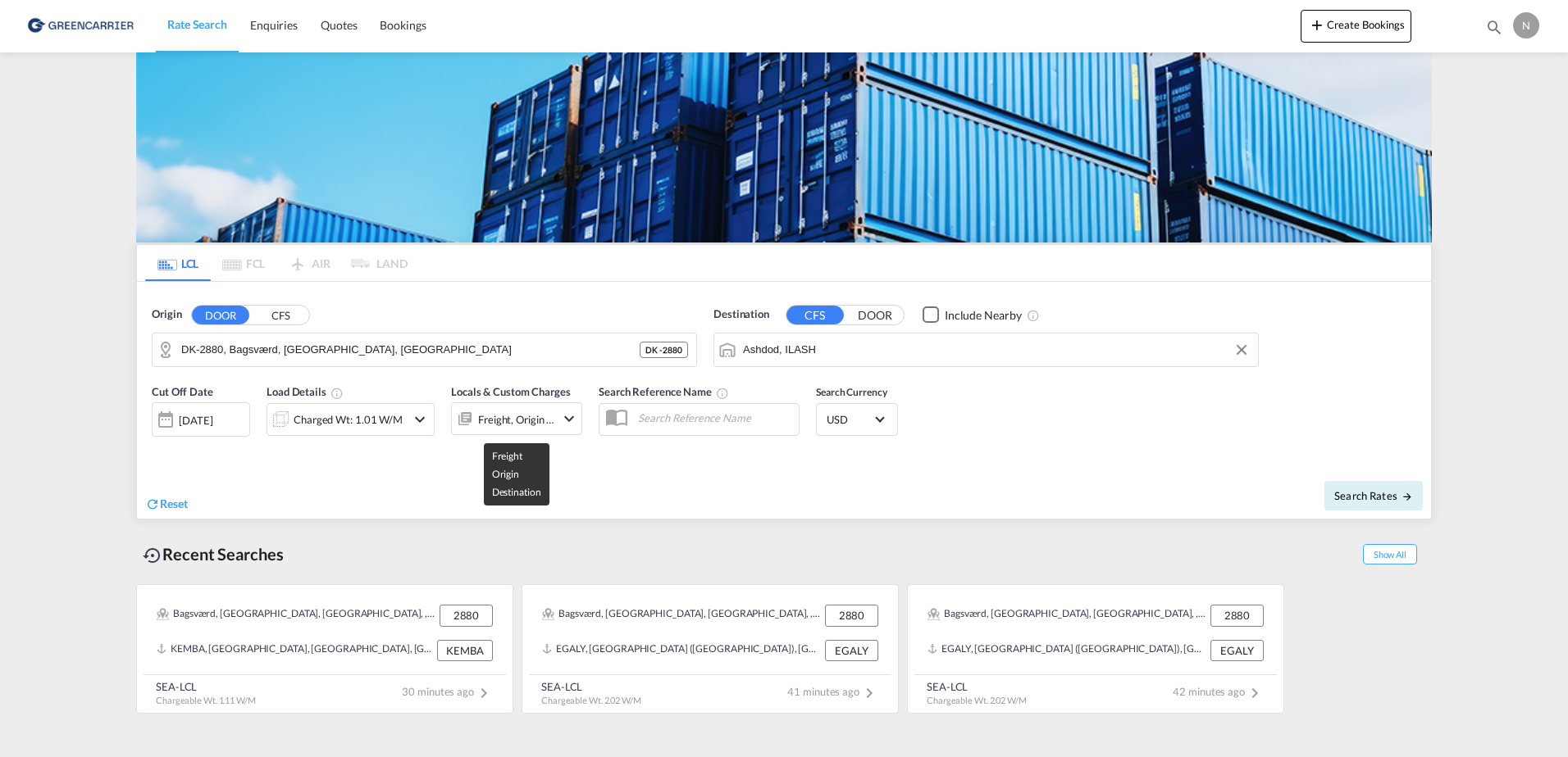
click at [521, 431] on div "Freight, Origin +1" at bounding box center [516, 419] width 78 height 23
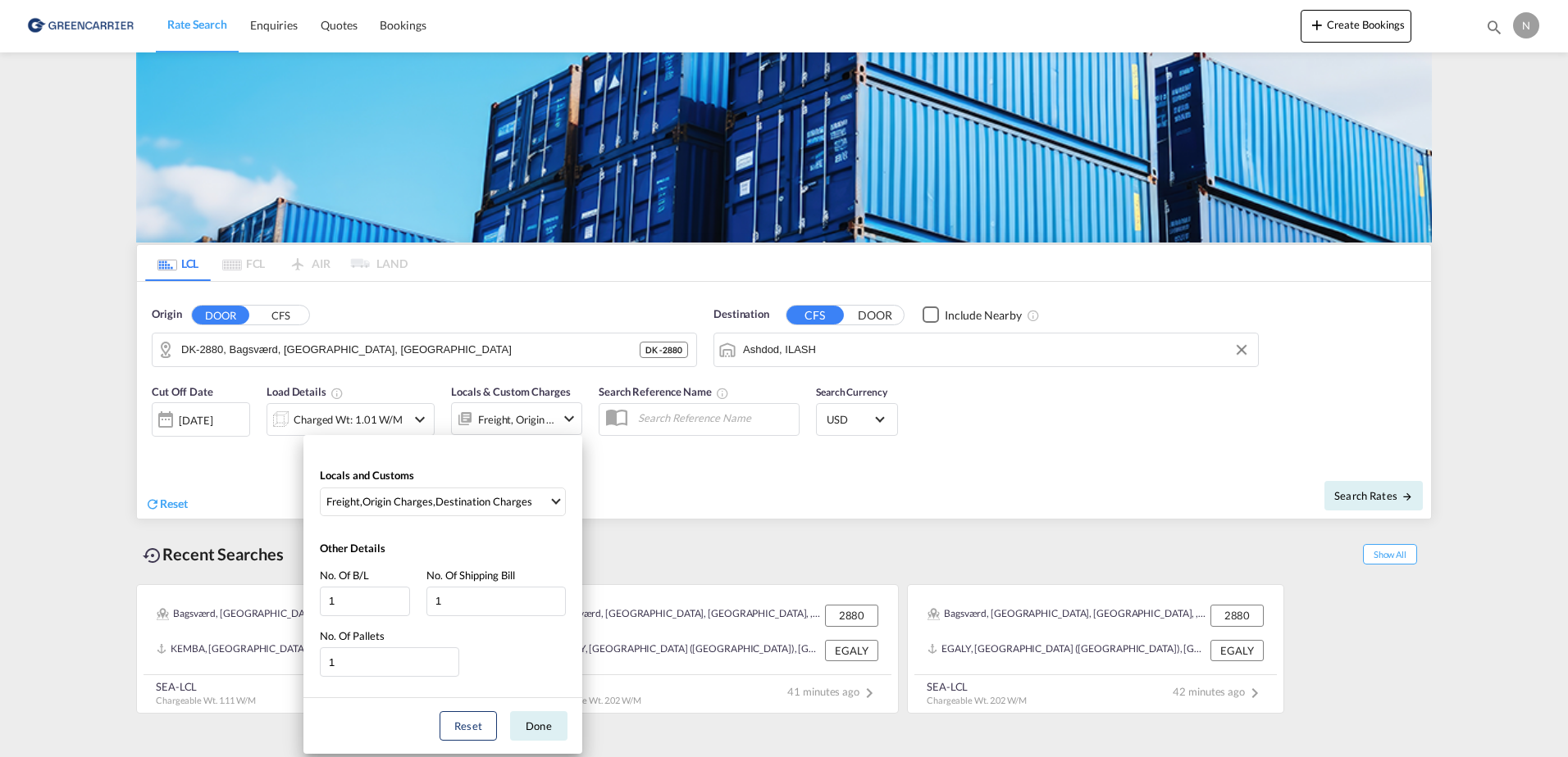
click at [360, 416] on div "Locals and Customs Freight , Origin Charges , Destination Charges Clear All Sel…" at bounding box center [784, 378] width 1568 height 757
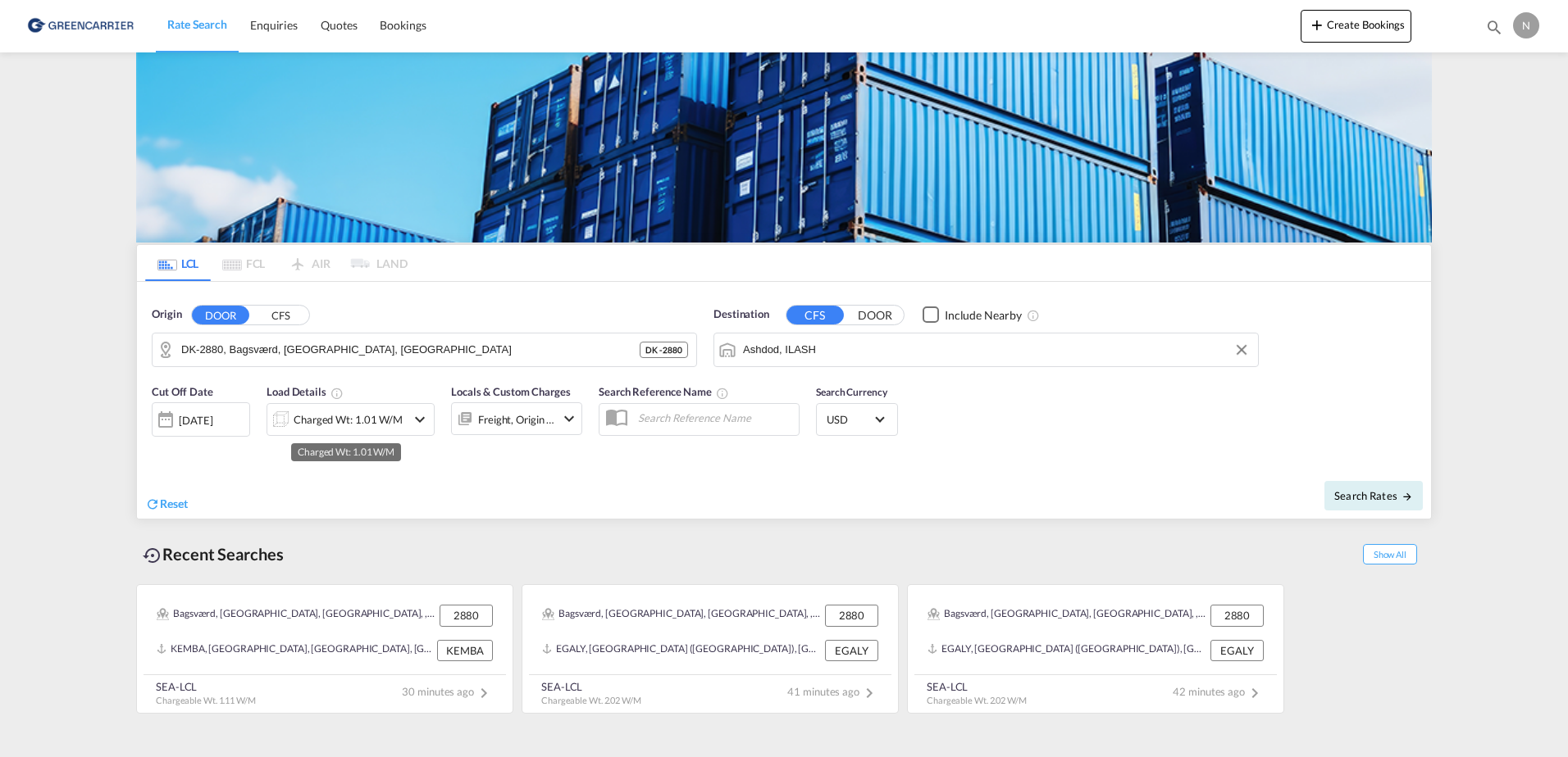
click at [360, 416] on div "Charged Wt: 1.01 W/M" at bounding box center [347, 419] width 109 height 23
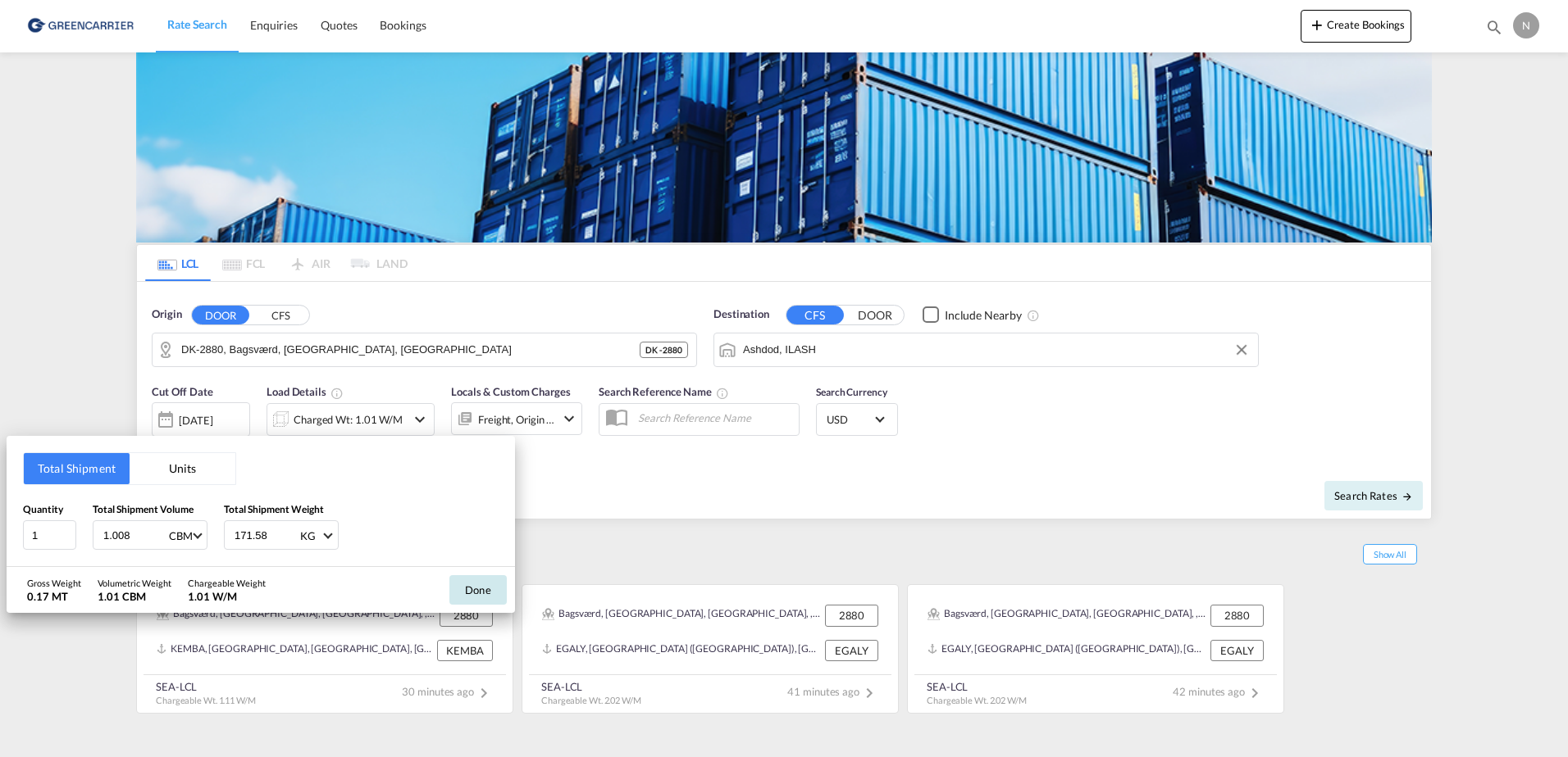
click at [488, 577] on button "Done" at bounding box center [477, 590] width 57 height 30
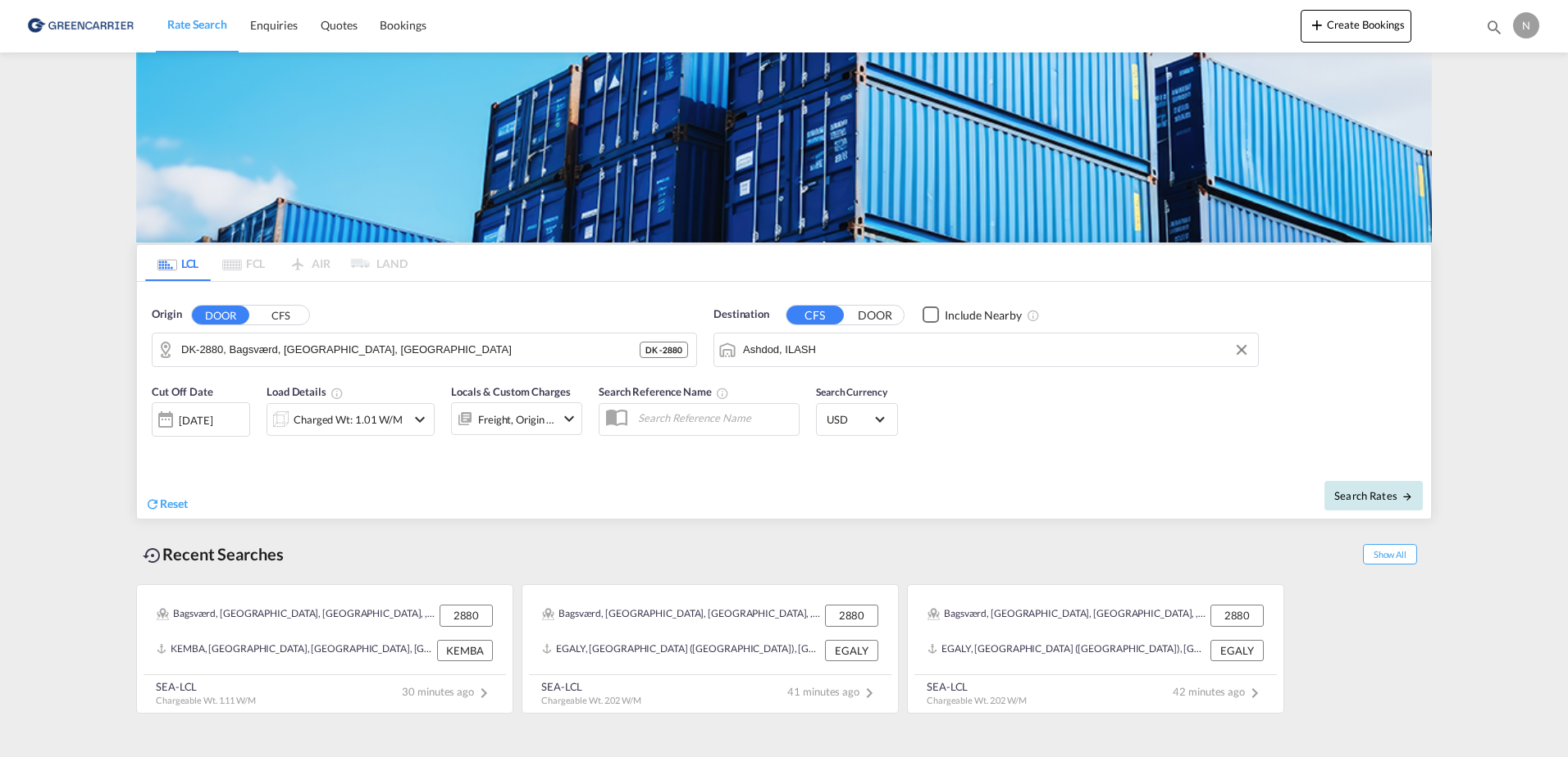
click at [1351, 486] on button "Search Rates" at bounding box center [1373, 496] width 98 height 30
type input "2880 to ILASH / 24 Sep 2025"
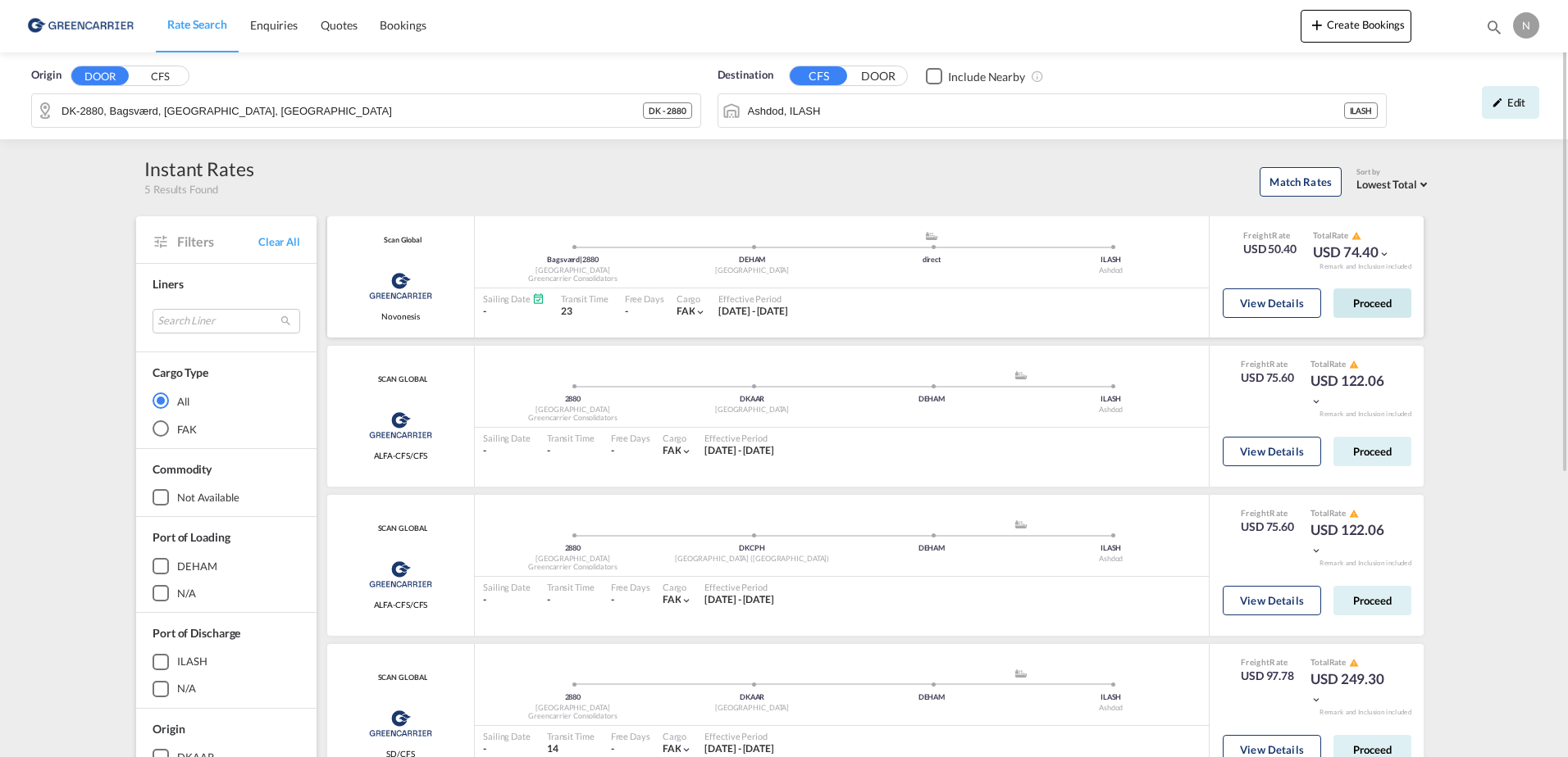
click at [1368, 311] on button "Proceed" at bounding box center [1372, 303] width 78 height 30
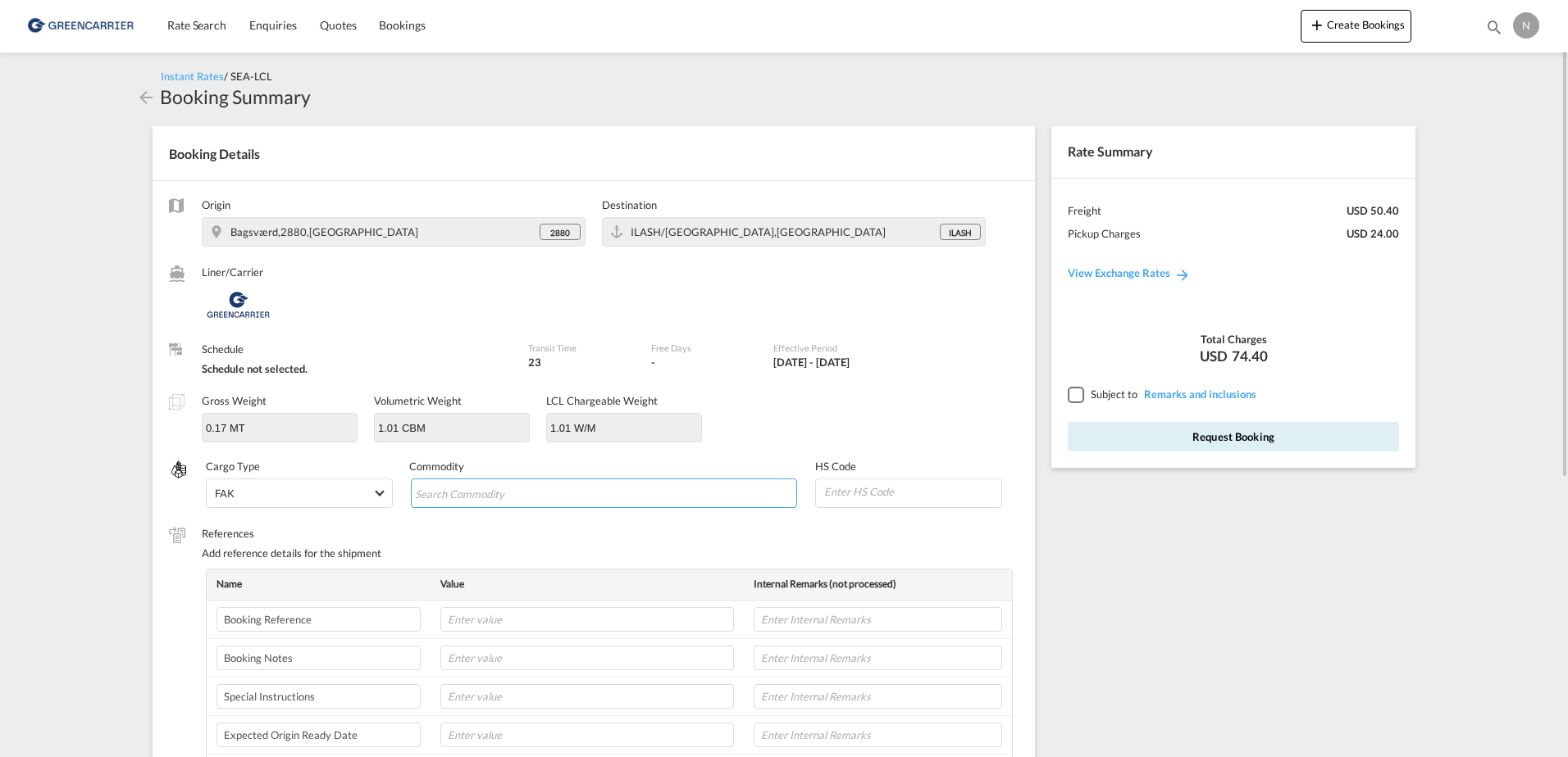
click at [523, 492] on input "Chips input." at bounding box center [489, 494] width 150 height 26
type input "ENZYMES"
type input "350790"
click at [464, 629] on input "text" at bounding box center [587, 620] width 293 height 24
paste input "CPH32106850"
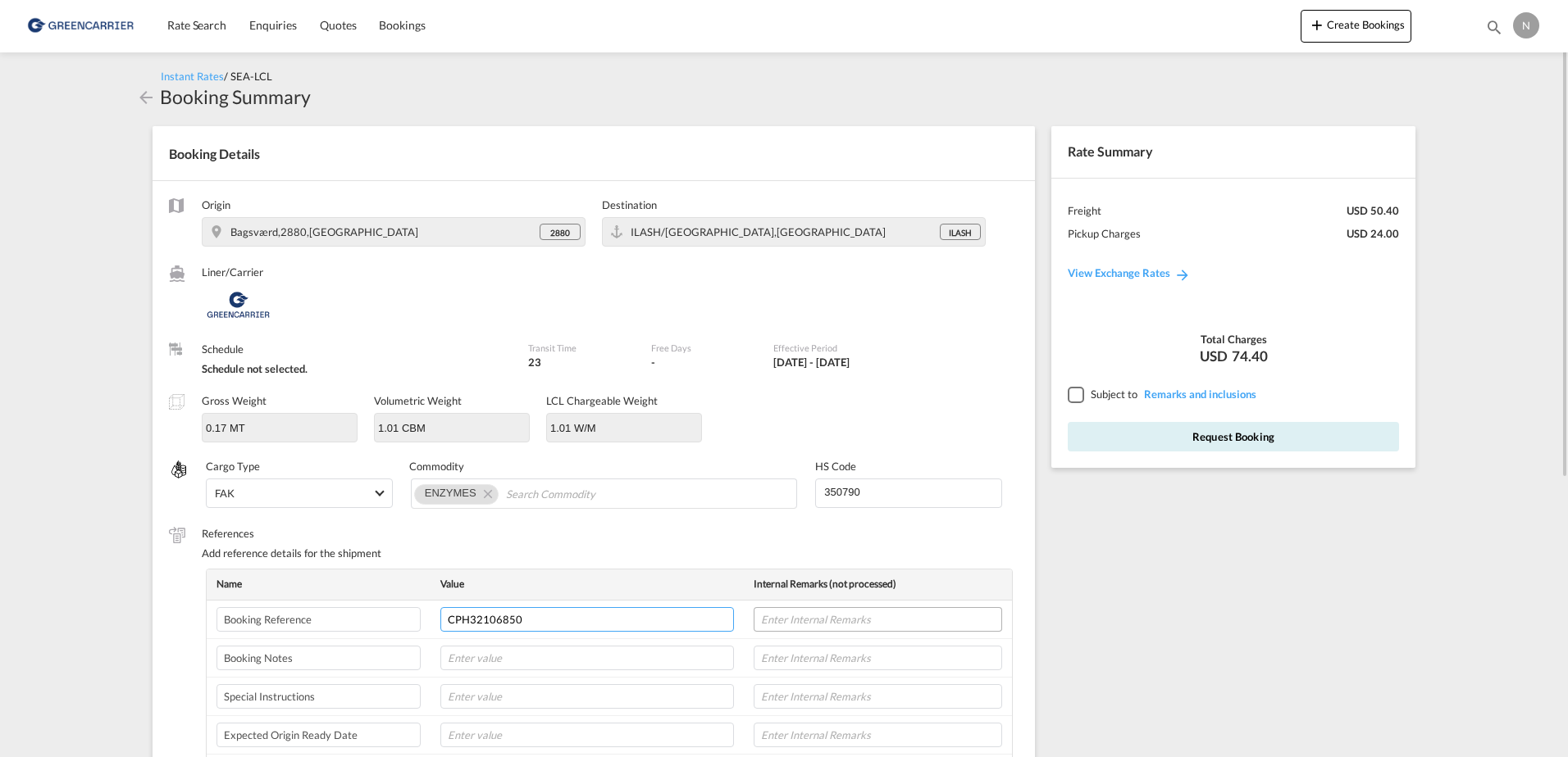
type input "CPH32106850"
click at [857, 623] on input "text" at bounding box center [878, 620] width 248 height 24
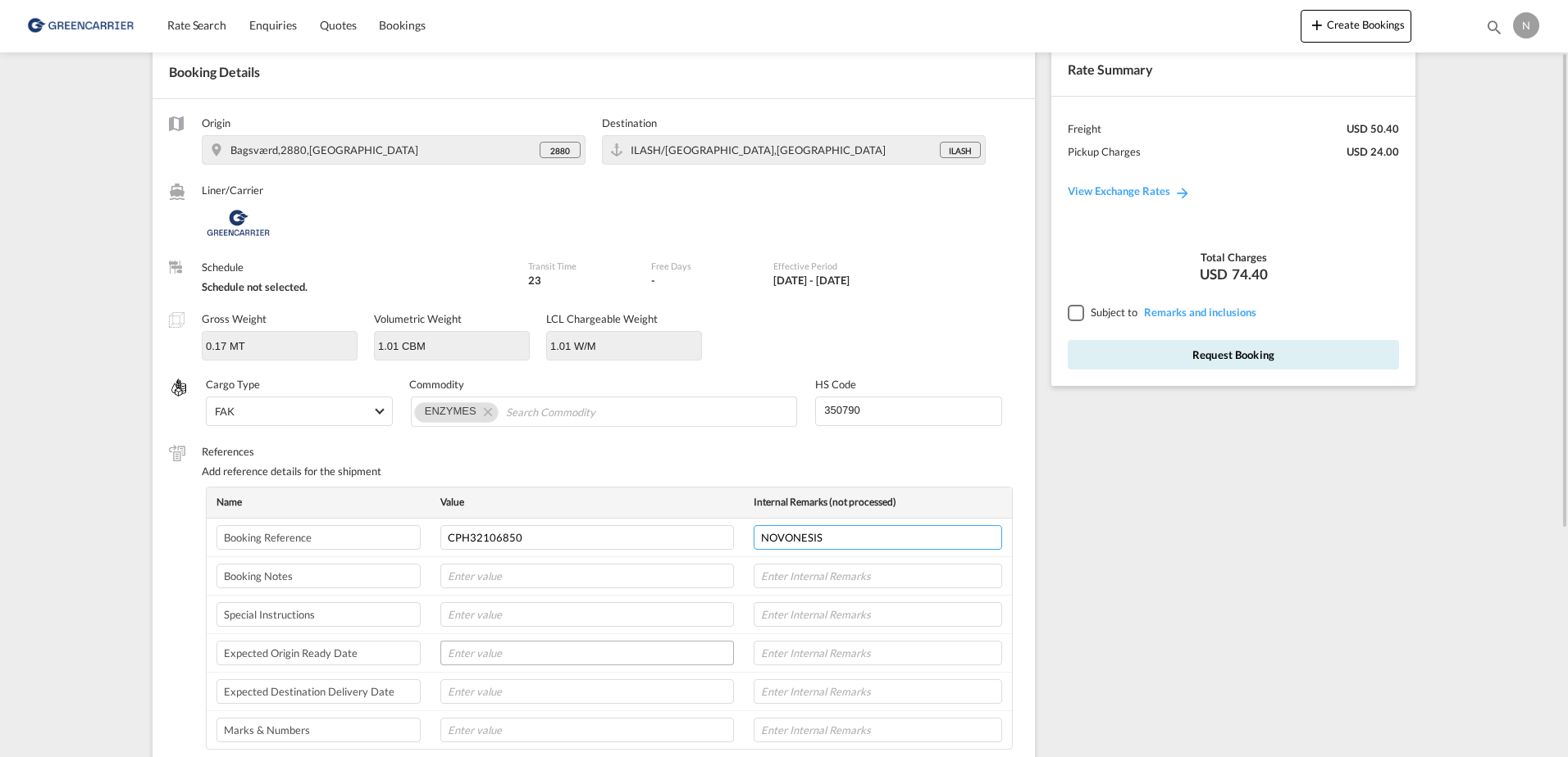
type input "NOVONESIS"
click at [445, 653] on input "text" at bounding box center [587, 653] width 293 height 24
click at [618, 696] on input "text" at bounding box center [587, 692] width 293 height 24
type input "30-09-25"
type input "8L"
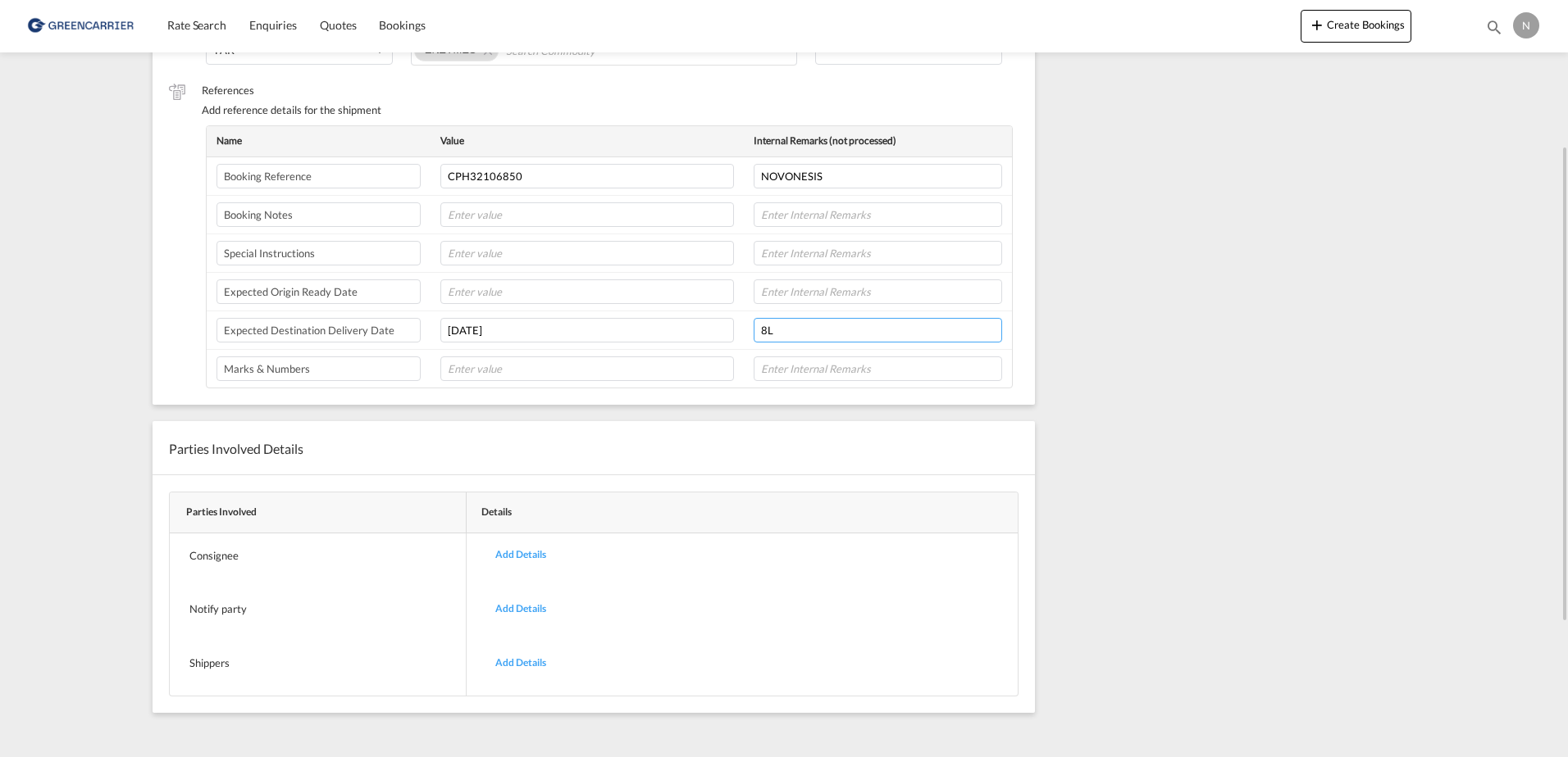
scroll to position [0, 0]
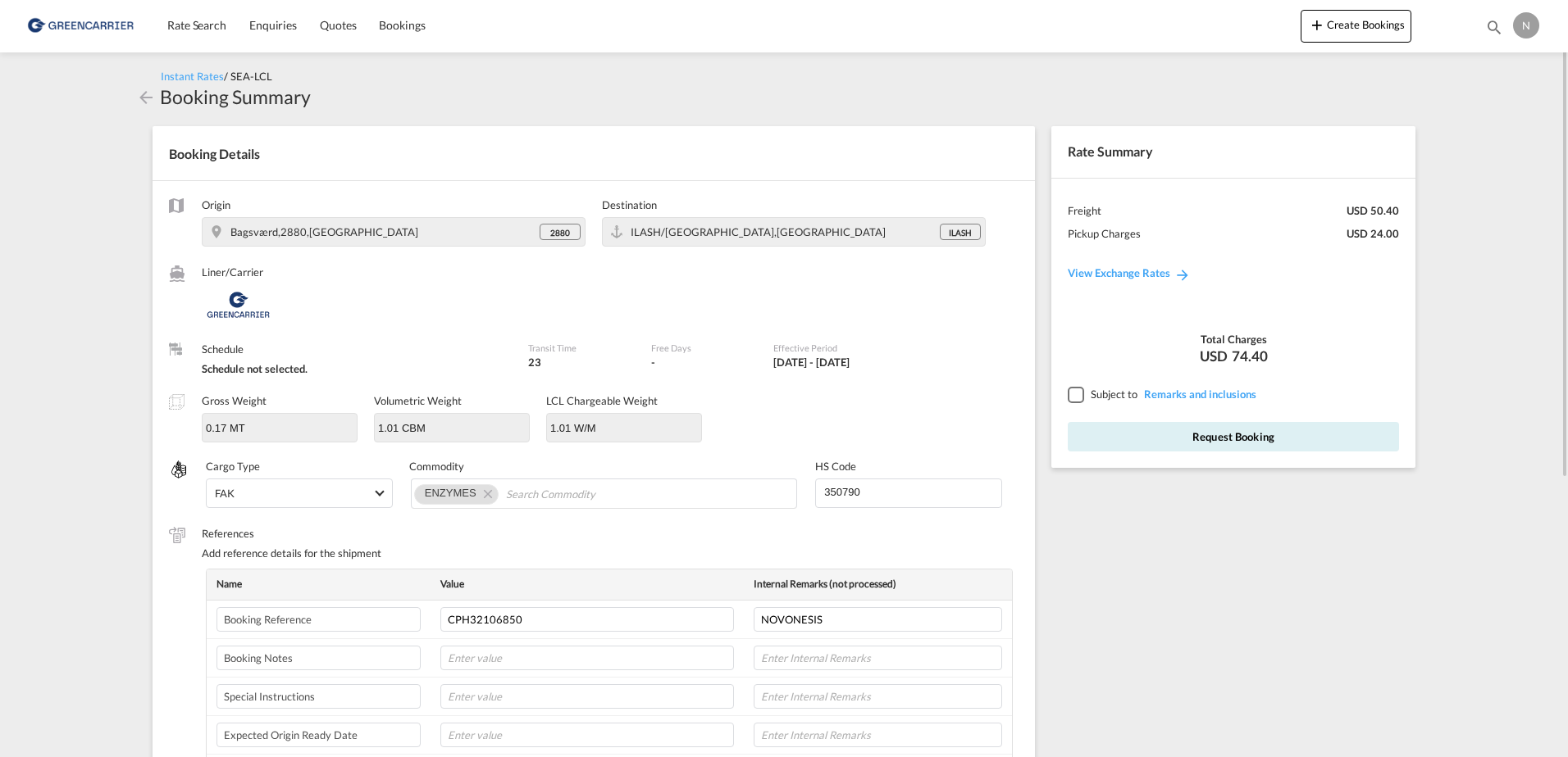
click at [1081, 401] on div at bounding box center [1075, 394] width 15 height 15
click at [283, 425] on input "0.17 MT" at bounding box center [279, 427] width 152 height 24
click at [1317, 443] on button "Request Booking" at bounding box center [1233, 437] width 332 height 30
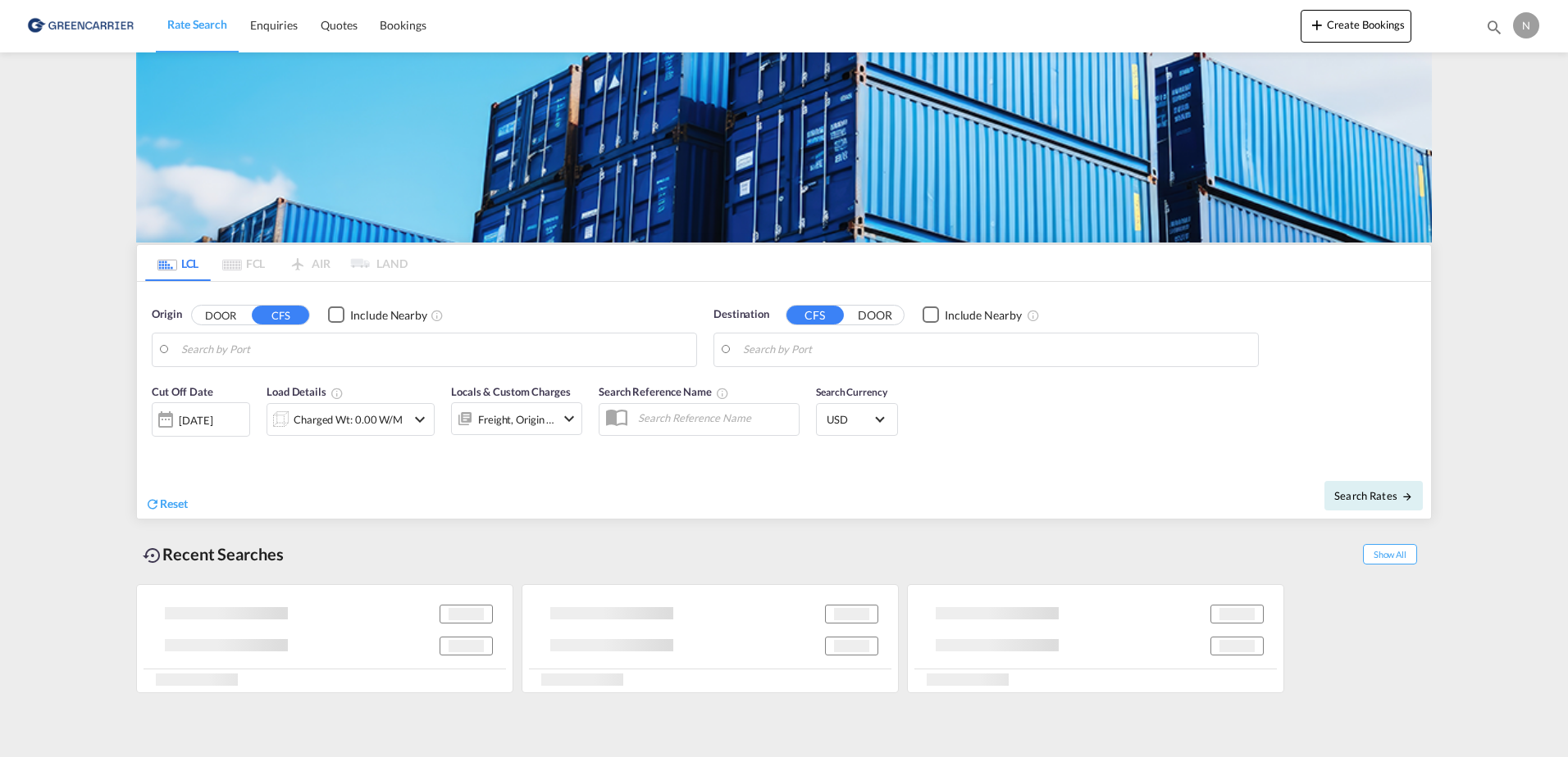
type input "DK-2880, Bagsværd, [GEOGRAPHIC_DATA], [GEOGRAPHIC_DATA]"
type input "Ashdod, ILASH"
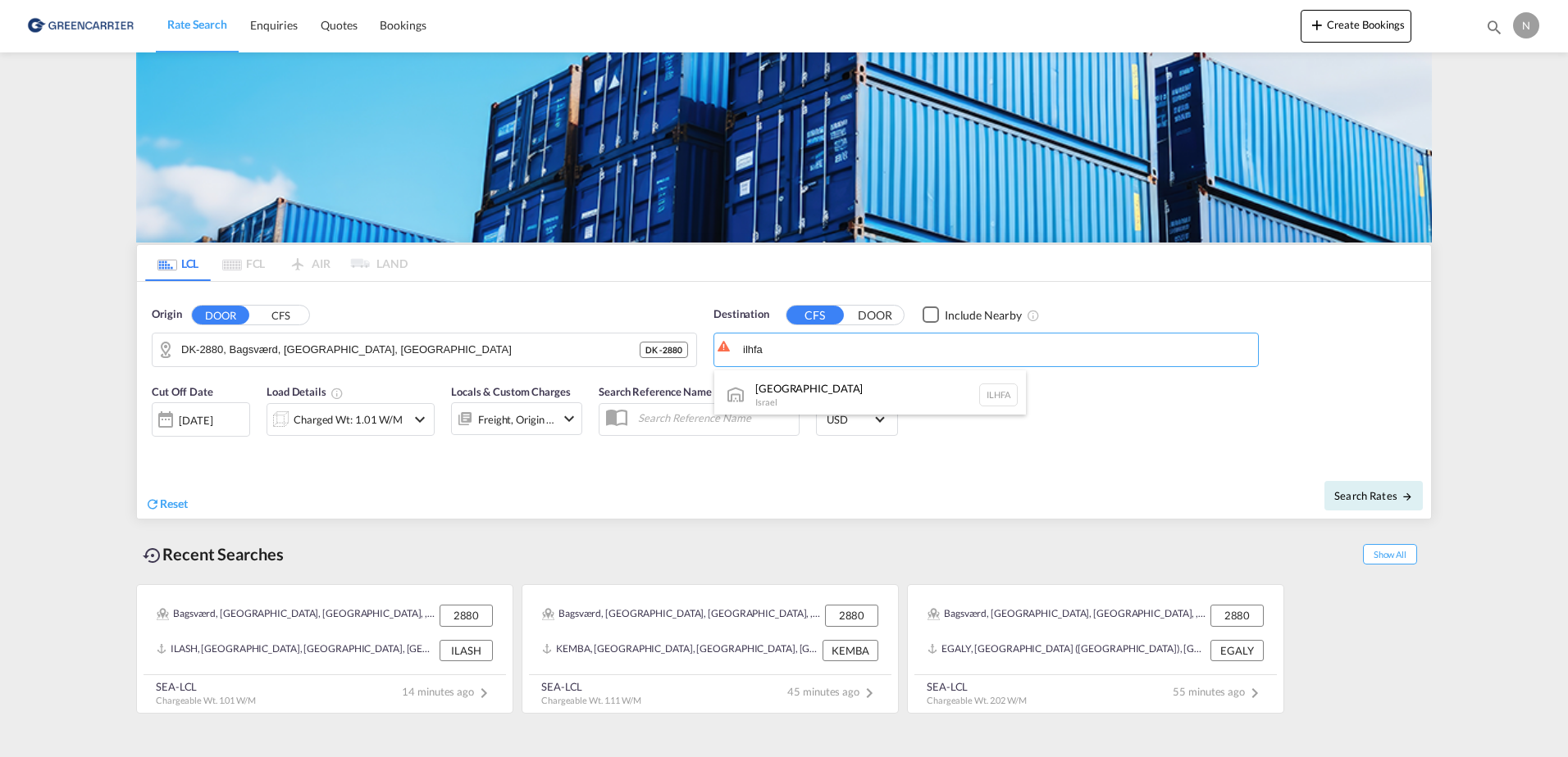
scroll to position [5, 0]
type input "[GEOGRAPHIC_DATA], [GEOGRAPHIC_DATA]"
click at [337, 423] on div "Charged Wt: 1.01 W/M" at bounding box center [347, 419] width 109 height 23
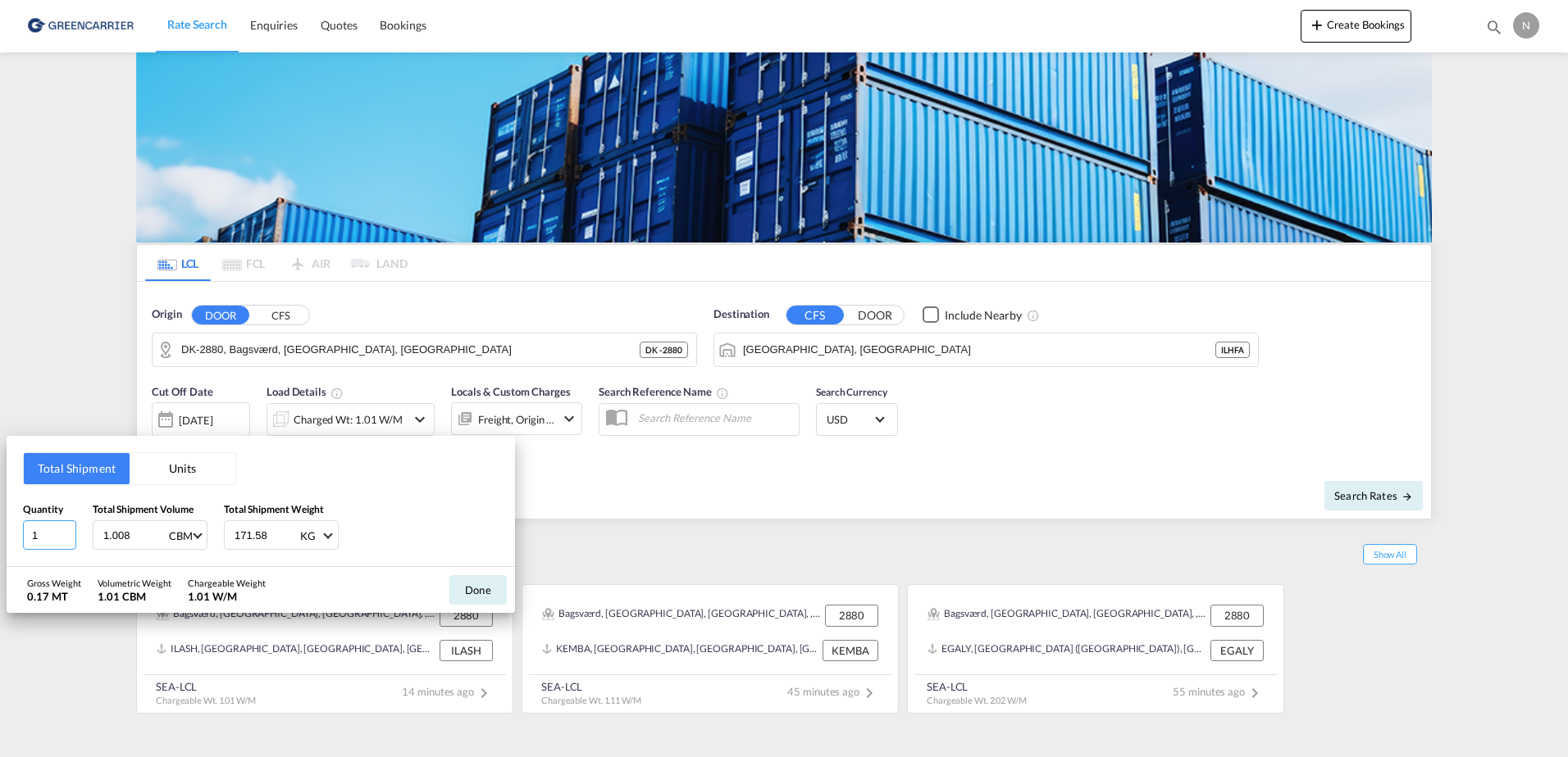
click at [59, 538] on input "1" at bounding box center [49, 536] width 53 height 30
drag, startPoint x: 59, startPoint y: 537, endPoint x: 17, endPoint y: 526, distance: 43.4
click at [17, 526] on div "Total Shipment Units Quantity 1 Total Shipment Volume 1.008 CBM CBM CFT Total S…" at bounding box center [261, 501] width 508 height 131
type input "11"
click at [114, 539] on input "3033.600" at bounding box center [134, 535] width 65 height 28
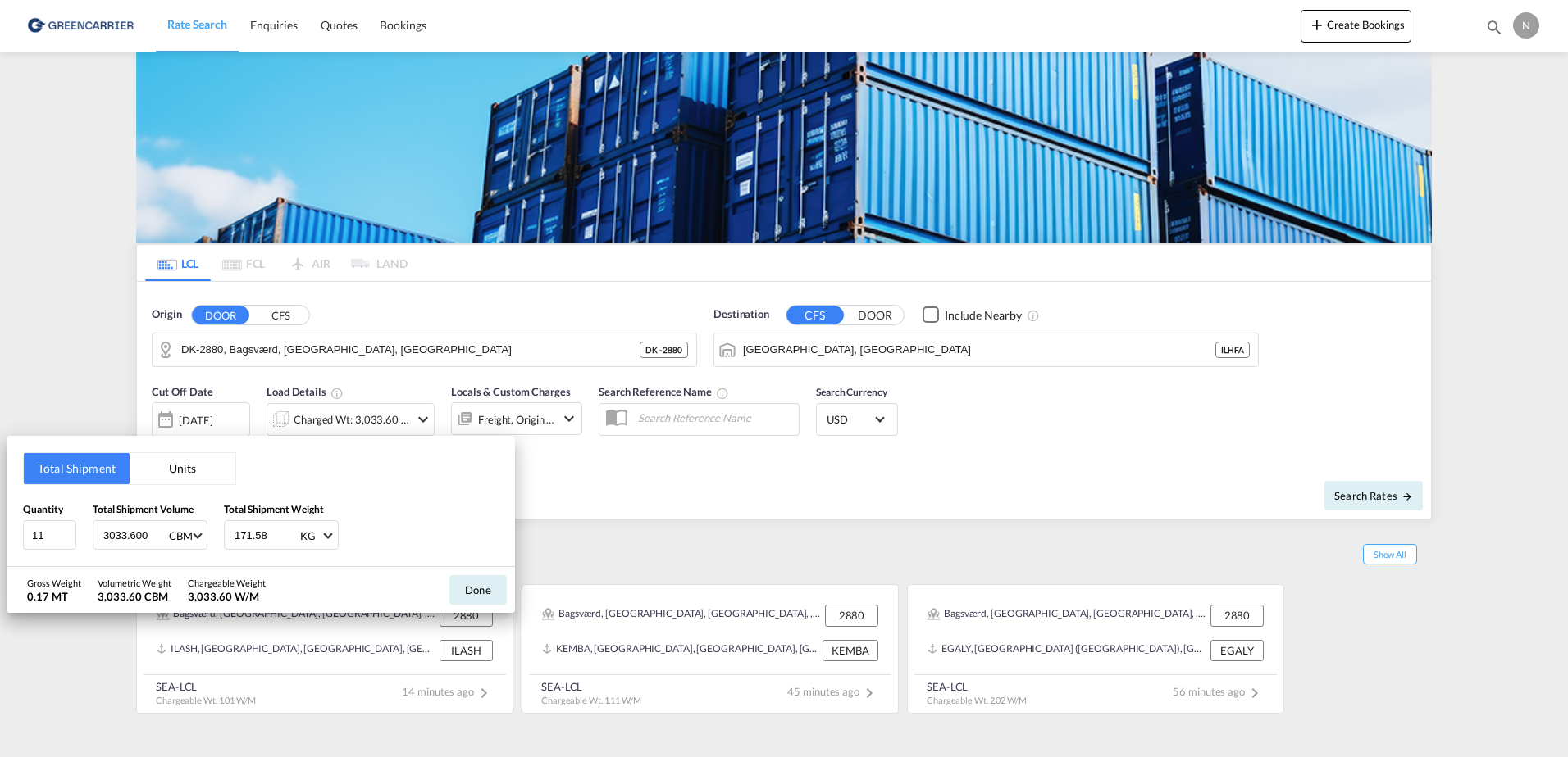
click at [114, 539] on input "3033.600" at bounding box center [134, 535] width 65 height 28
type input "11.088"
type input "3033.600"
click at [416, 521] on div "Quantity 11 Total Shipment Volume 11.088 CBM CBM CFT Total Shipment Weight 3033…" at bounding box center [261, 526] width 475 height 49
click at [482, 595] on button "Done" at bounding box center [477, 590] width 57 height 30
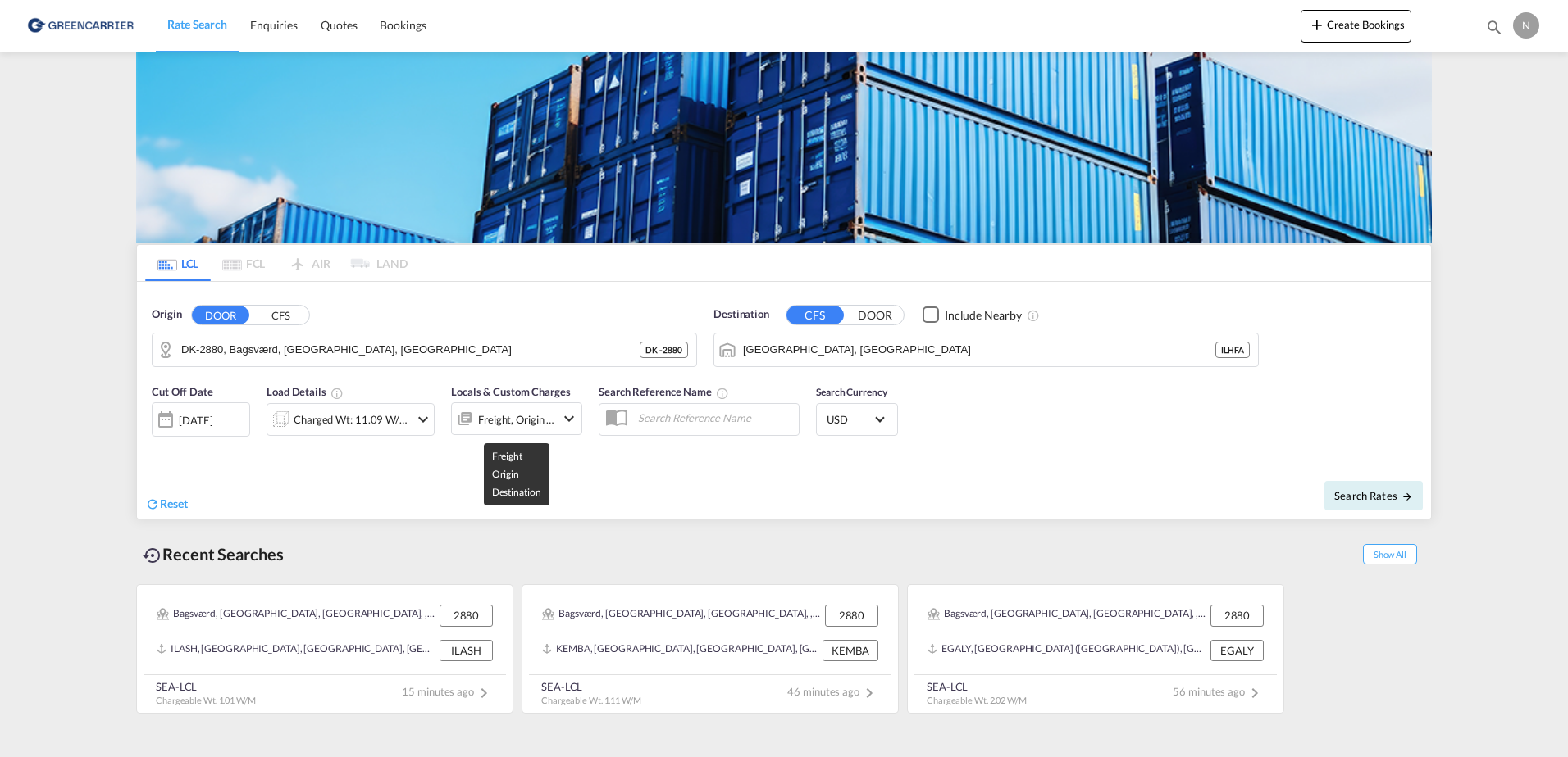
click at [505, 424] on div "Freight, Origin +1" at bounding box center [516, 419] width 78 height 23
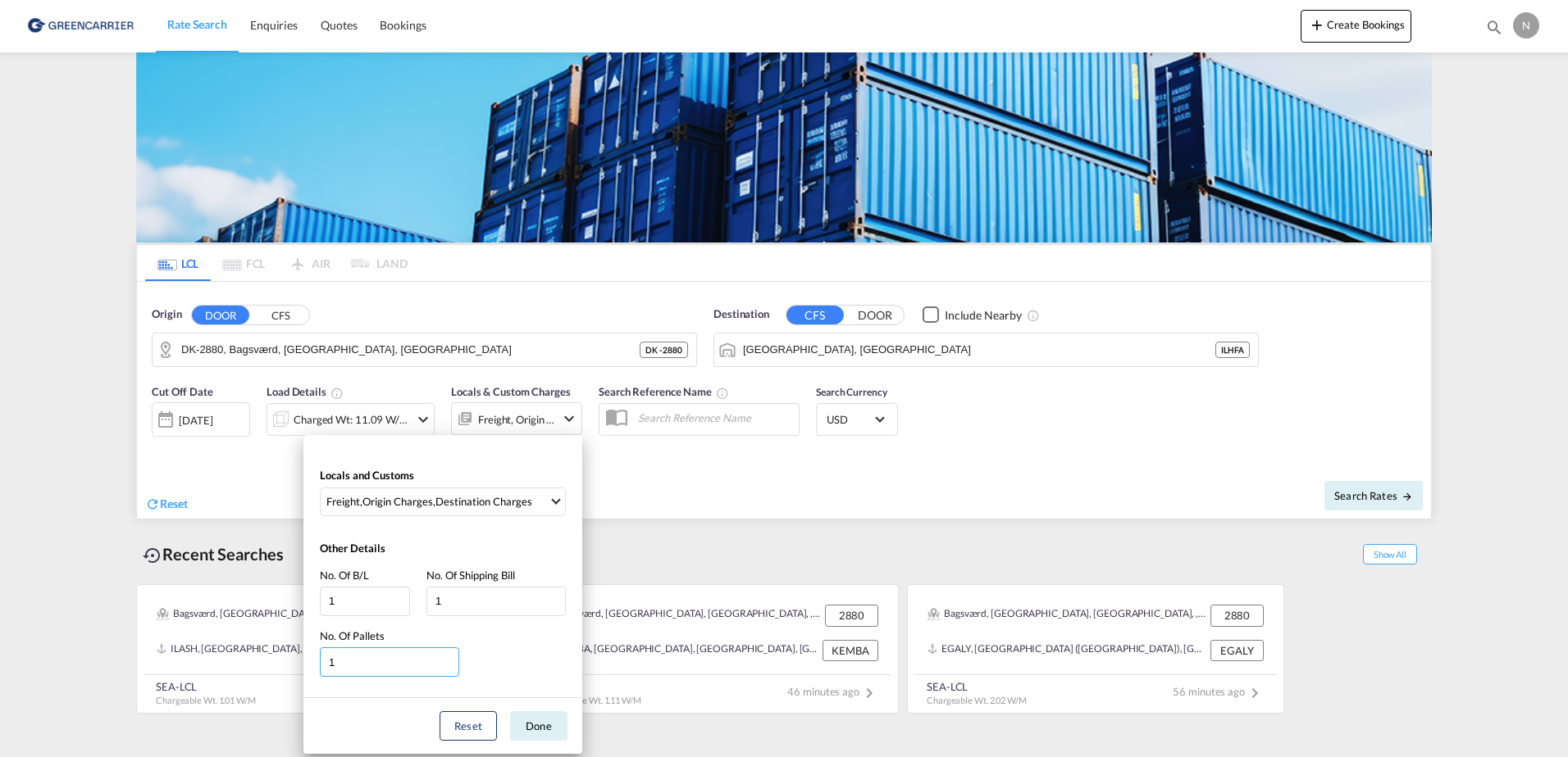
drag, startPoint x: 393, startPoint y: 659, endPoint x: 172, endPoint y: 675, distance: 221.6
click at [172, 675] on div "Locals and Customs Freight , Origin Charges , Destination Charges Clear All Sel…" at bounding box center [784, 378] width 1568 height 757
type input "11"
click at [556, 716] on button "Done" at bounding box center [538, 726] width 57 height 30
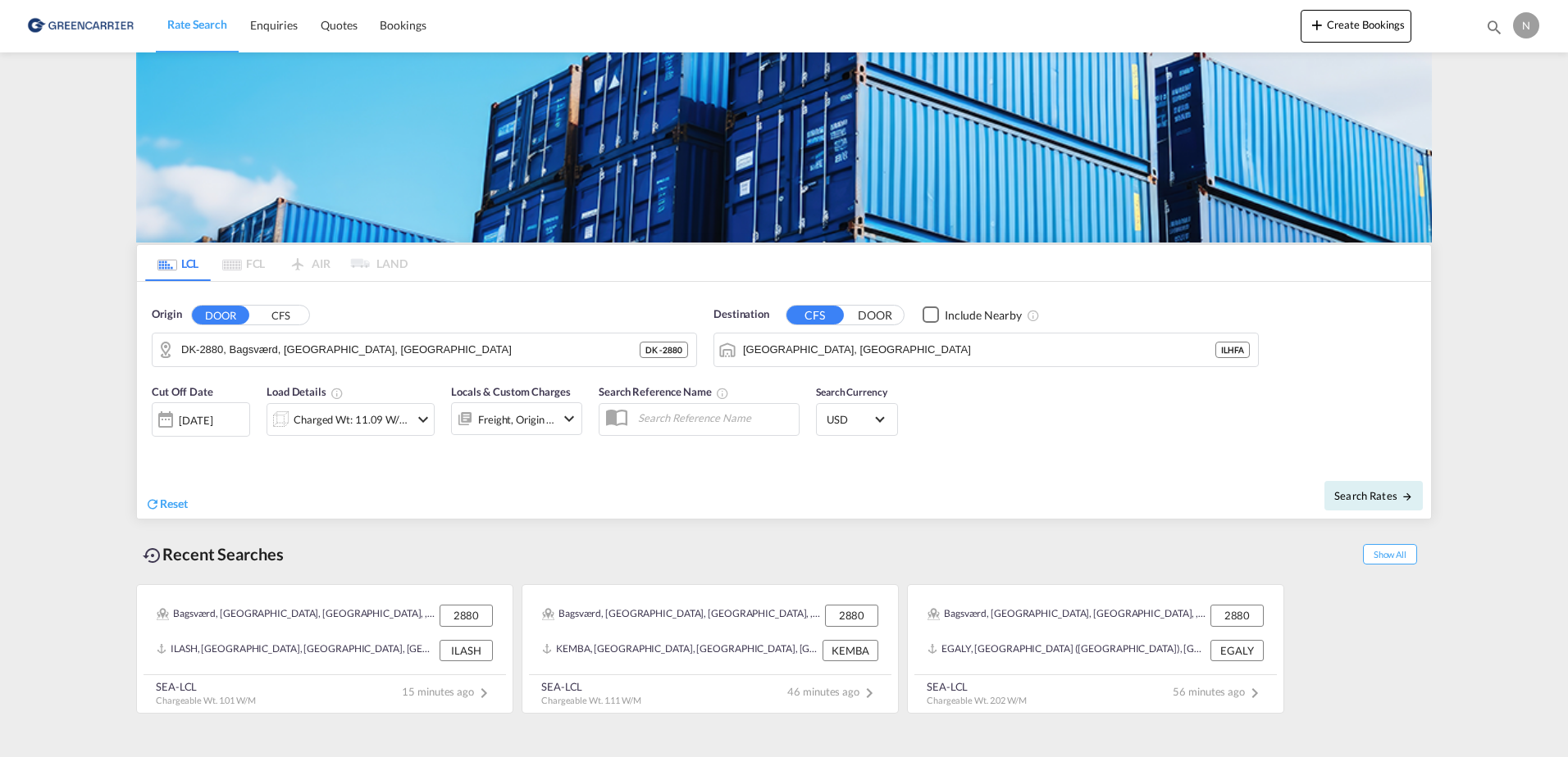
click at [501, 407] on div "Freight, Origin +1" at bounding box center [503, 418] width 104 height 33
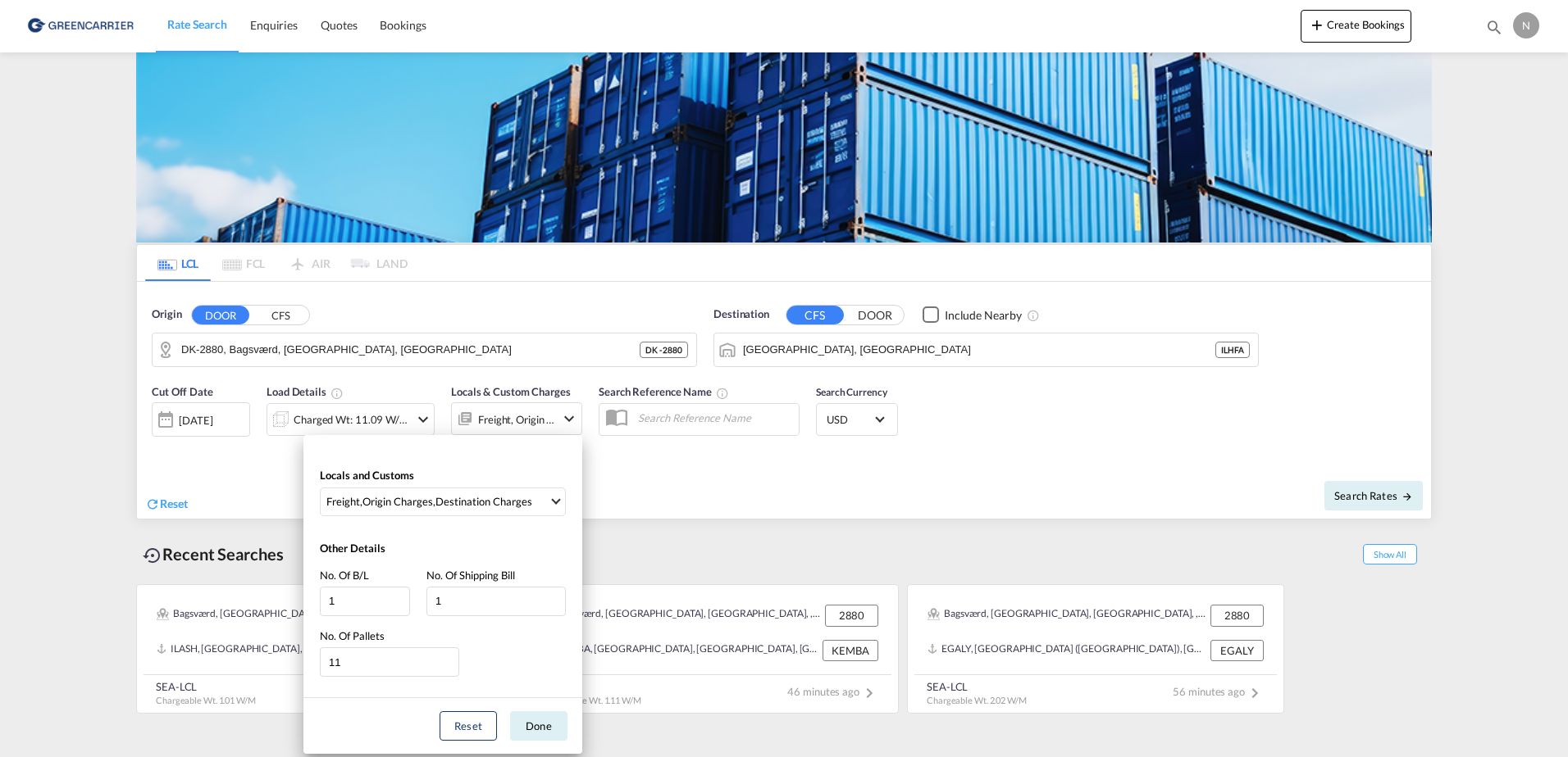
click at [500, 424] on div "Locals and Customs Freight , Origin Charges , Destination Charges Clear All Sel…" at bounding box center [784, 378] width 1568 height 757
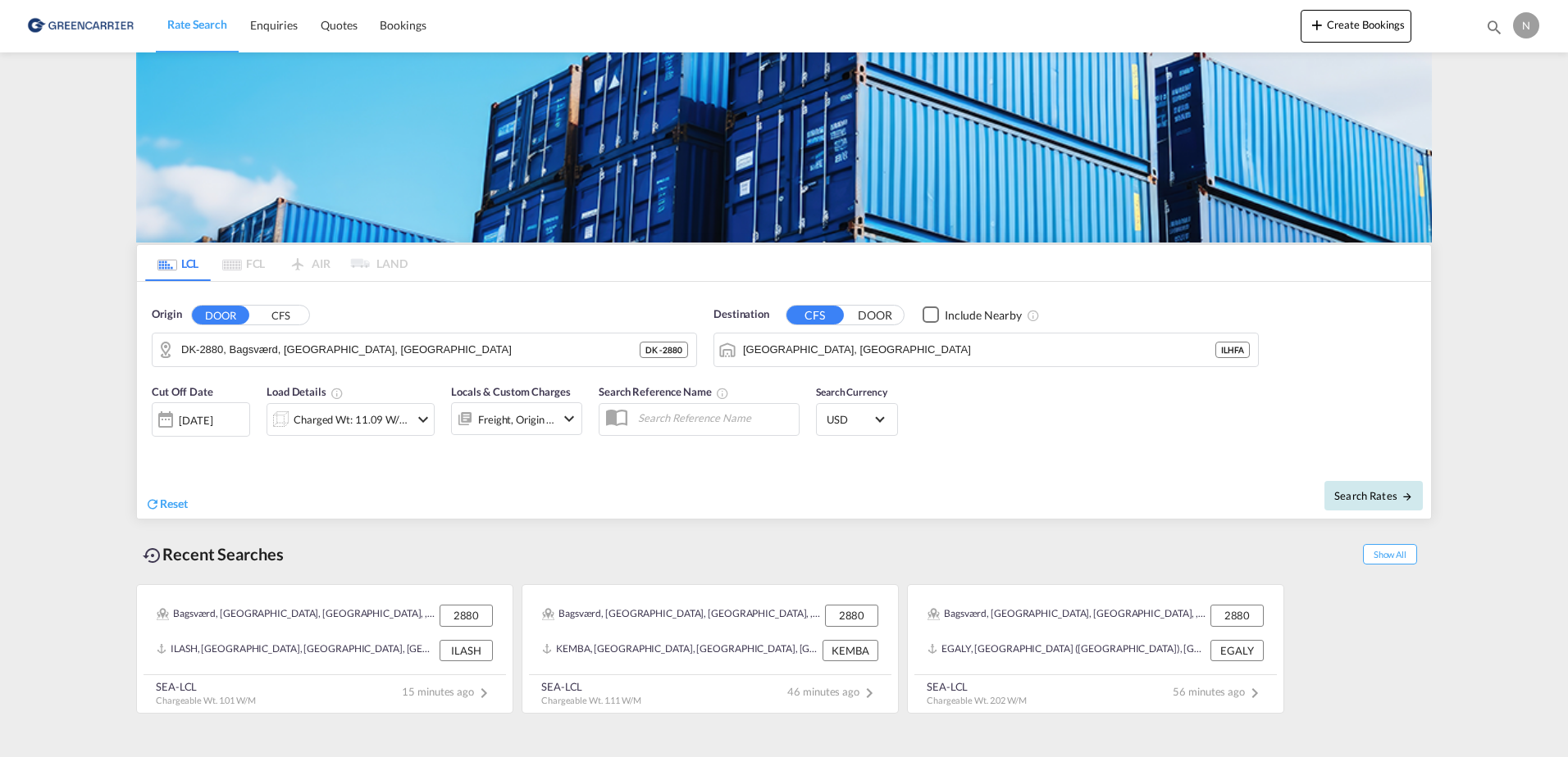
click at [1356, 498] on span "Search Rates" at bounding box center [1374, 496] width 78 height 13
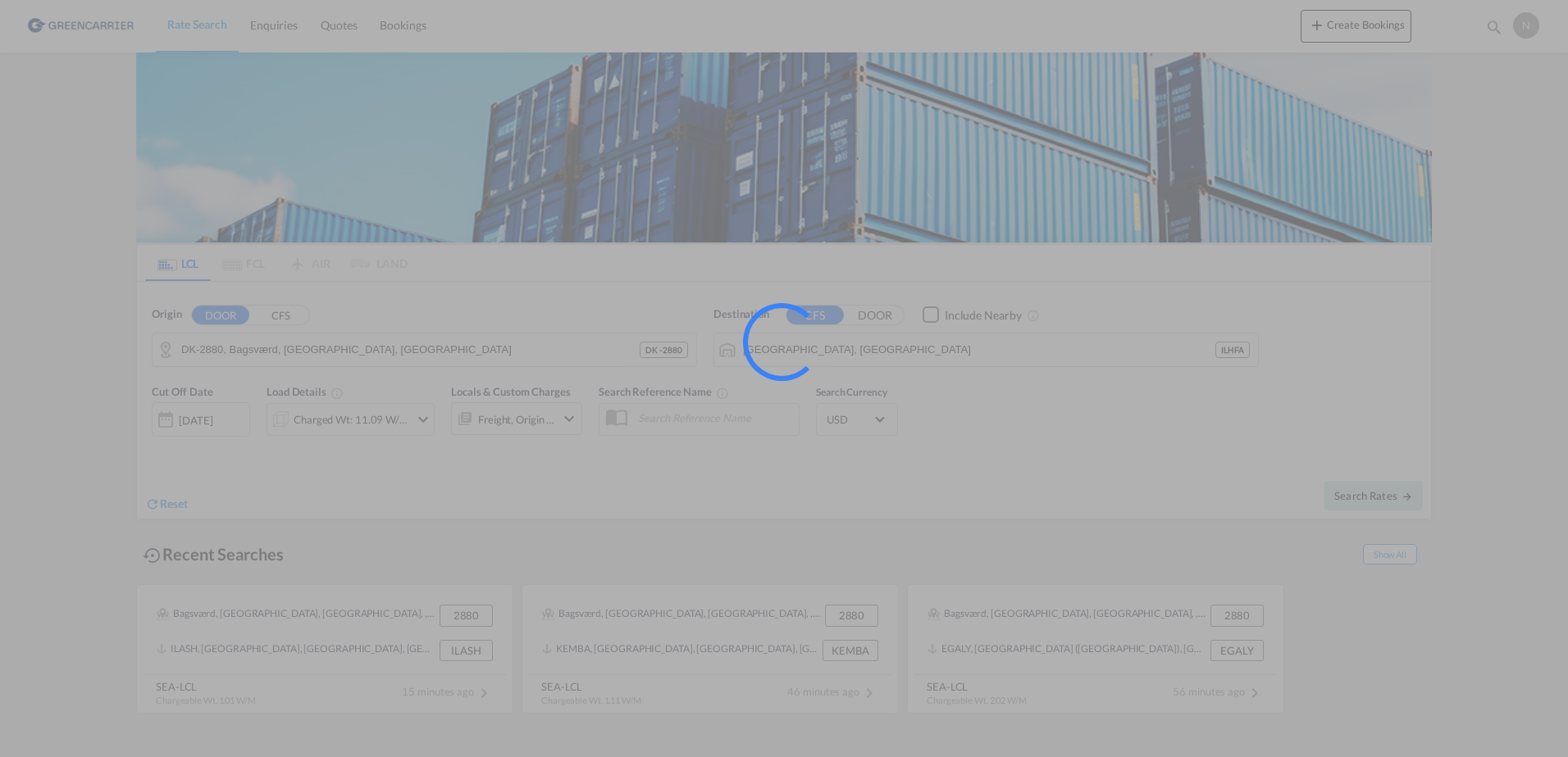
type input "2880 to ILHFA / [DATE]"
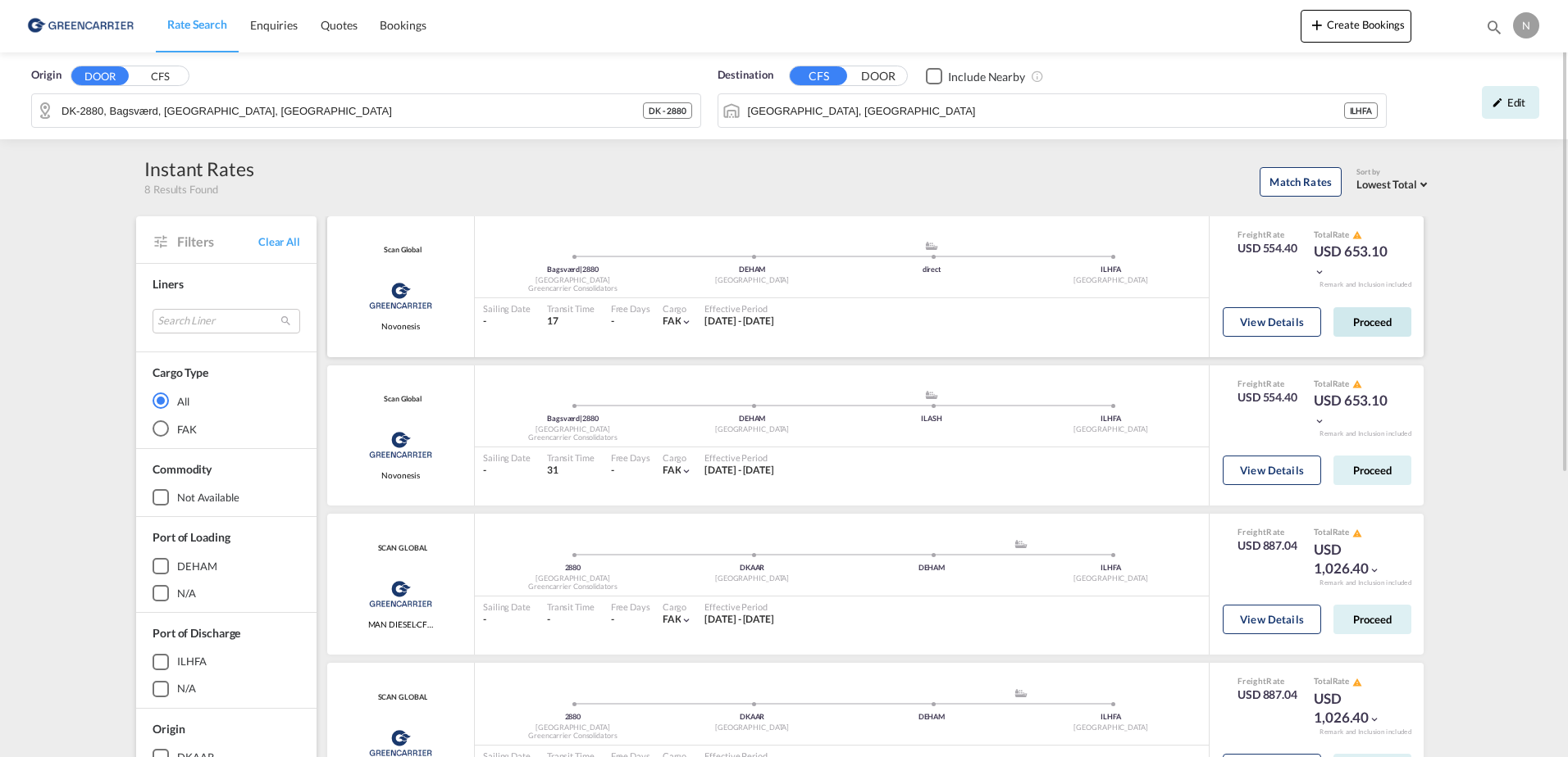
click at [1359, 316] on button "Proceed" at bounding box center [1372, 322] width 78 height 30
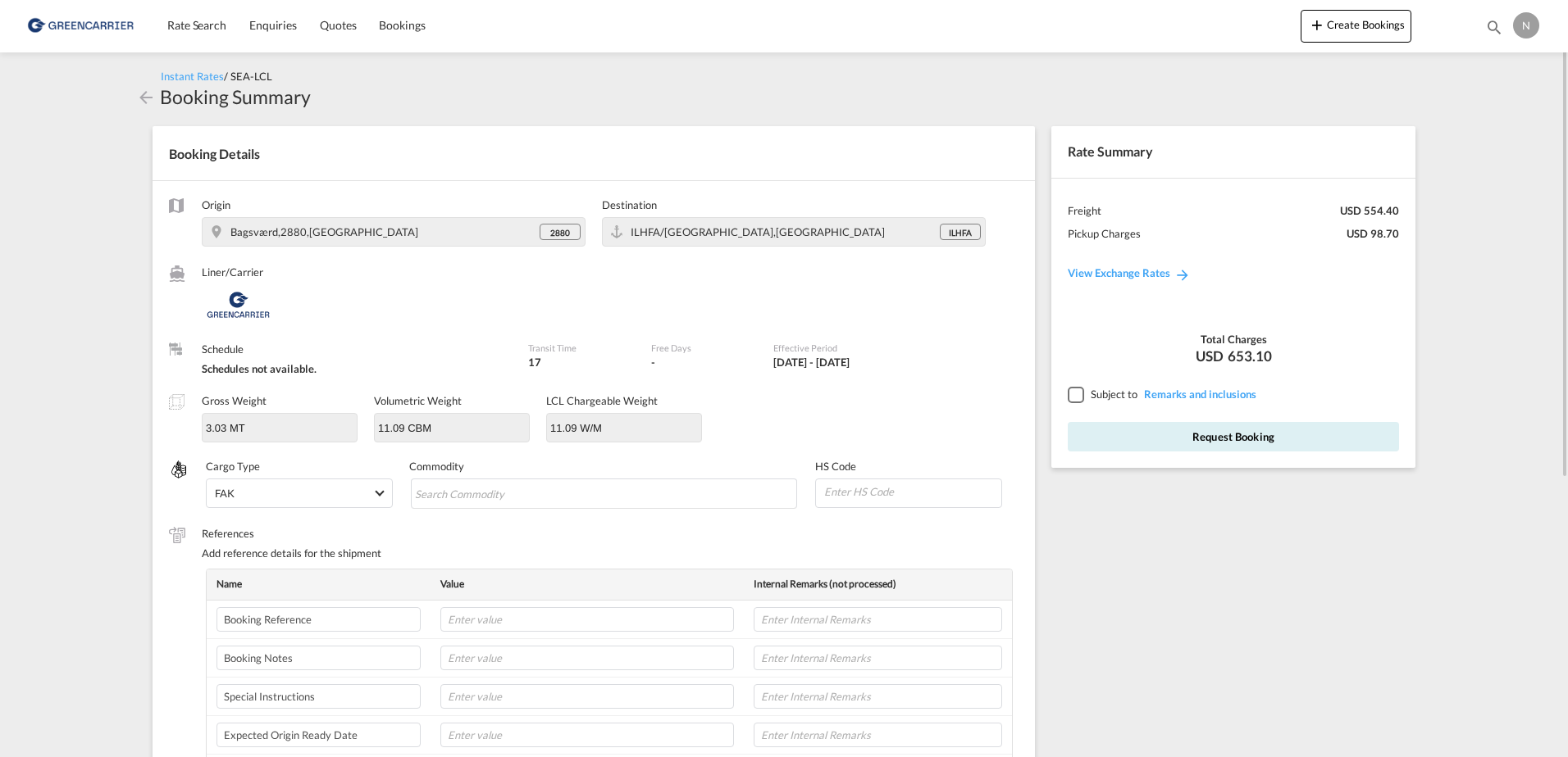
click at [470, 607] on td at bounding box center [586, 620] width 313 height 38
click at [477, 617] on input "text" at bounding box center [587, 620] width 293 height 24
paste input "CPH32106852"
type input "CPH32106852"
type input "NOVONESIS"
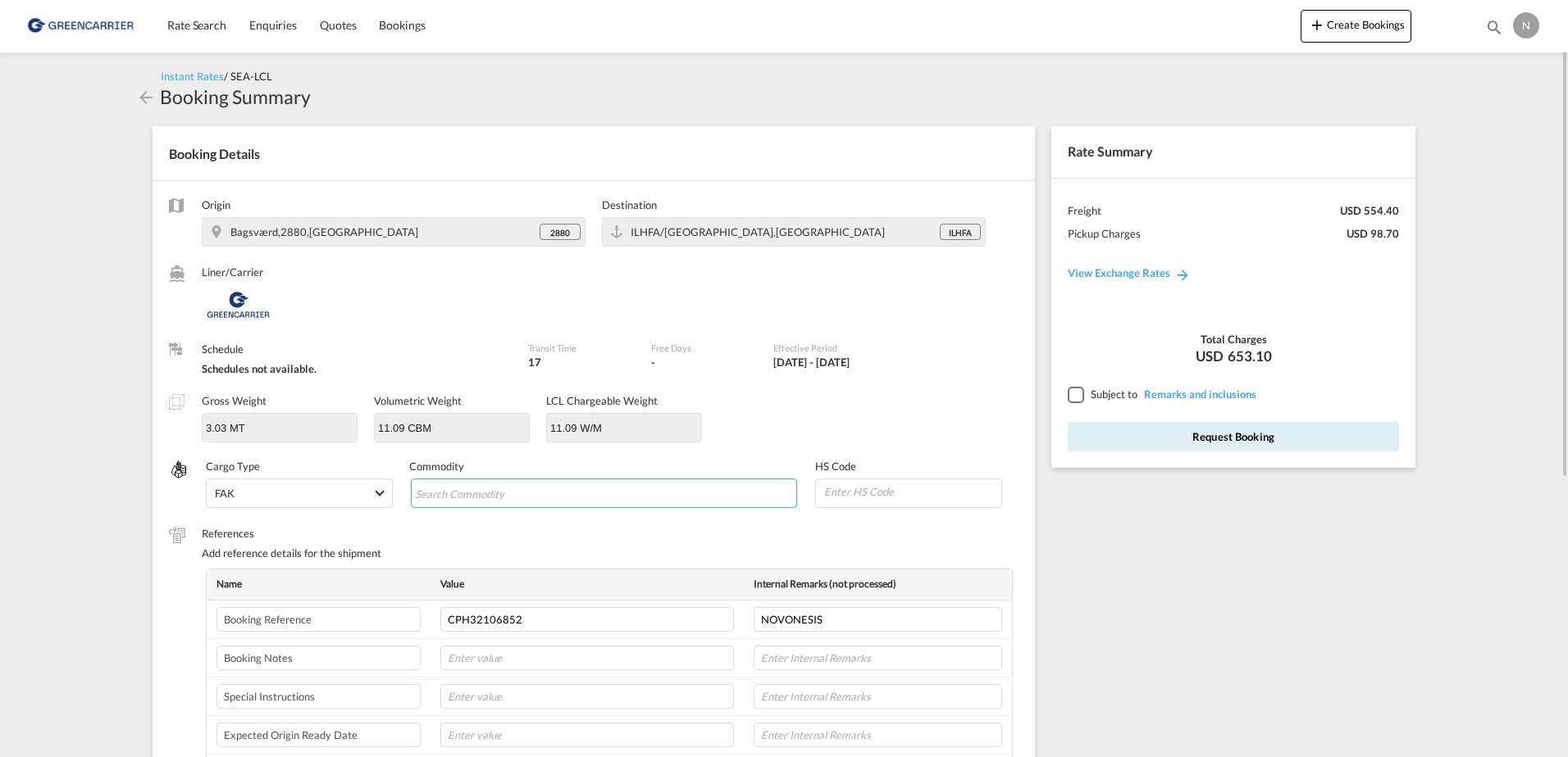
click at [567, 501] on md-chips-wrap "Chips container with autocompletion. Enter the text area, type text to search, …" at bounding box center [604, 494] width 387 height 30
type input "ENZYMES"
drag, startPoint x: 911, startPoint y: 508, endPoint x: 918, endPoint y: 490, distance: 19.3
click at [914, 495] on div "HS Code" at bounding box center [917, 484] width 204 height 50
click at [918, 490] on input at bounding box center [911, 492] width 178 height 24
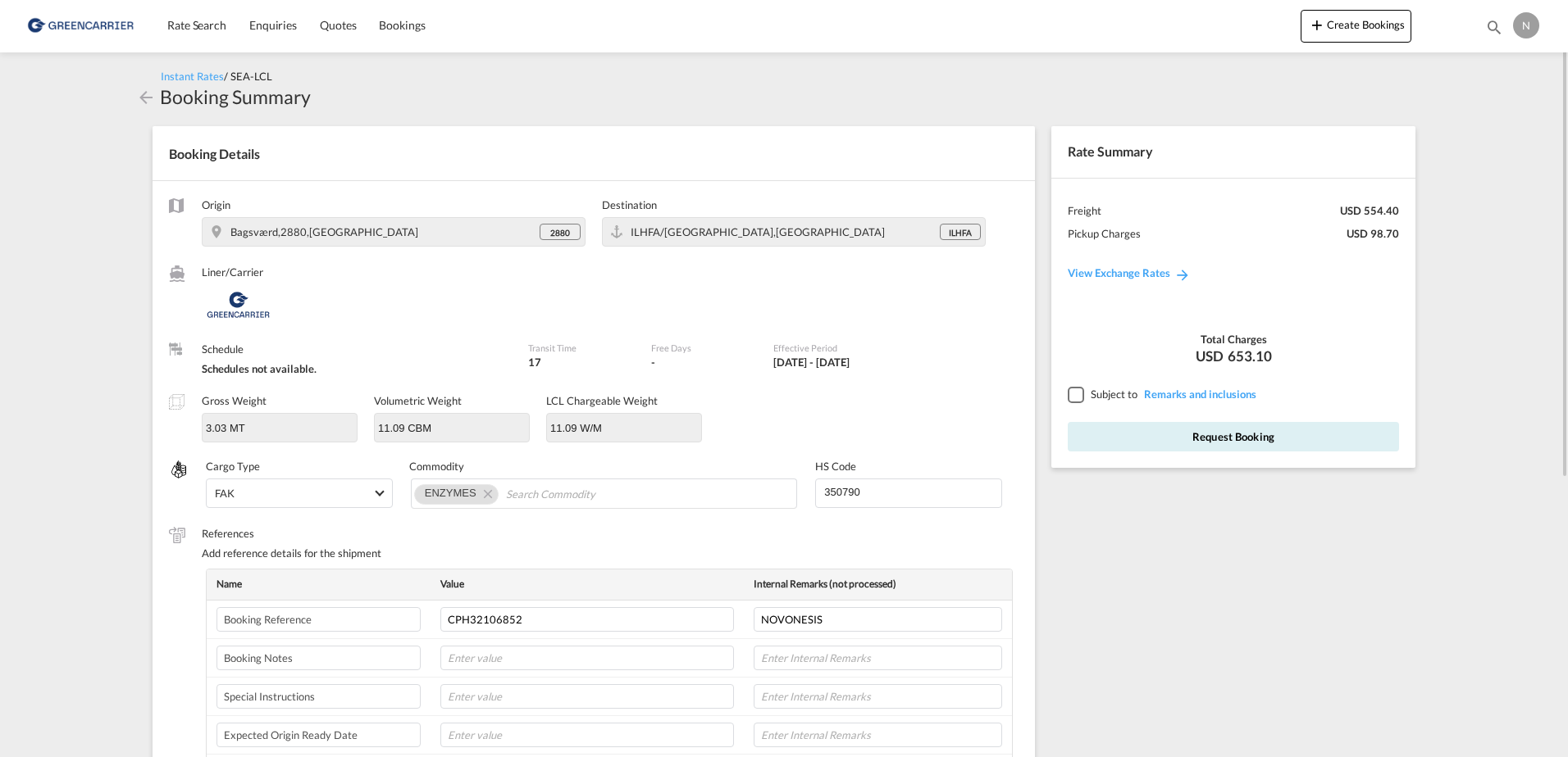
scroll to position [82, 0]
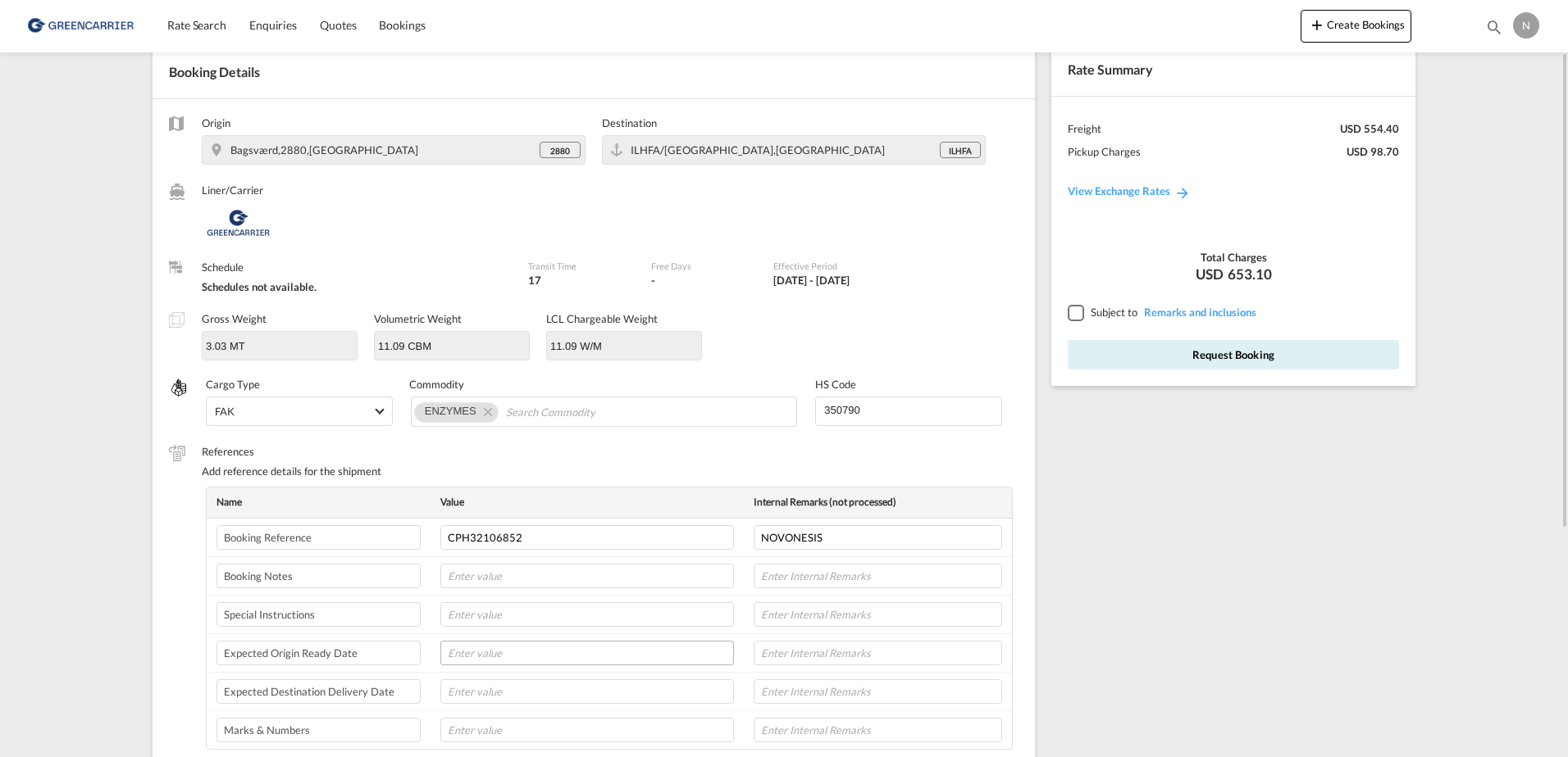
type input "350790"
click at [454, 657] on input "text" at bounding box center [587, 653] width 293 height 24
type input "[DATE]"
type input "8L"
click at [1069, 307] on div at bounding box center [1075, 313] width 15 height 15
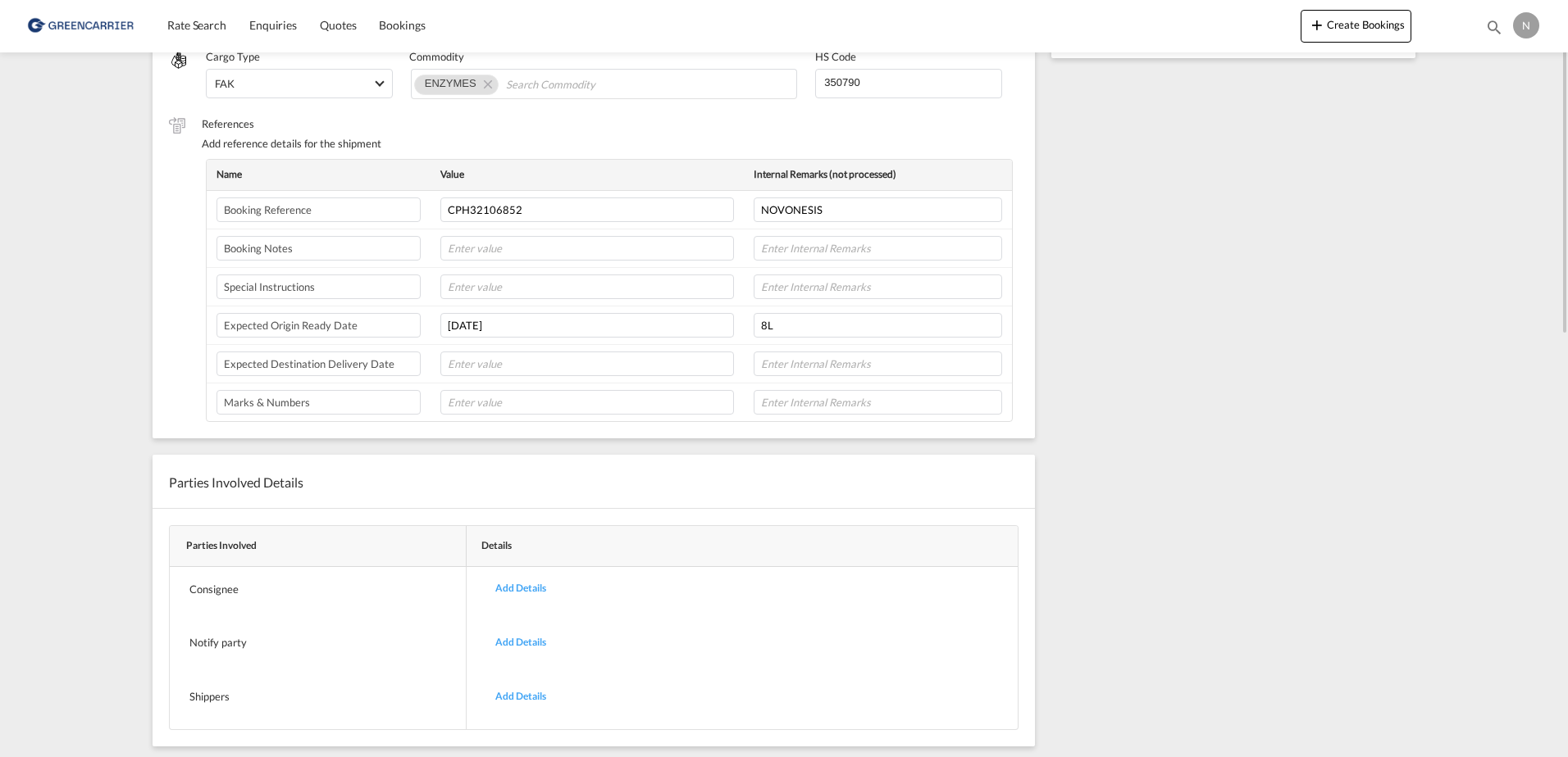
scroll to position [0, 0]
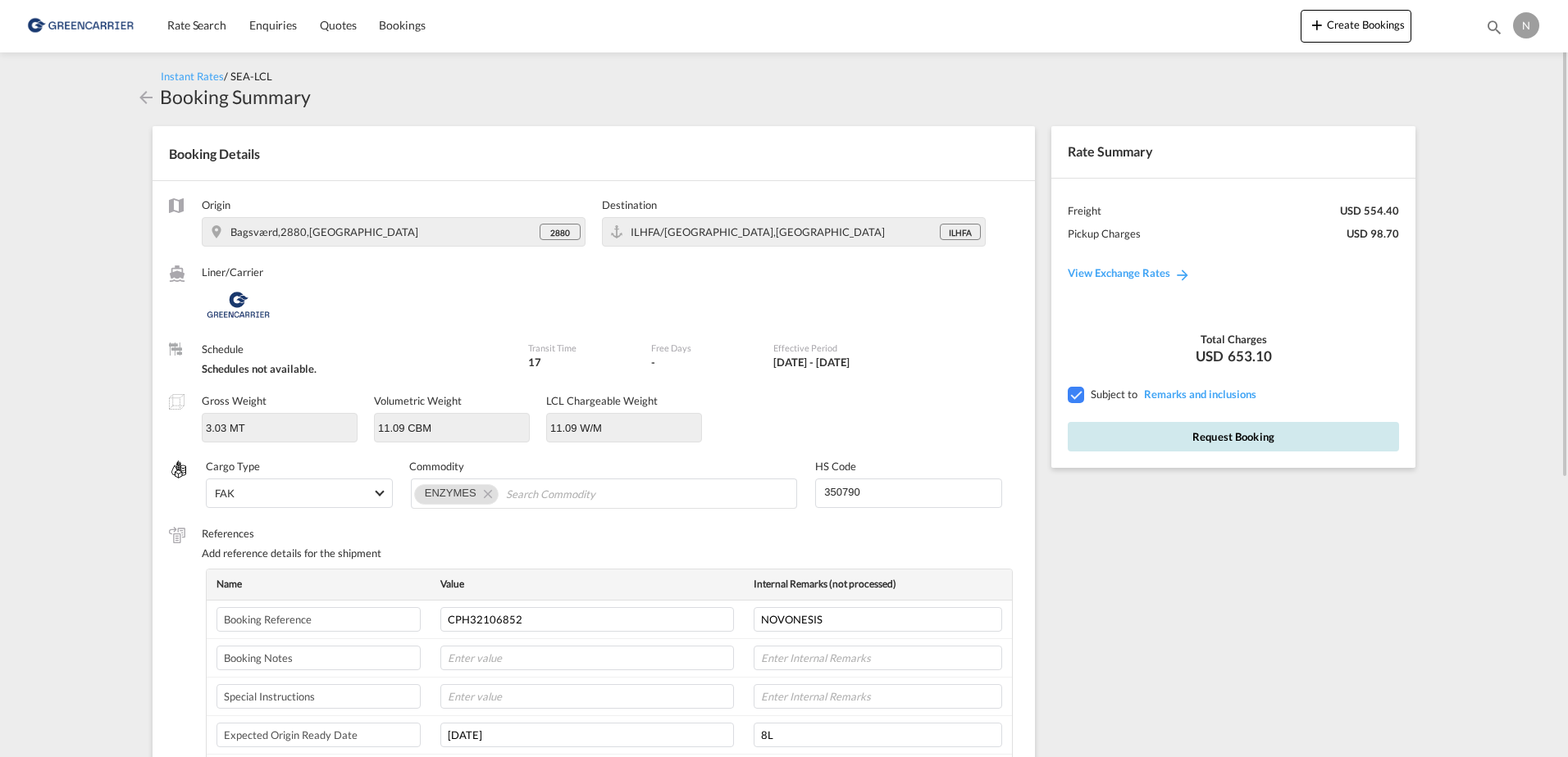
click at [1168, 438] on button "Request Booking" at bounding box center [1233, 437] width 332 height 30
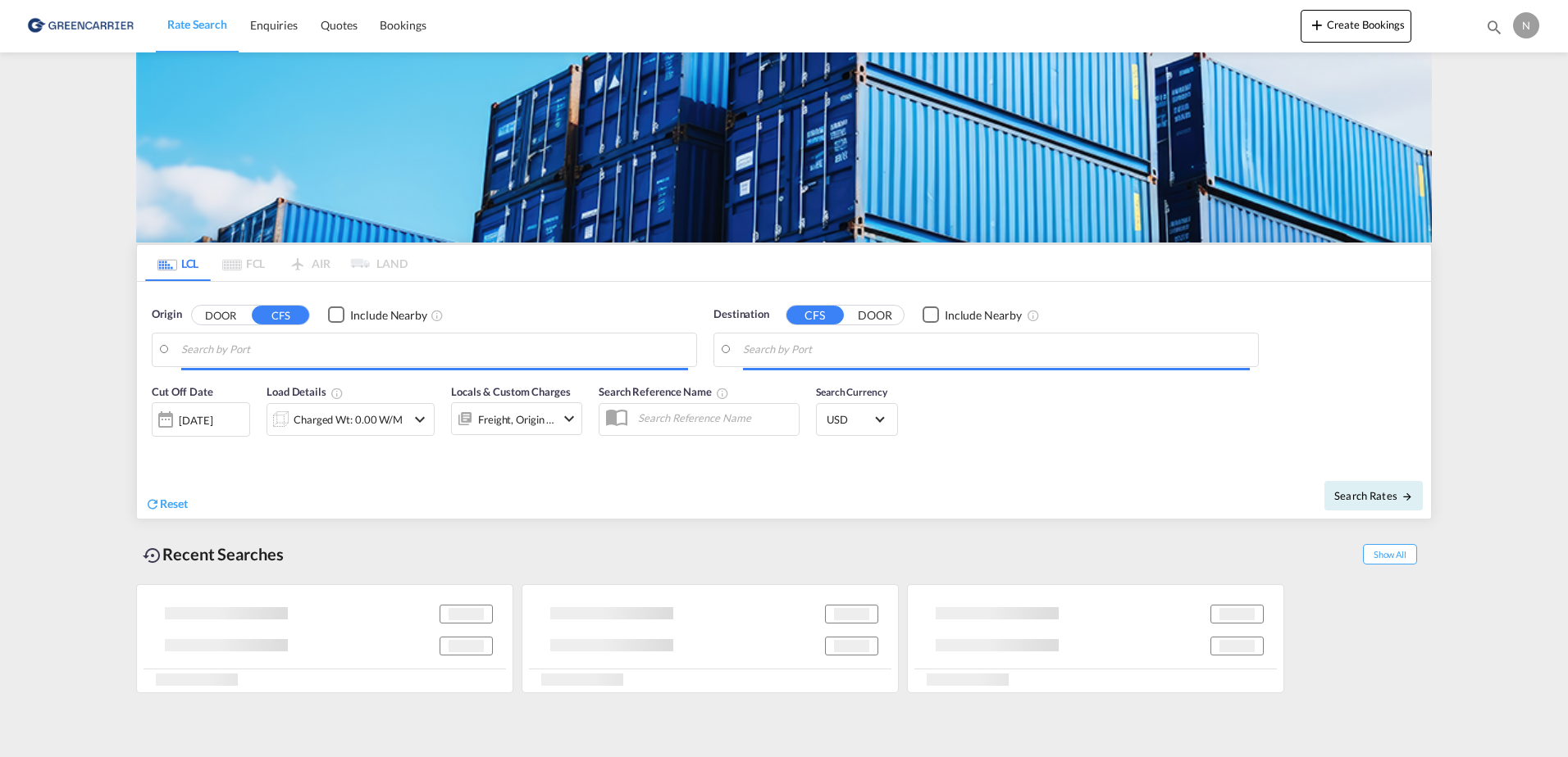
type input "DK-2880, Bagsværd, [GEOGRAPHIC_DATA], [GEOGRAPHIC_DATA]"
type input "Haifa, ILHFA"
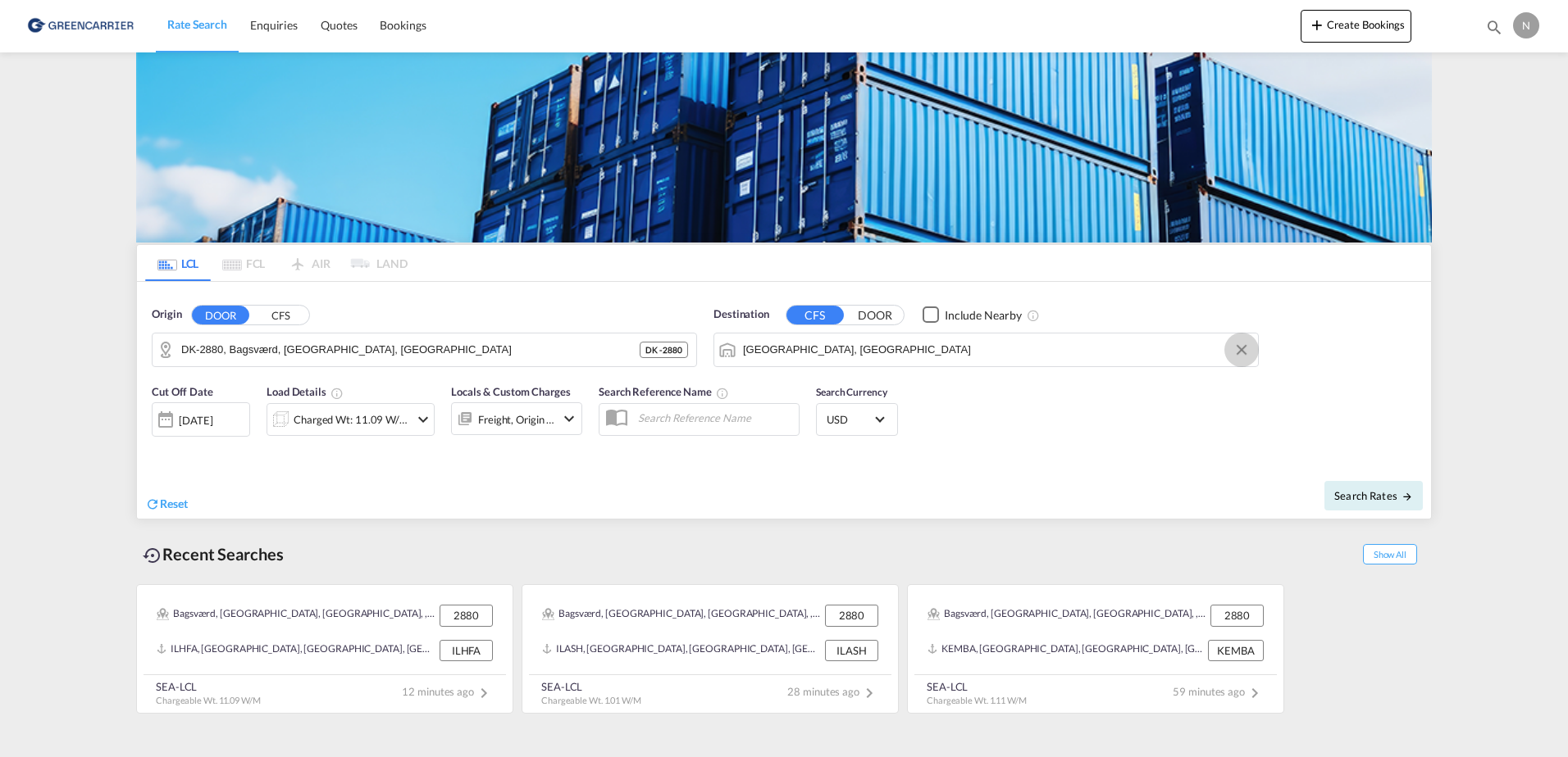
click at [1241, 343] on button "Clear Input" at bounding box center [1241, 350] width 24 height 24
click at [797, 354] on body "Rate Search Enquiries Quotes Bookings Rate Search Enquiries" at bounding box center [784, 378] width 1568 height 757
type input "[GEOGRAPHIC_DATA], PKKHI"
click at [321, 426] on div "Charged Wt: 11.09 W/M" at bounding box center [351, 419] width 116 height 23
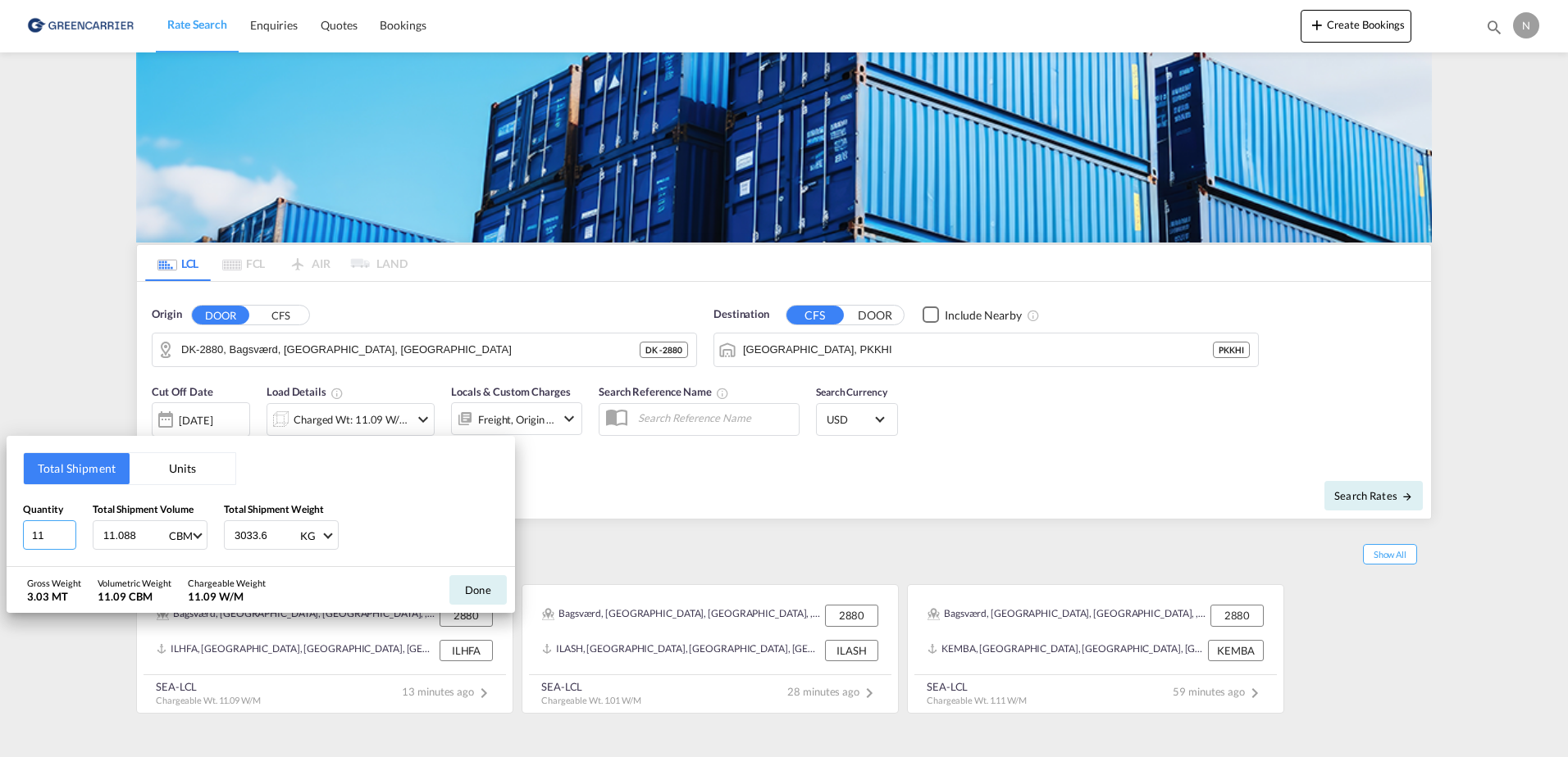
click at [57, 541] on input "11" at bounding box center [49, 536] width 53 height 30
drag, startPoint x: 57, startPoint y: 541, endPoint x: -4, endPoint y: 534, distance: 61.4
click at [0, 534] on html "Rate Search Enquiries Quotes Bookings Rate Search Enquiries" at bounding box center [784, 378] width 1568 height 757
type input "7"
type input "7.056"
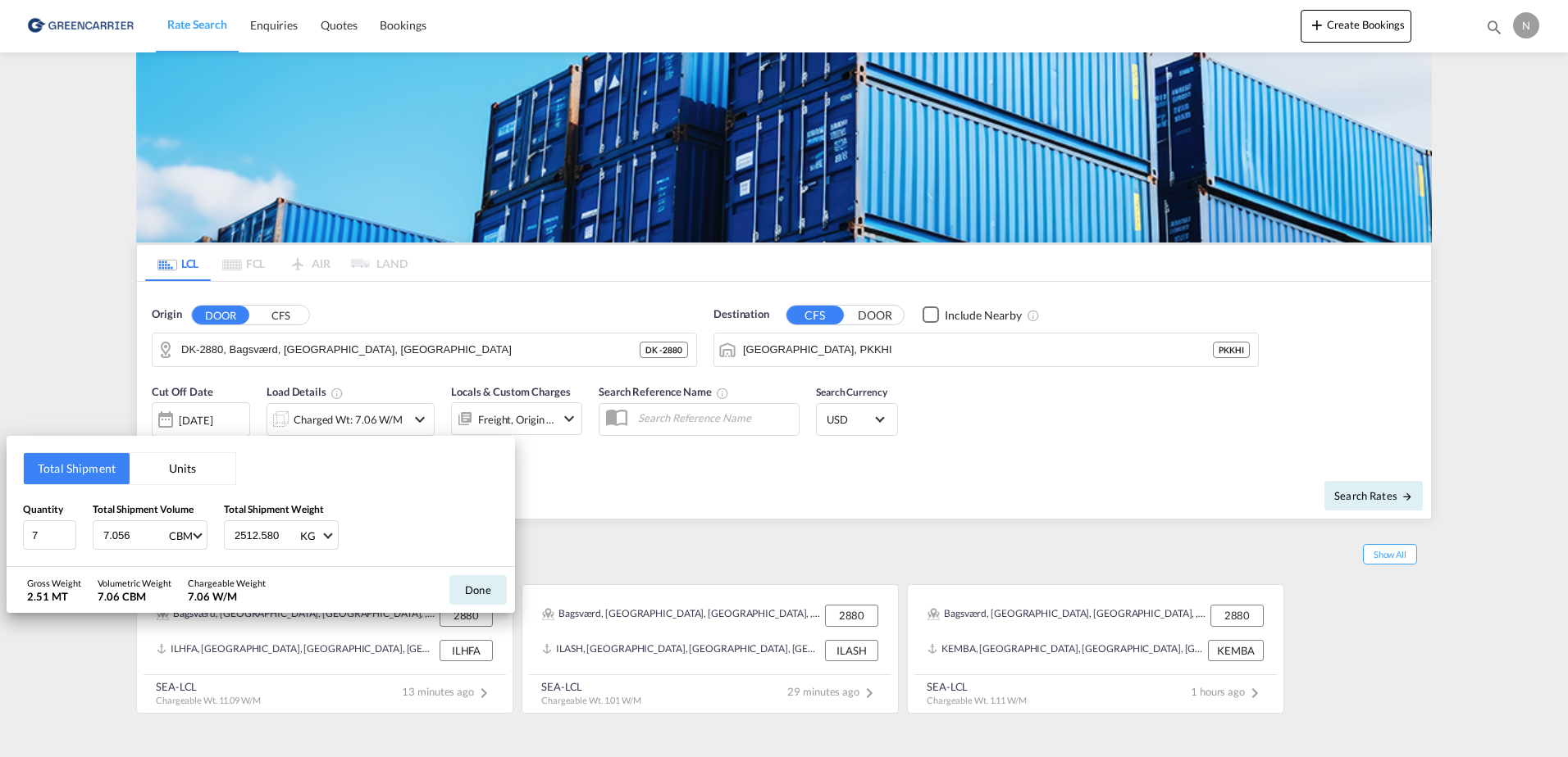
type input "2512.580"
click at [487, 583] on button "Done" at bounding box center [477, 590] width 57 height 30
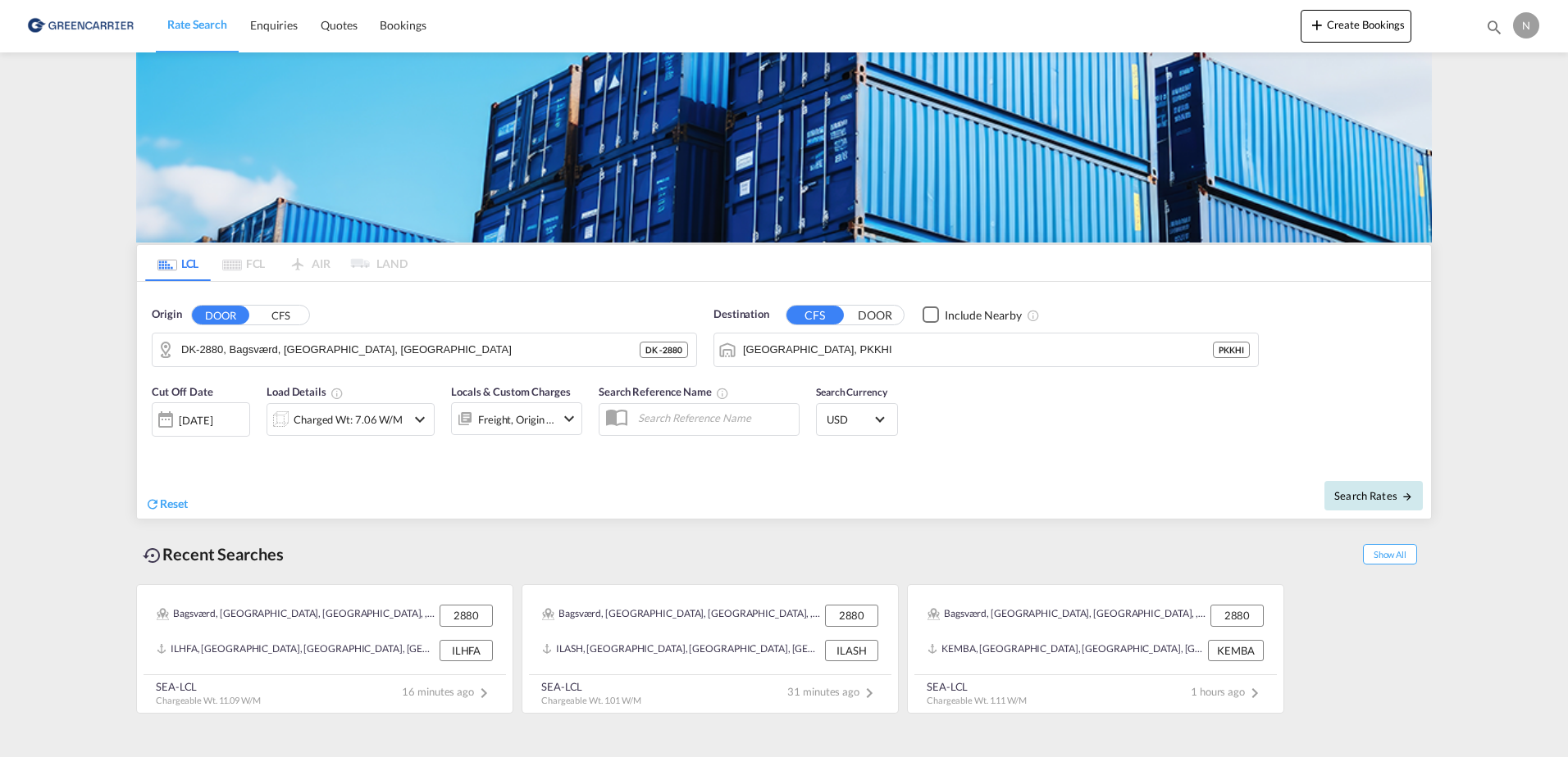
click at [1388, 494] on span "Search Rates" at bounding box center [1374, 496] width 78 height 13
type input "2880 to PKKHI / 24 Sep 2025"
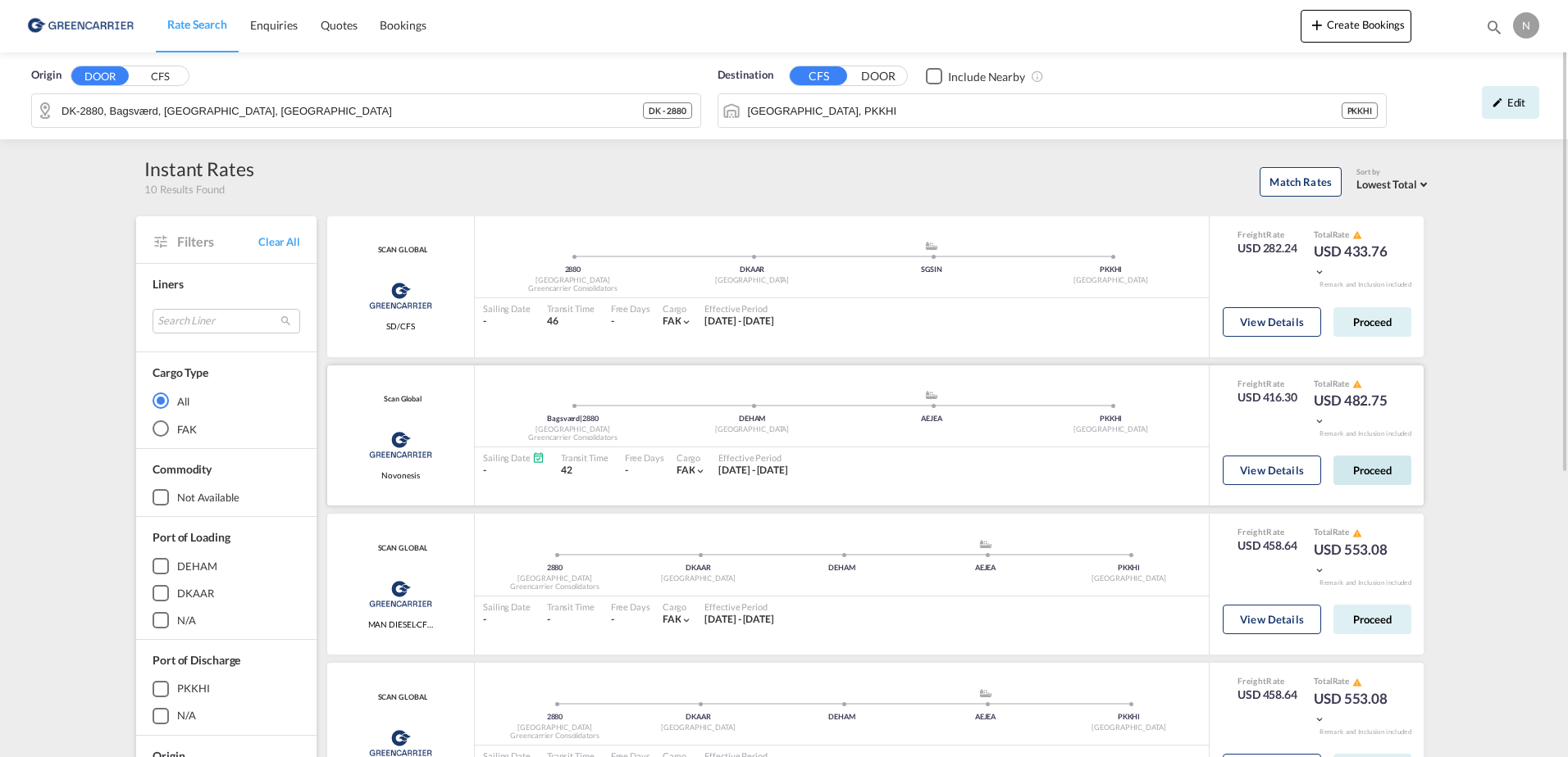
click at [1373, 469] on button "Proceed" at bounding box center [1372, 470] width 78 height 30
click at [1362, 472] on button "Proceed" at bounding box center [1372, 470] width 78 height 30
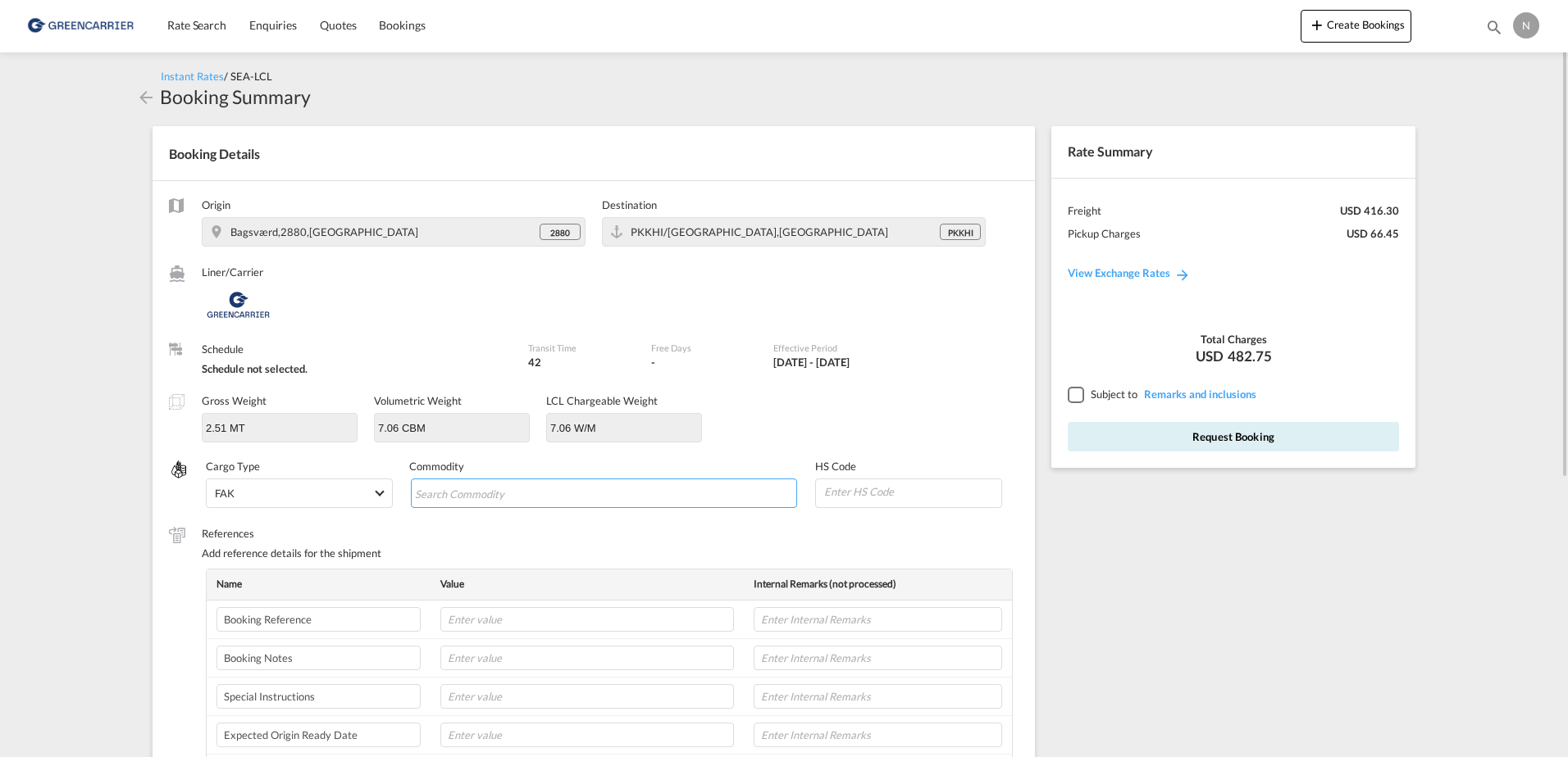
click at [500, 502] on input "Chips input." at bounding box center [489, 494] width 150 height 26
type input "ENZYMES"
click at [899, 500] on input at bounding box center [911, 492] width 178 height 24
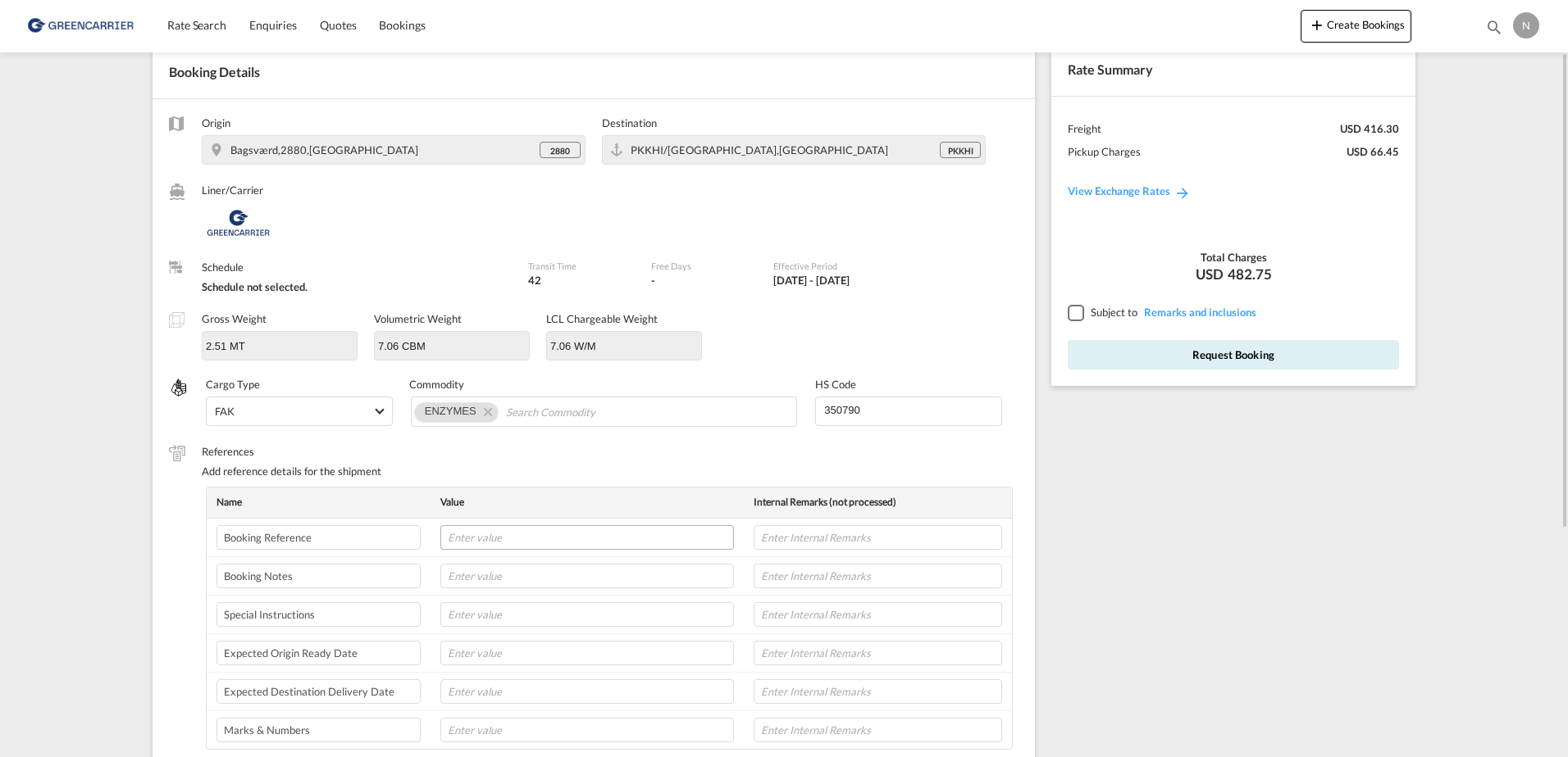
type input "350790"
click at [600, 542] on input "text" at bounding box center [587, 538] width 293 height 24
paste input "CPH32106853"
type input "CPH32106853"
click at [813, 541] on input "text" at bounding box center [878, 538] width 248 height 24
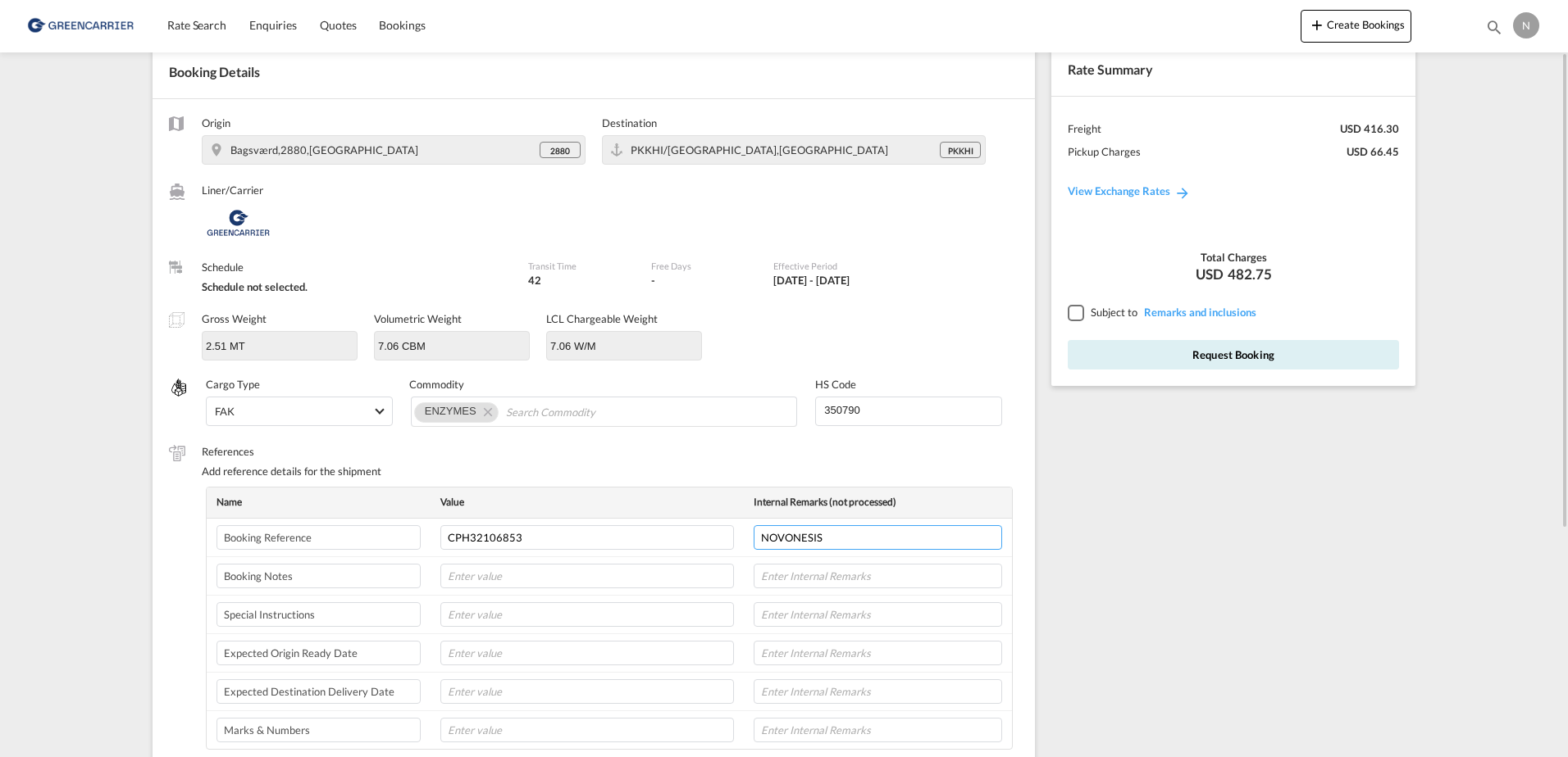
type input "NOVONESIS"
type input "[DATE]"
click at [858, 659] on input "text" at bounding box center [878, 653] width 248 height 24
type input "8L"
click at [1082, 313] on div at bounding box center [1075, 313] width 15 height 15
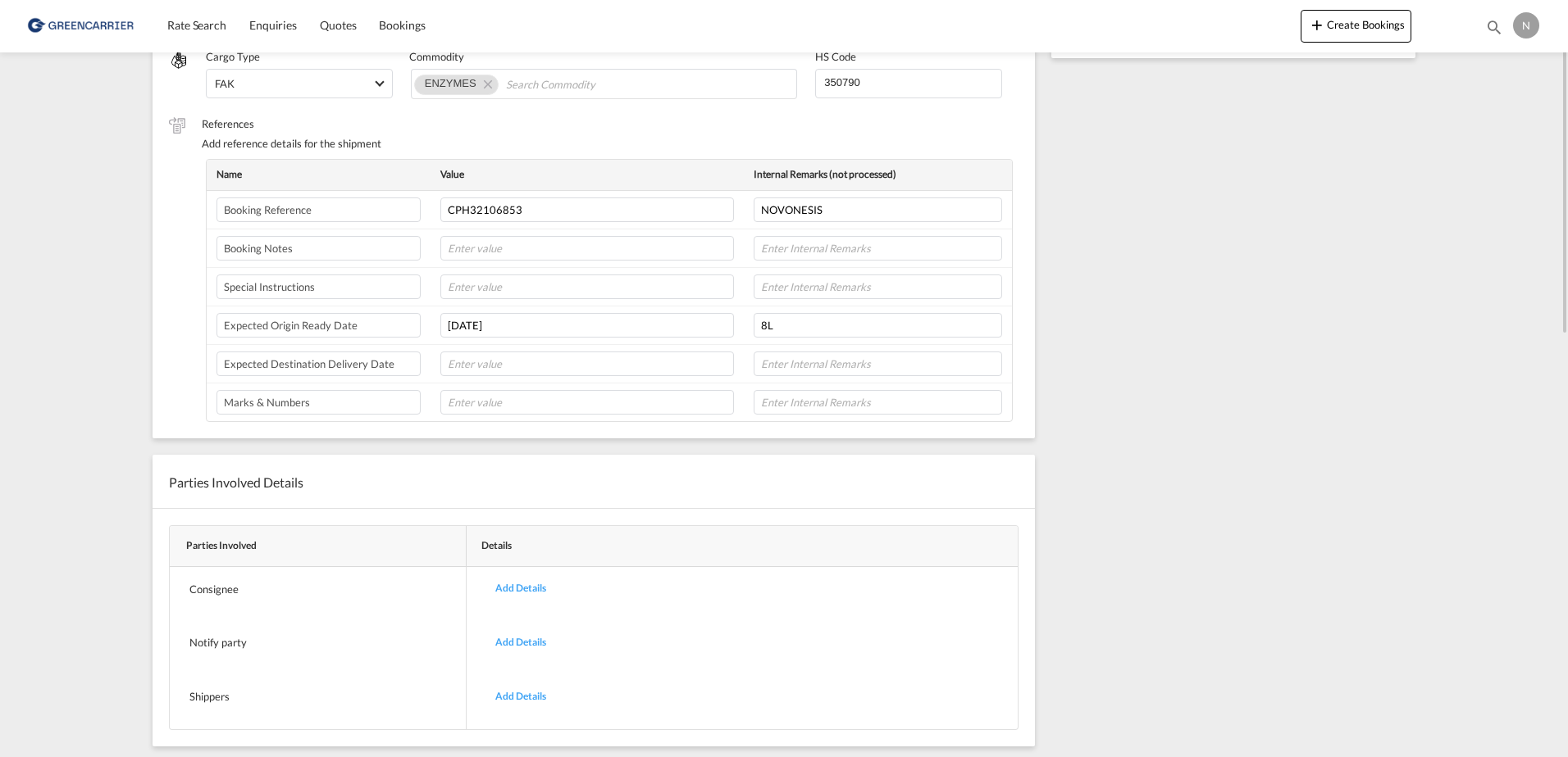
scroll to position [0, 0]
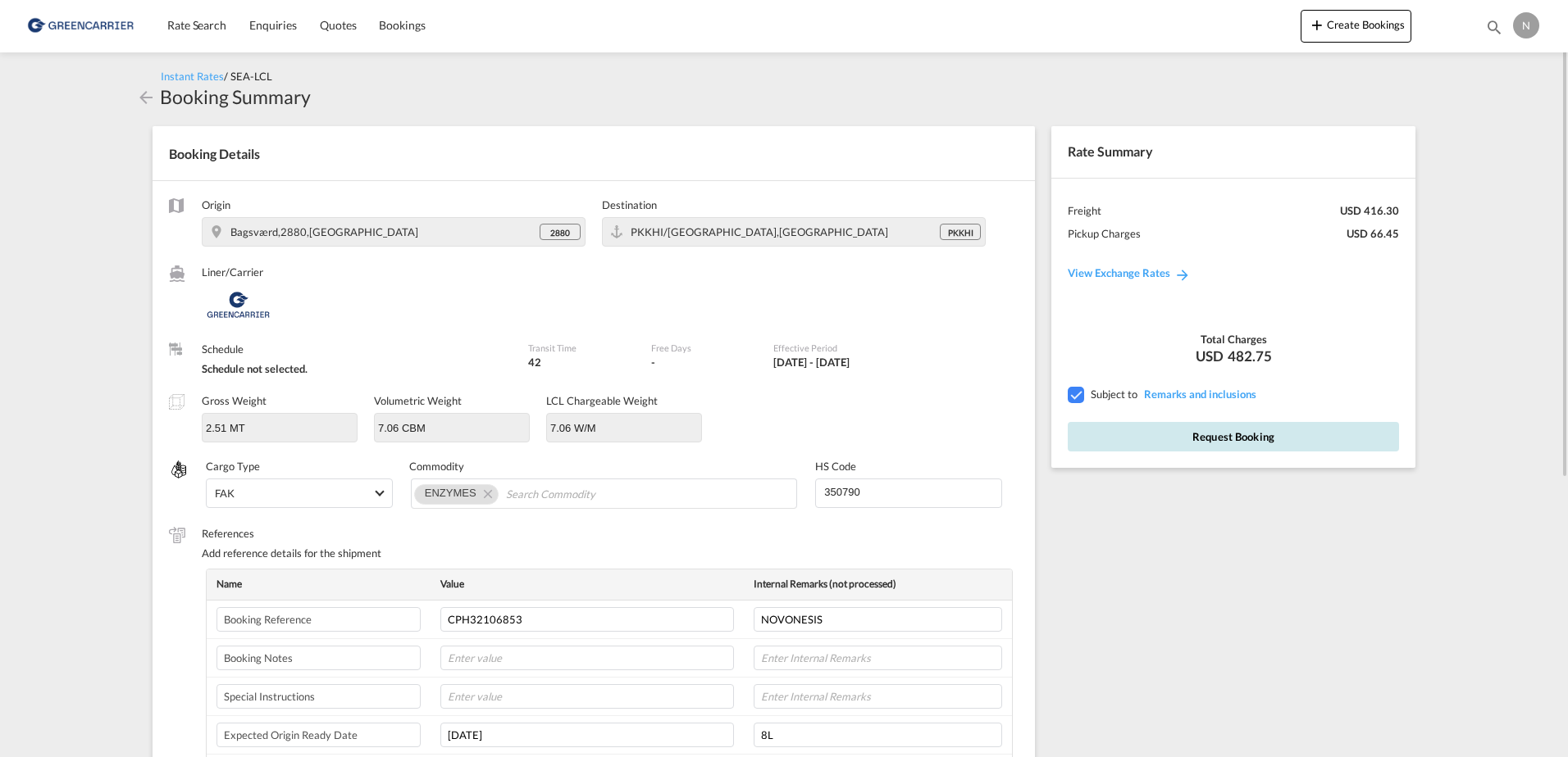
click at [1167, 447] on button "Request Booking" at bounding box center [1233, 437] width 332 height 30
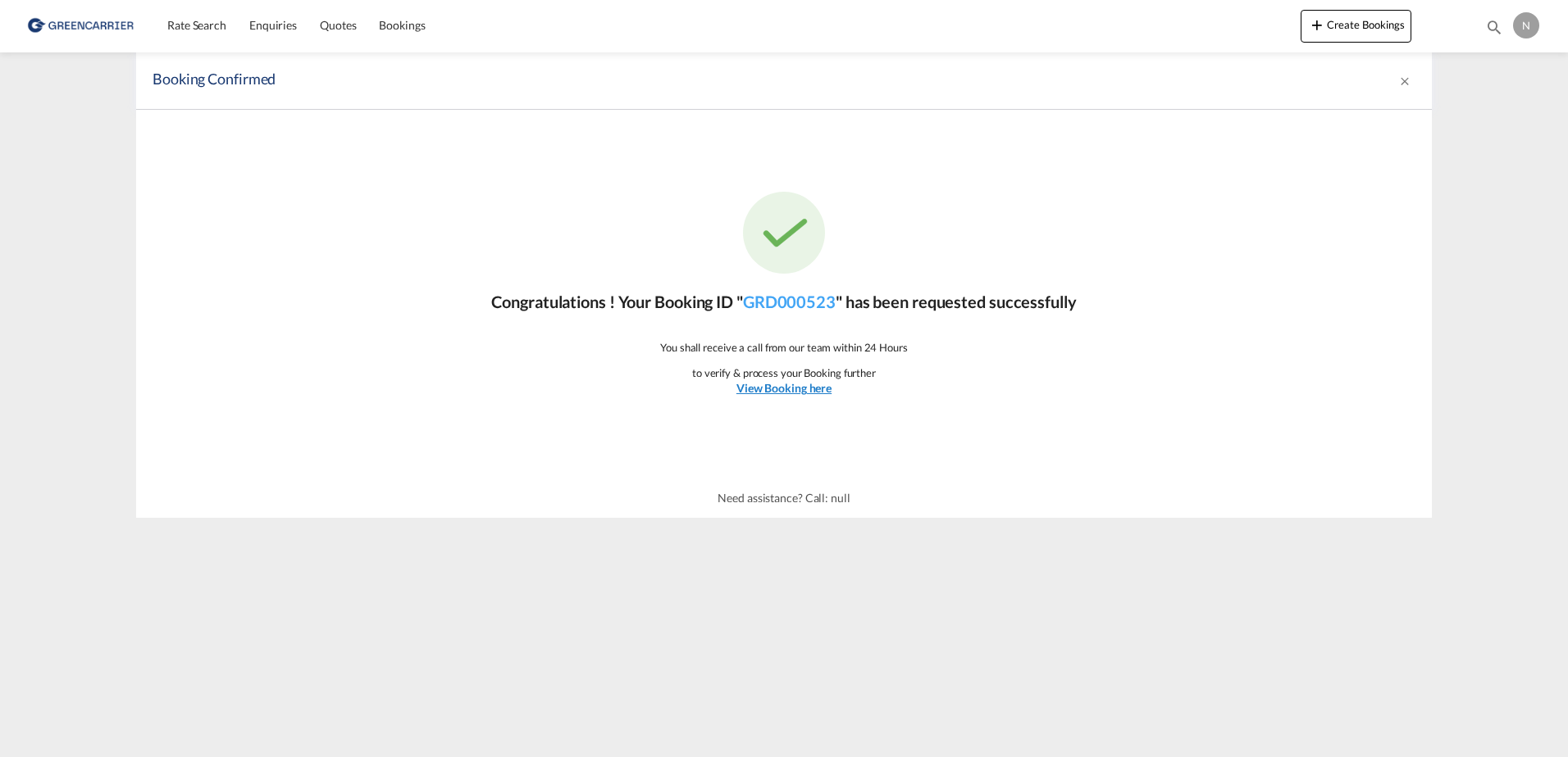
click at [777, 386] on u "View Booking here" at bounding box center [784, 387] width 95 height 14
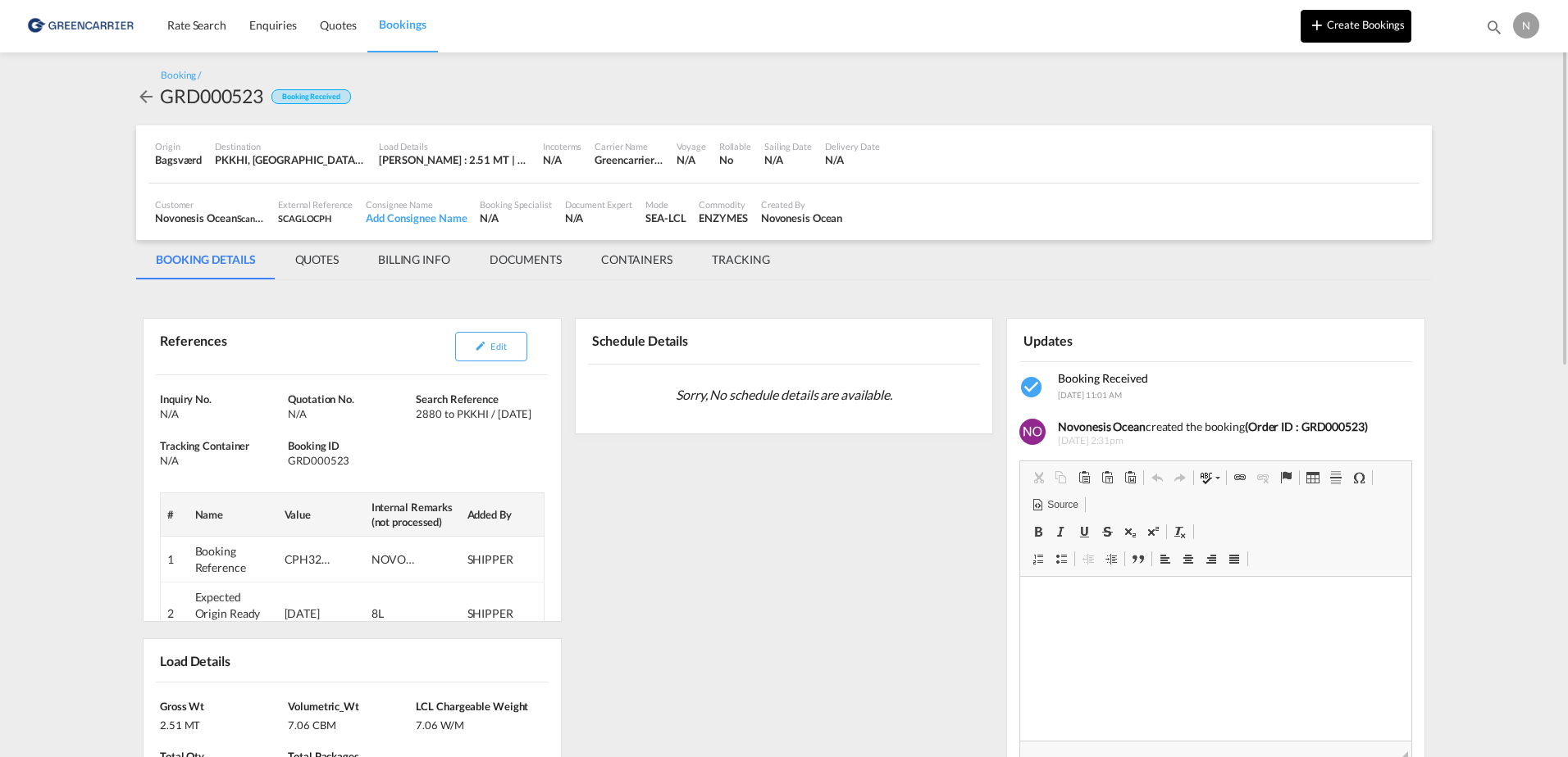
click at [1324, 30] on md-icon "icon-plus 400-fg" at bounding box center [1317, 24] width 20 height 20
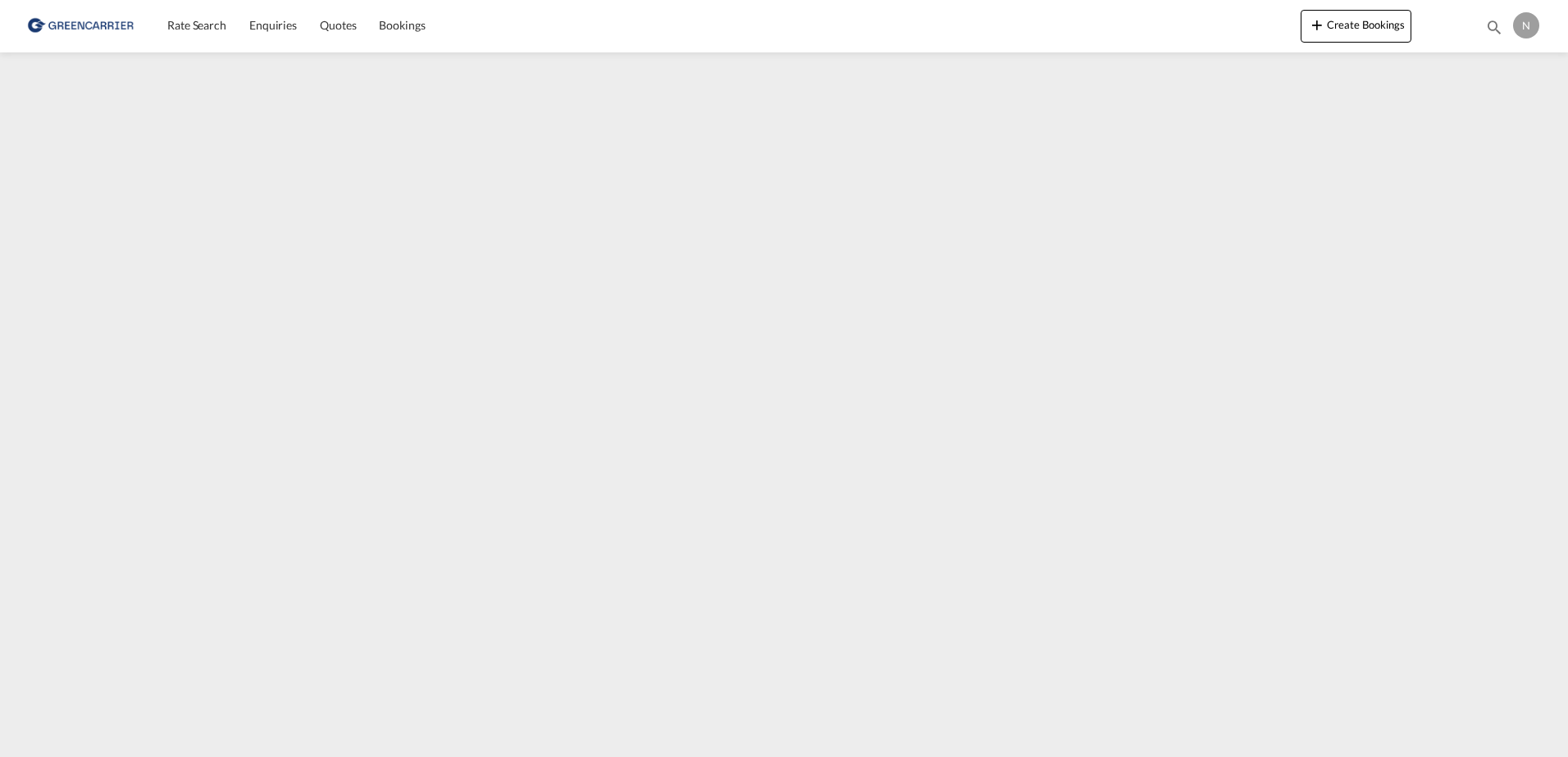
click at [99, 34] on img at bounding box center [79, 26] width 111 height 37
click at [99, 29] on img at bounding box center [79, 26] width 111 height 37
click at [100, 22] on img at bounding box center [79, 26] width 111 height 37
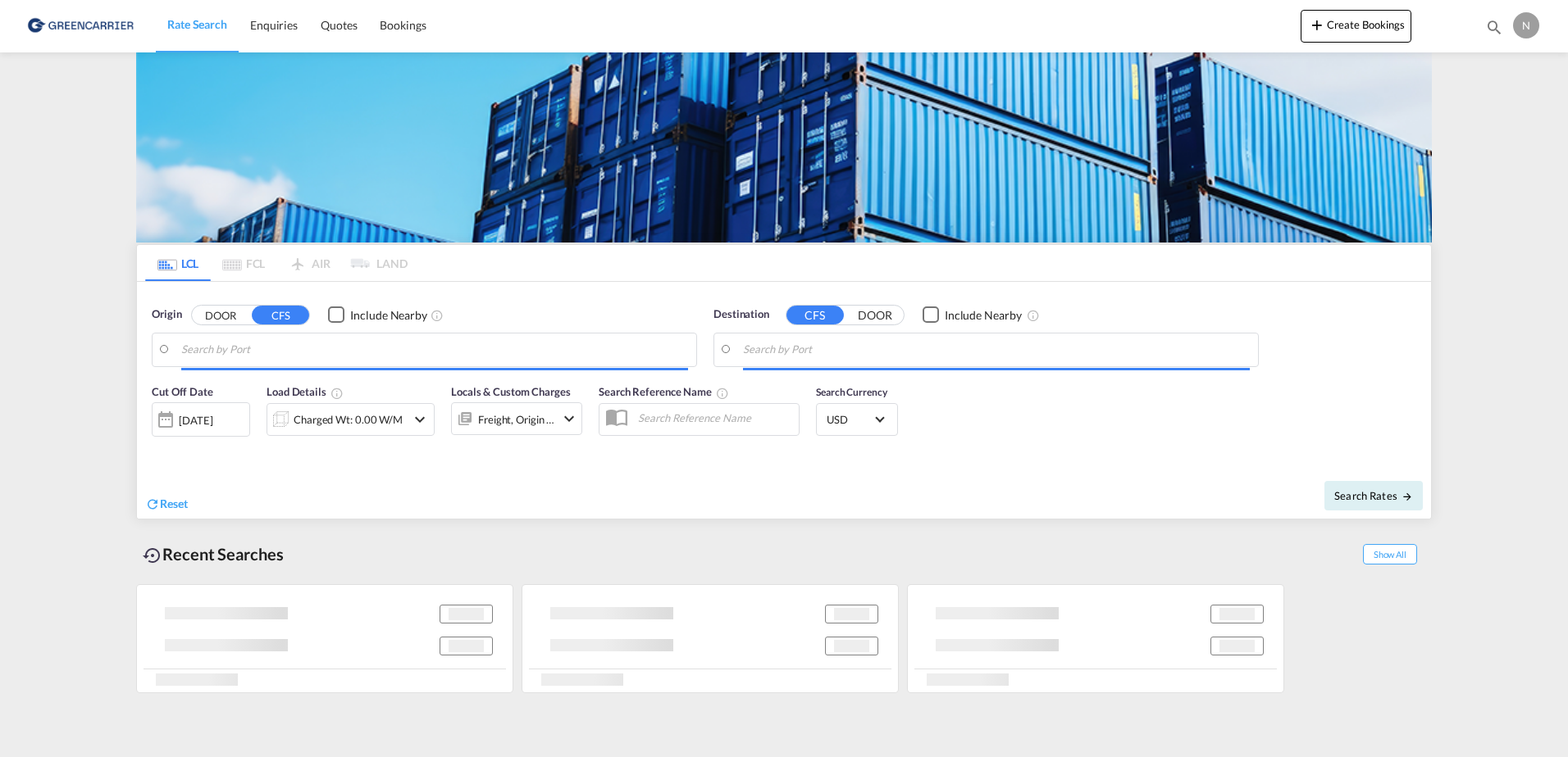
type input "DK-2880, Bagsværd, [GEOGRAPHIC_DATA], [GEOGRAPHIC_DATA]"
type input "[GEOGRAPHIC_DATA], PKKHI"
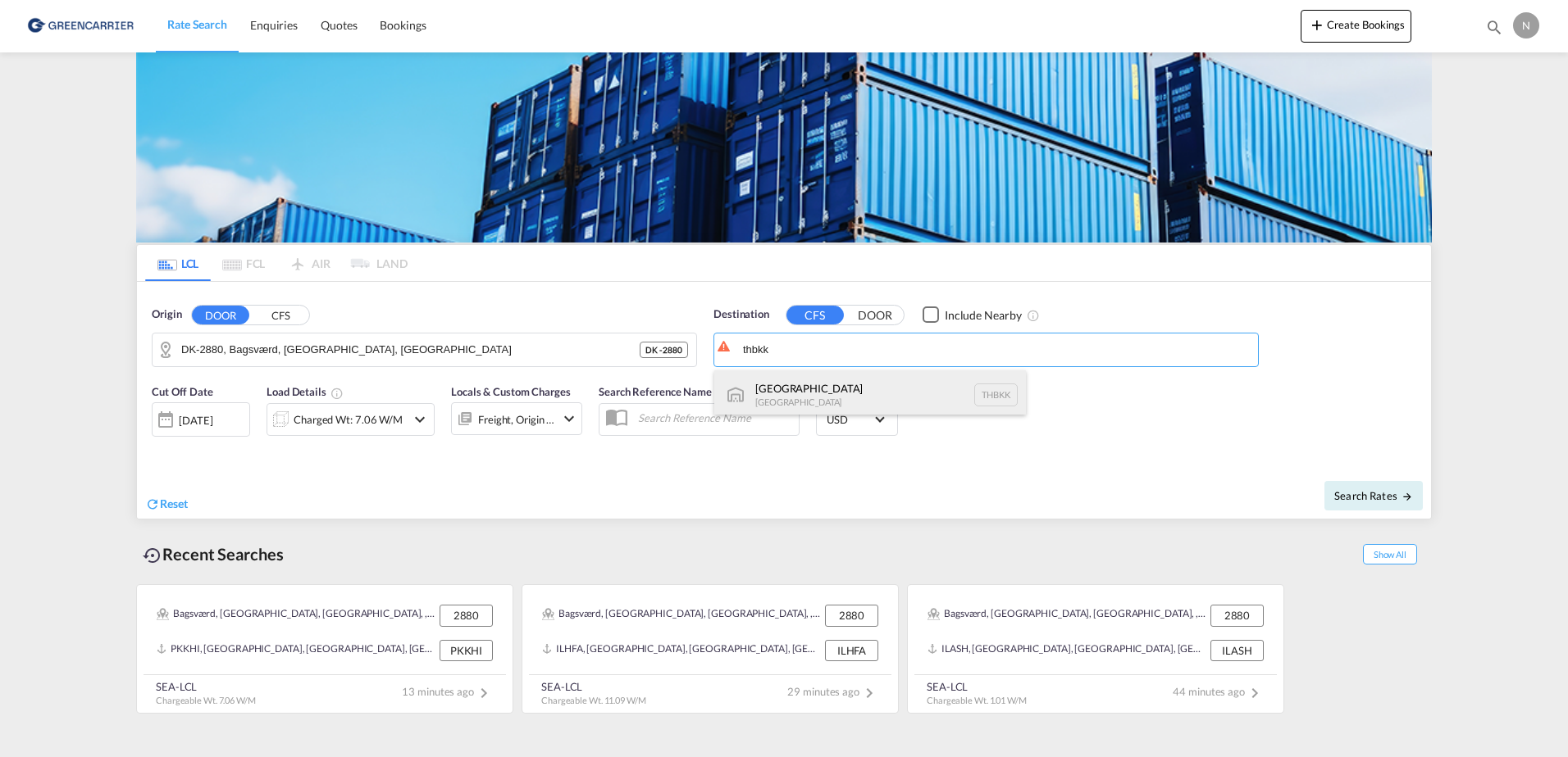
click at [903, 378] on div "[GEOGRAPHIC_DATA] [GEOGRAPHIC_DATA] THBKK" at bounding box center [870, 395] width 312 height 49
type input "[GEOGRAPHIC_DATA], THBKK"
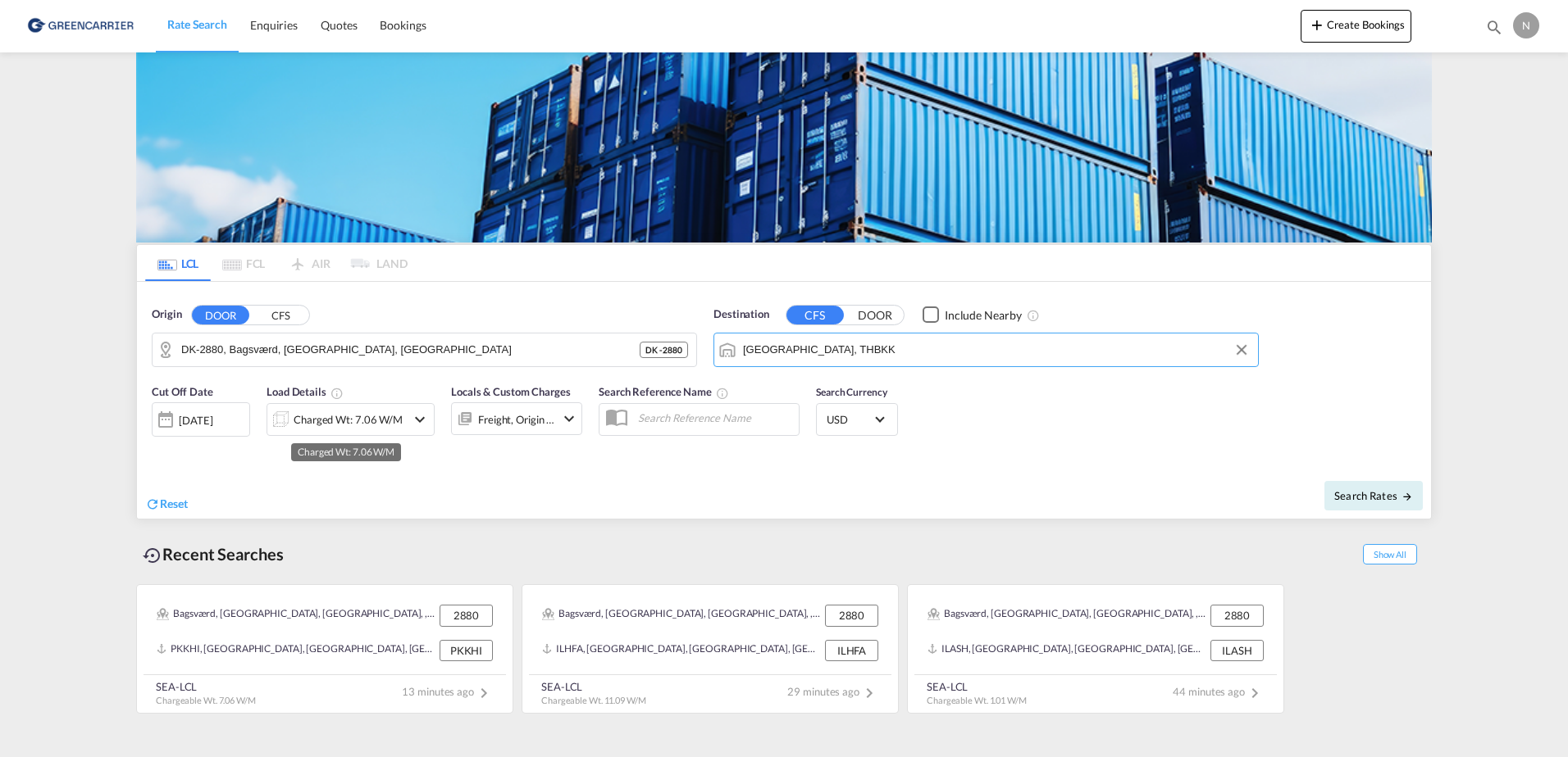
click at [325, 424] on div "Charged Wt: 7.06 W/M" at bounding box center [347, 419] width 109 height 23
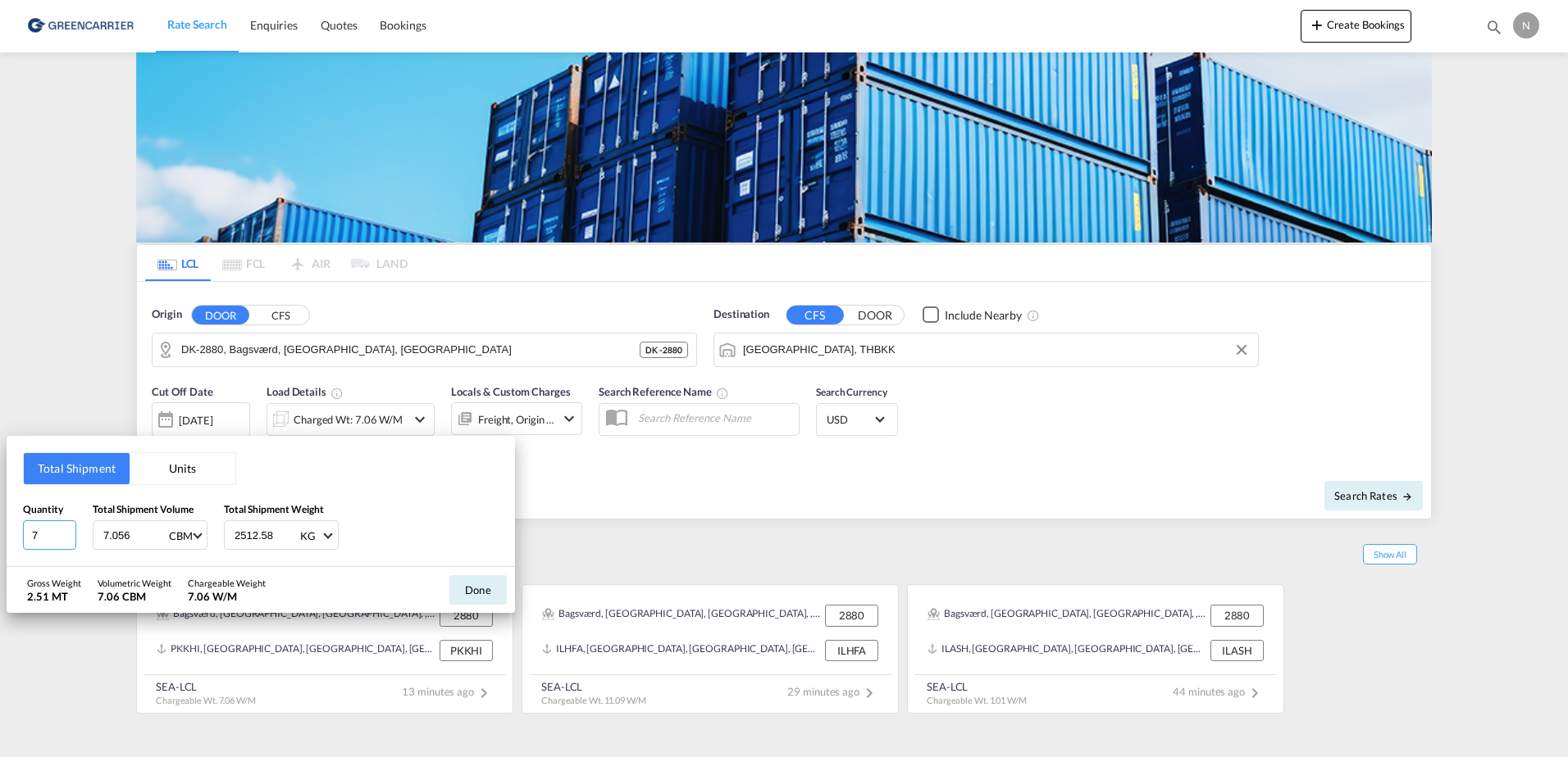
click at [46, 546] on input "7" at bounding box center [49, 536] width 53 height 30
type input "6"
type input "6.048"
type input "1677.840"
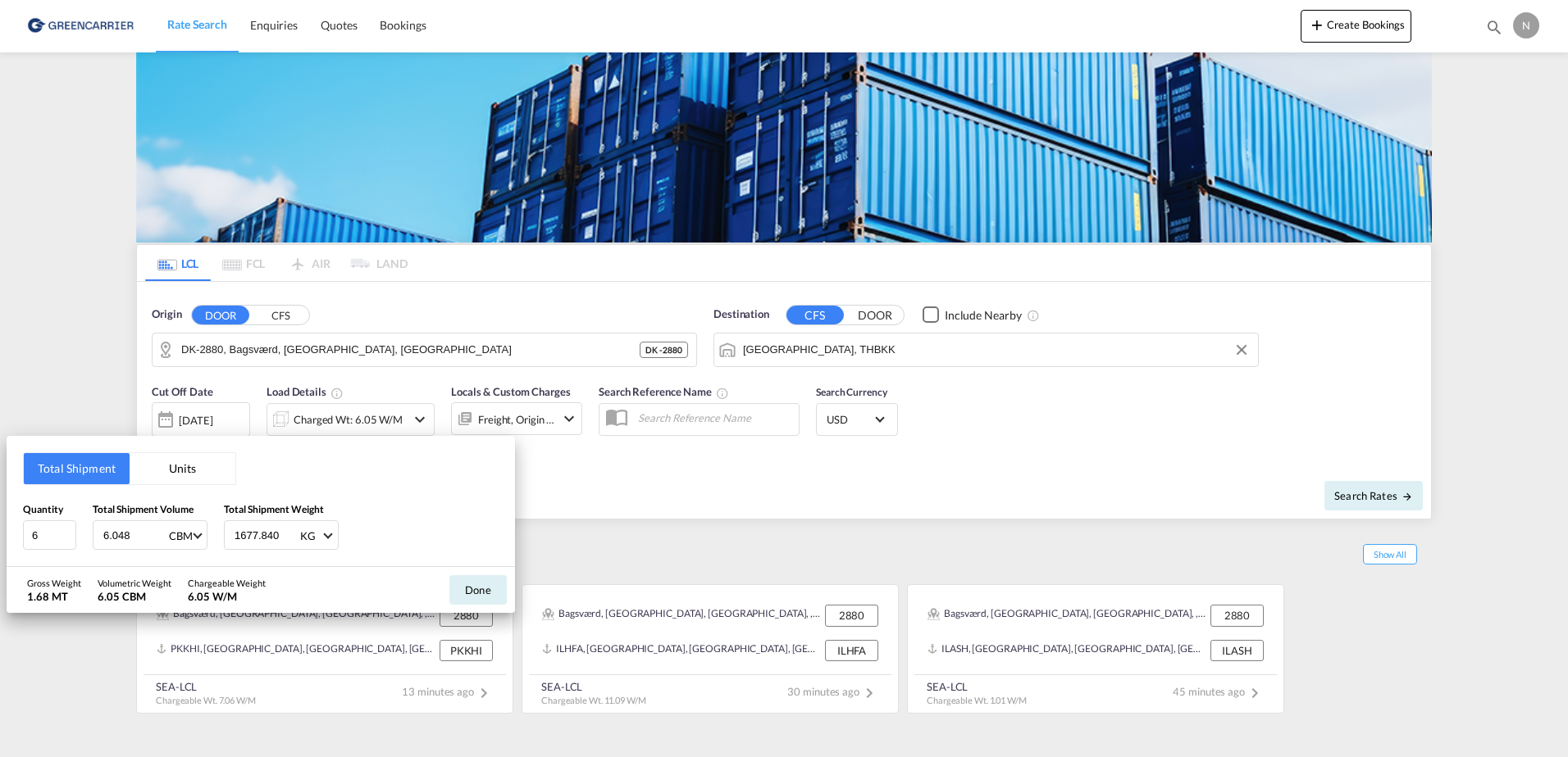
click at [441, 532] on div "Quantity 6 Total Shipment Volume 6.048 CBM CBM CFT Total Shipment Weight 1677.8…" at bounding box center [261, 526] width 475 height 49
click at [473, 594] on button "Done" at bounding box center [477, 590] width 57 height 30
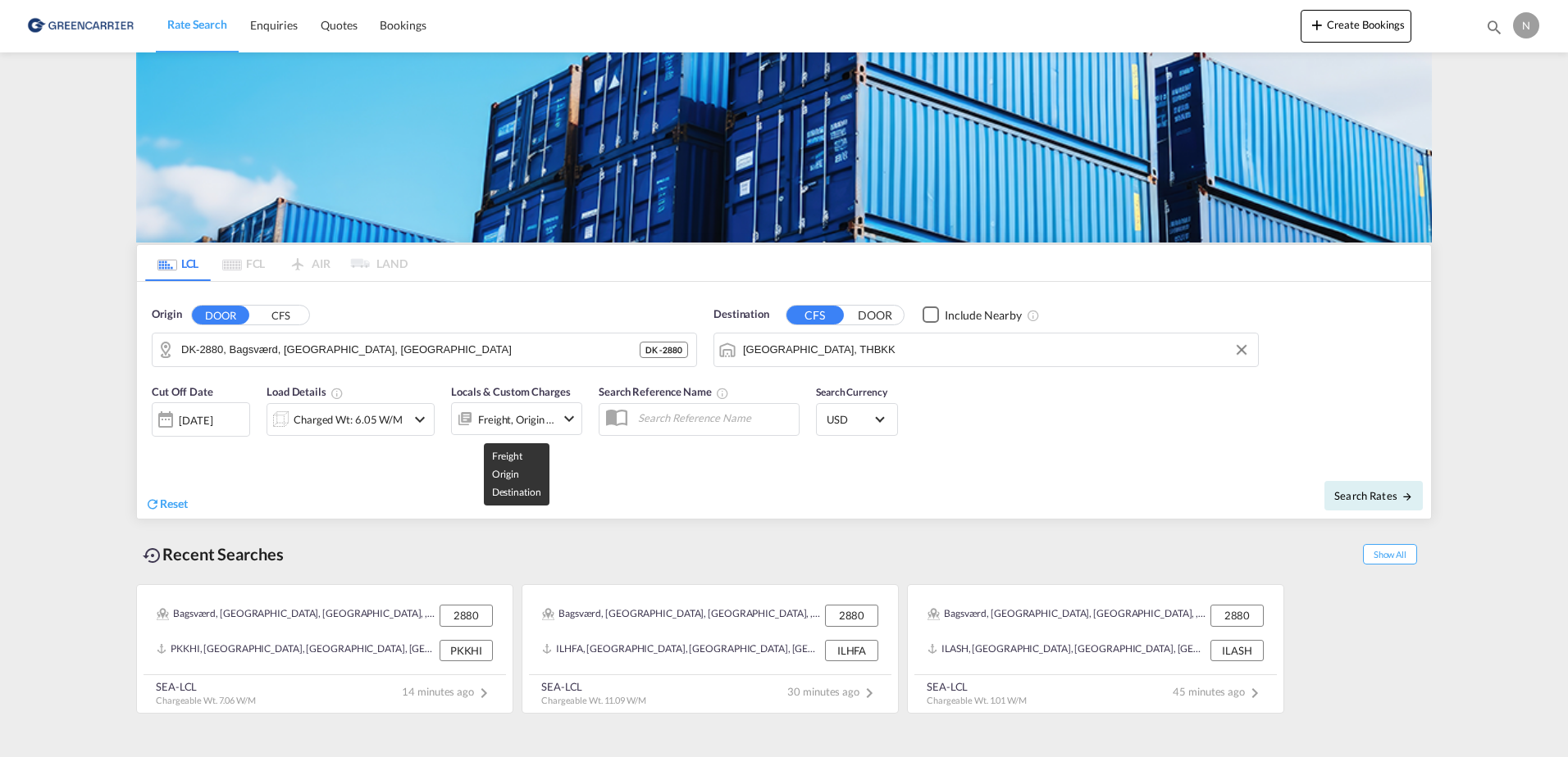
click at [522, 417] on div "Freight, Origin +1" at bounding box center [516, 419] width 78 height 23
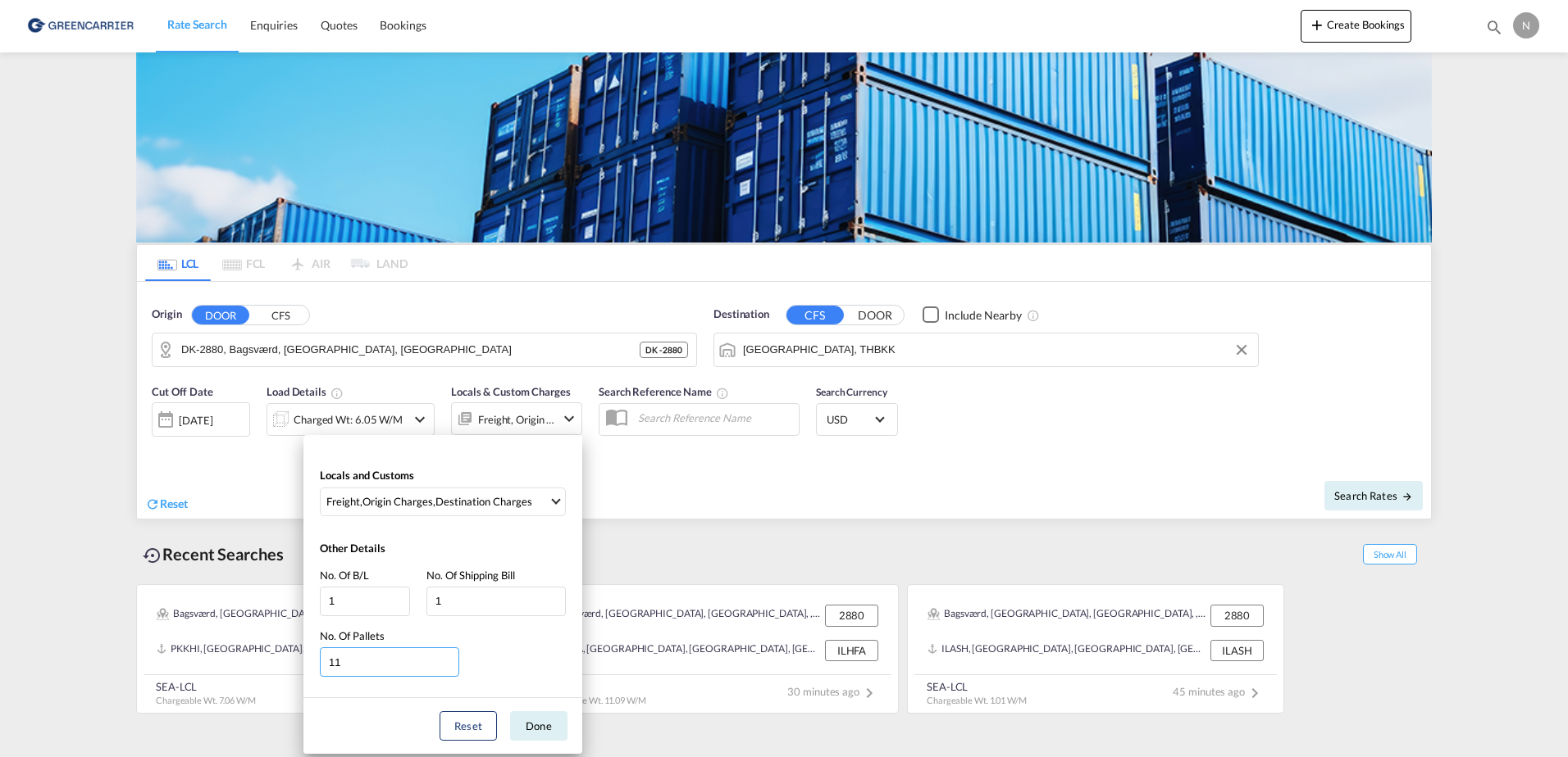
drag, startPoint x: 376, startPoint y: 666, endPoint x: 247, endPoint y: 656, distance: 129.4
click at [247, 656] on div "Locals and Customs Freight , Origin Charges , Destination Charges Clear All Sel…" at bounding box center [784, 378] width 1568 height 757
type input "6"
click at [525, 721] on button "Done" at bounding box center [538, 726] width 57 height 30
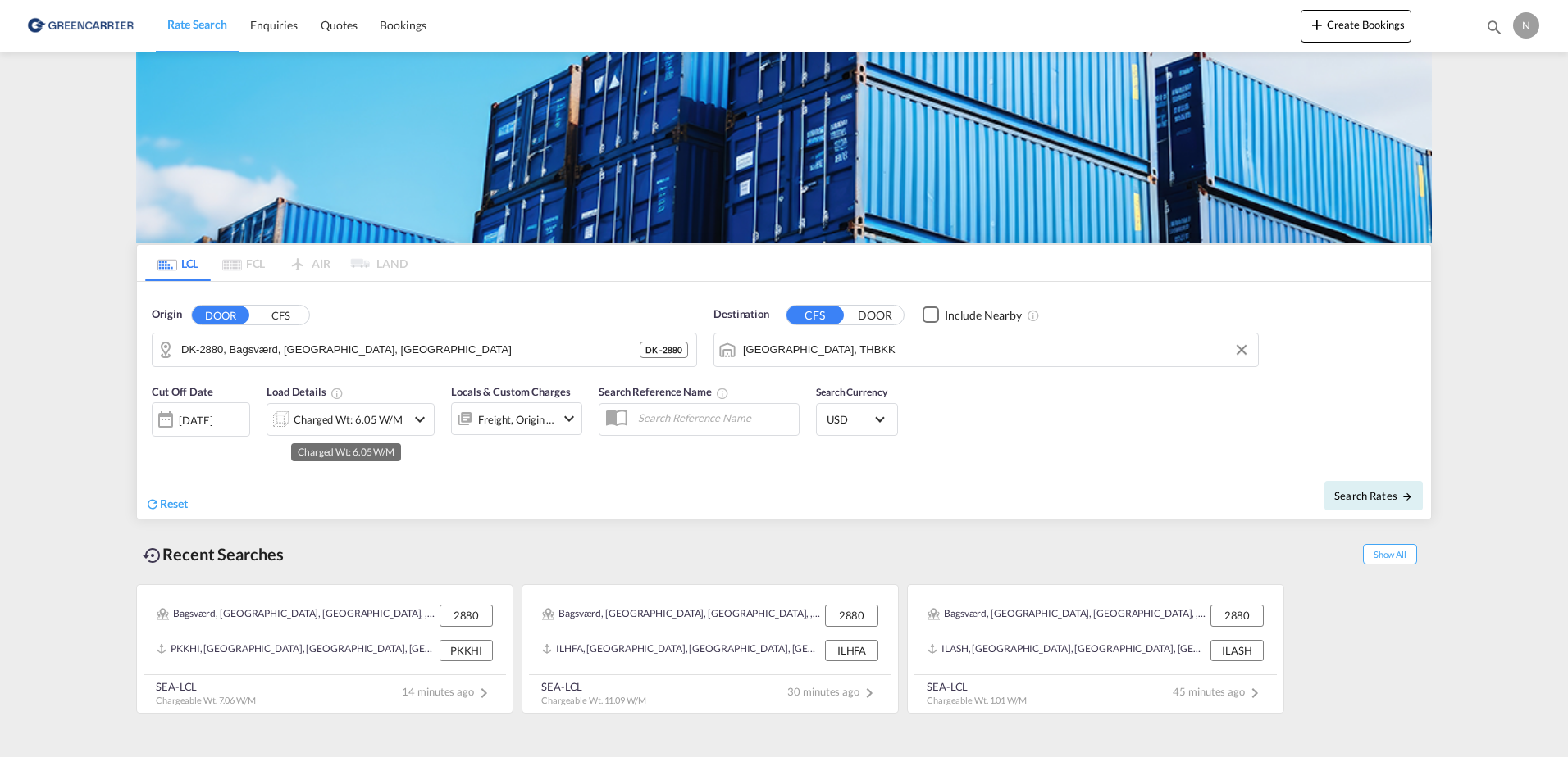
click at [343, 417] on div "Charged Wt: 6.05 W/M" at bounding box center [347, 419] width 109 height 23
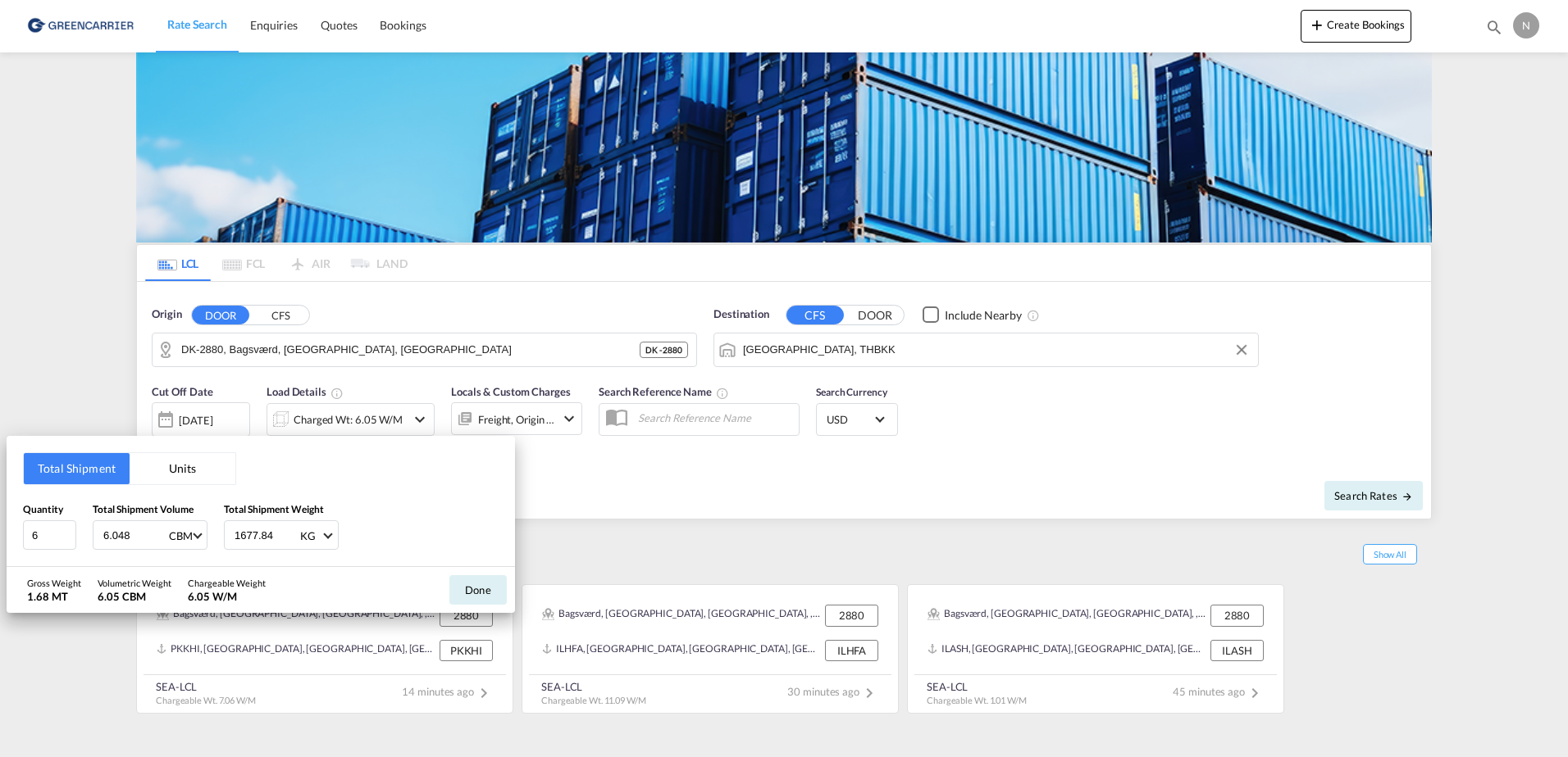
click at [543, 415] on div "Total Shipment Units Quantity 6 Total Shipment Volume 6.048 CBM CBM CFT Total S…" at bounding box center [784, 378] width 1568 height 757
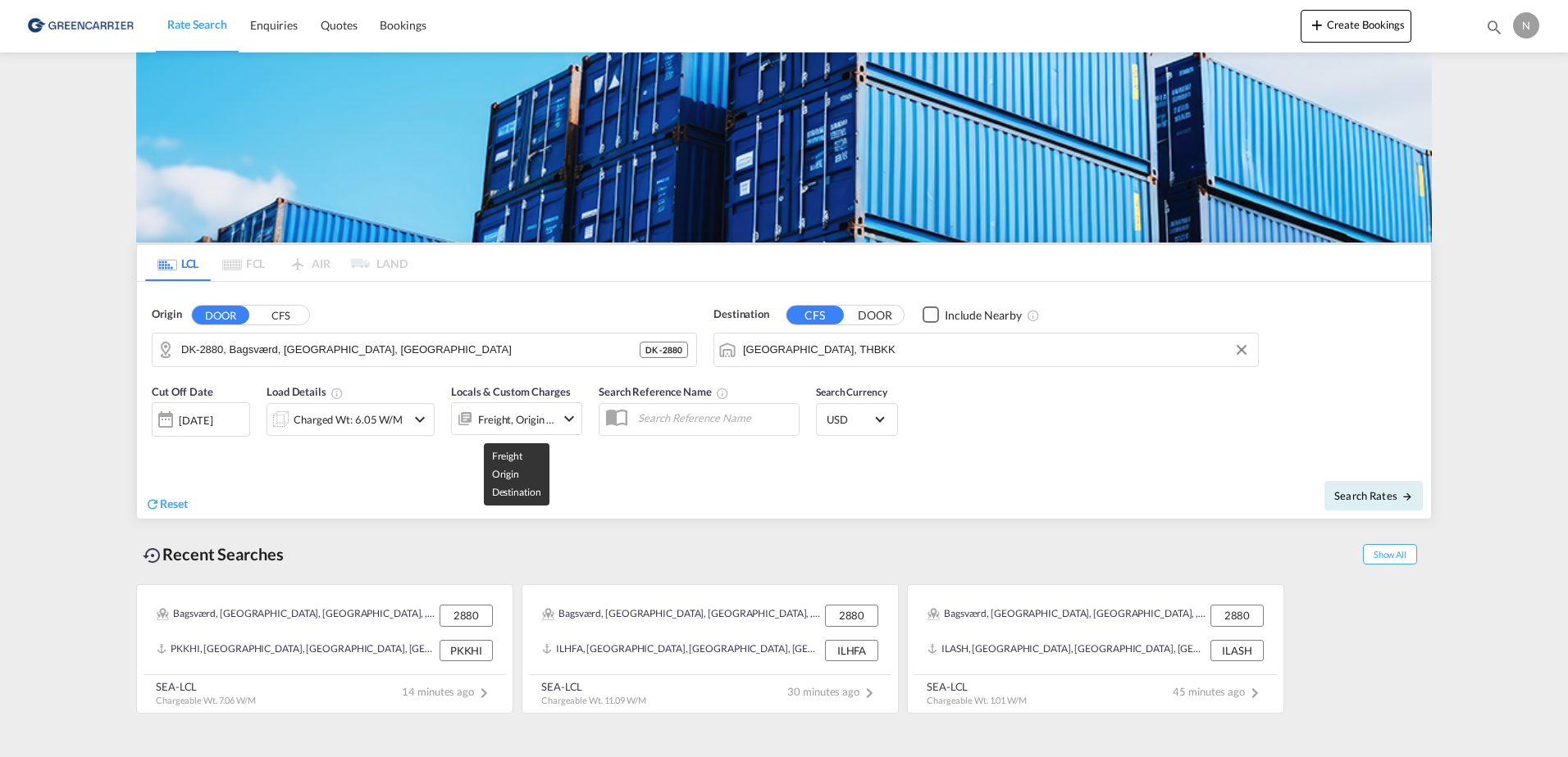
click at [543, 415] on div "Freight, Origin +1" at bounding box center [516, 419] width 78 height 23
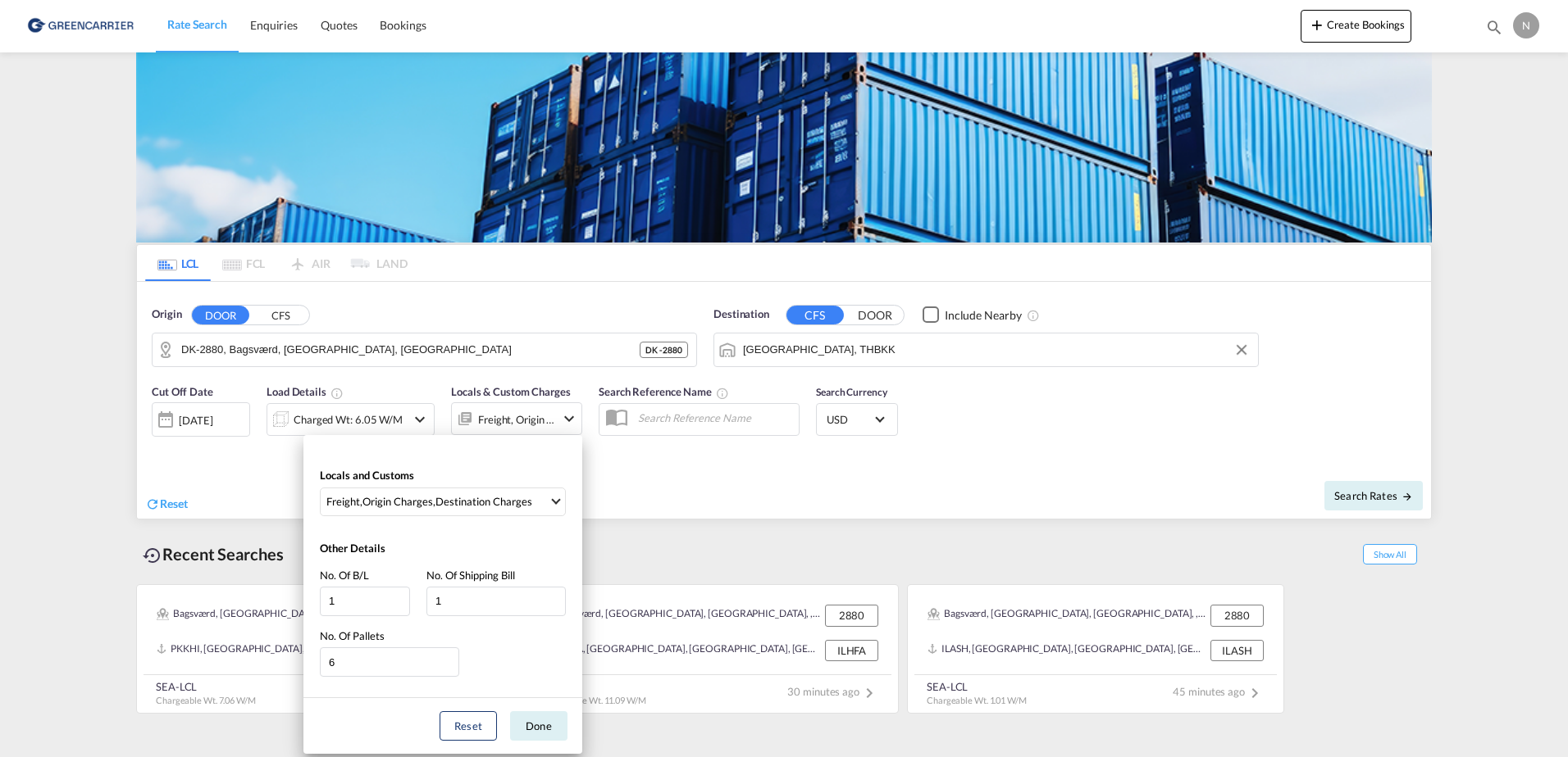
click at [858, 524] on div "Locals and Customs Freight , Origin Charges , Destination Charges Clear All Sel…" at bounding box center [784, 378] width 1568 height 757
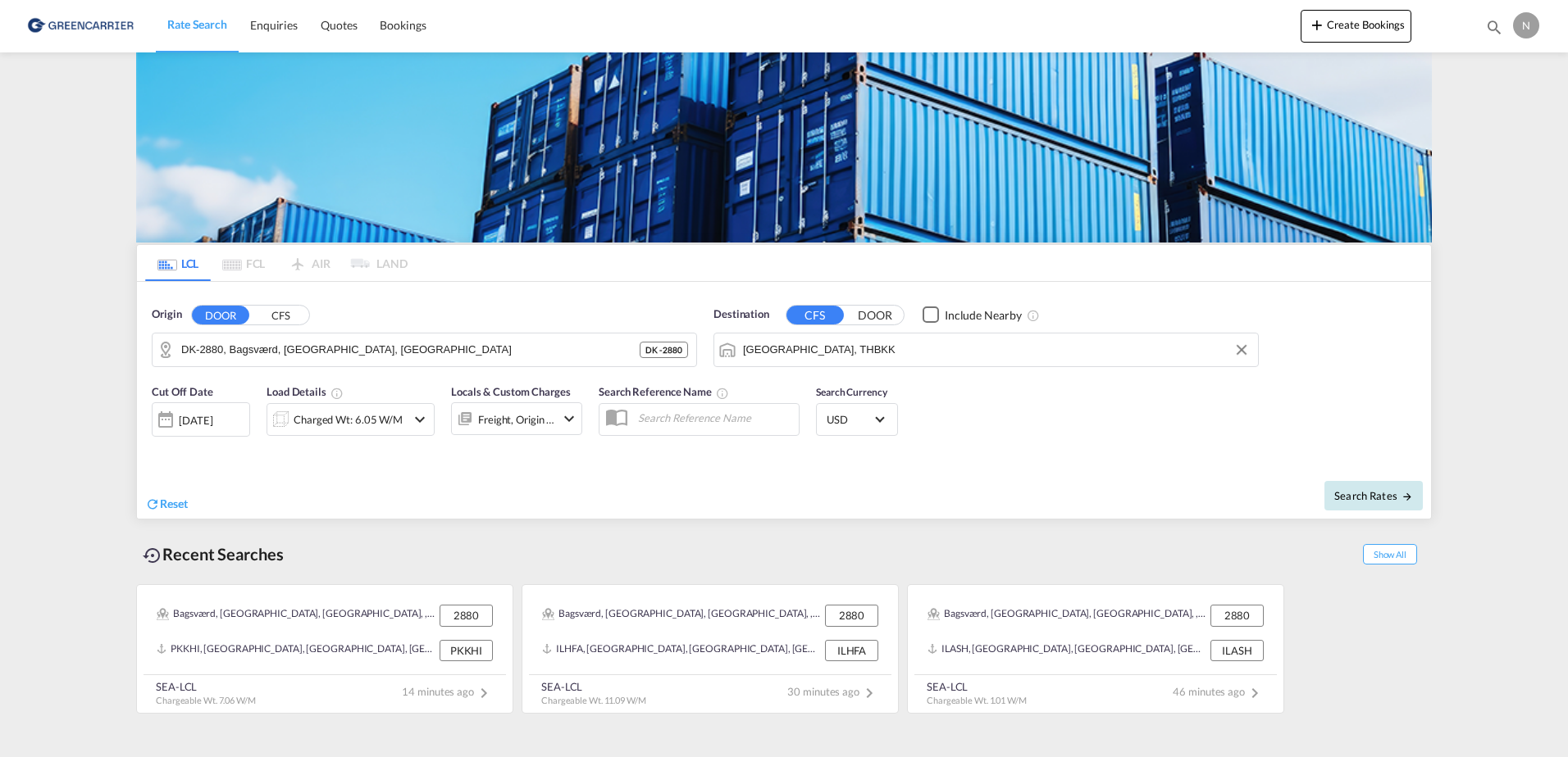
click at [1378, 493] on span "Search Rates" at bounding box center [1374, 496] width 78 height 13
type input "2880 to THBKK / [DATE]"
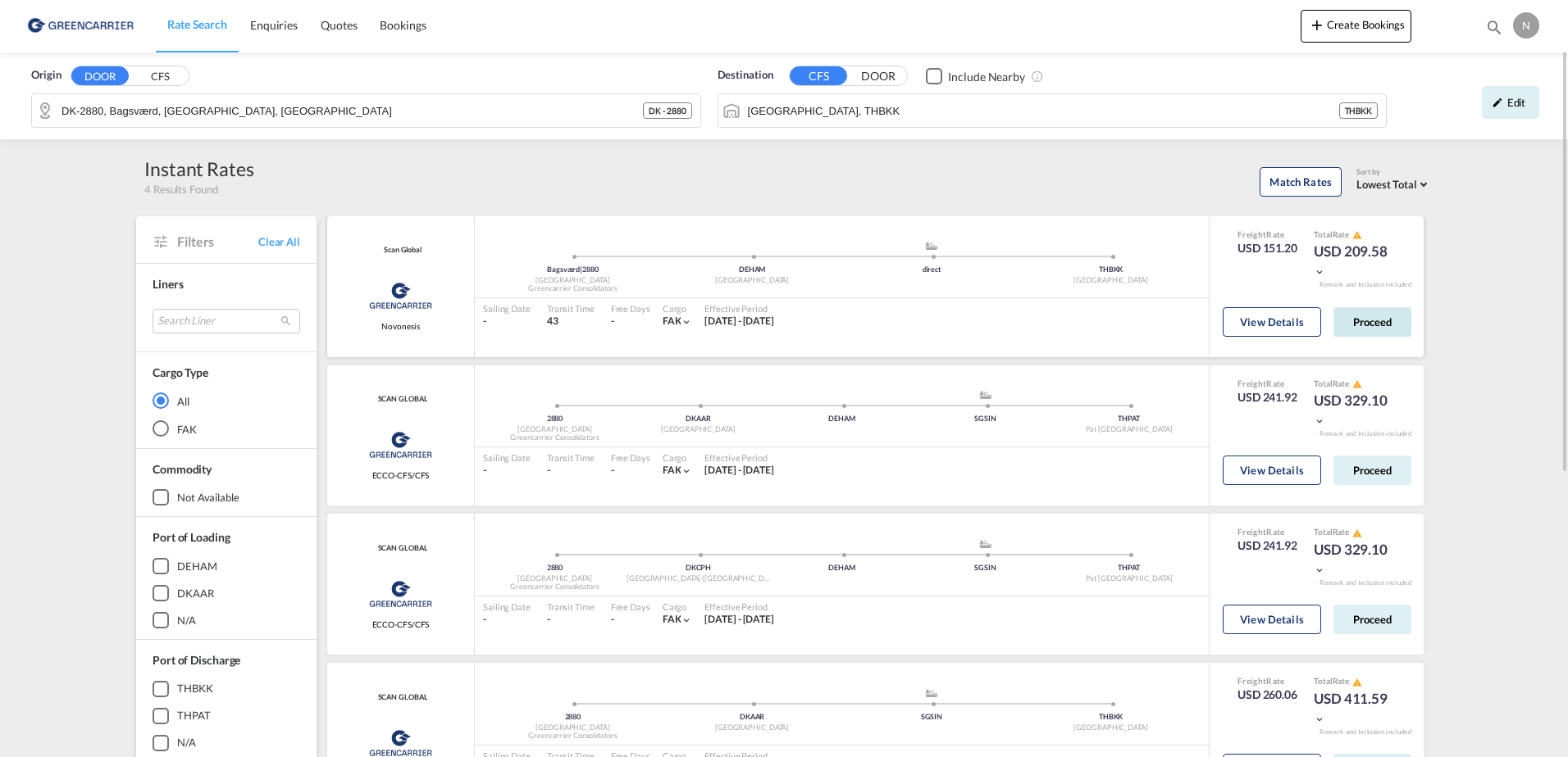
click at [1377, 322] on button "Proceed" at bounding box center [1372, 322] width 78 height 30
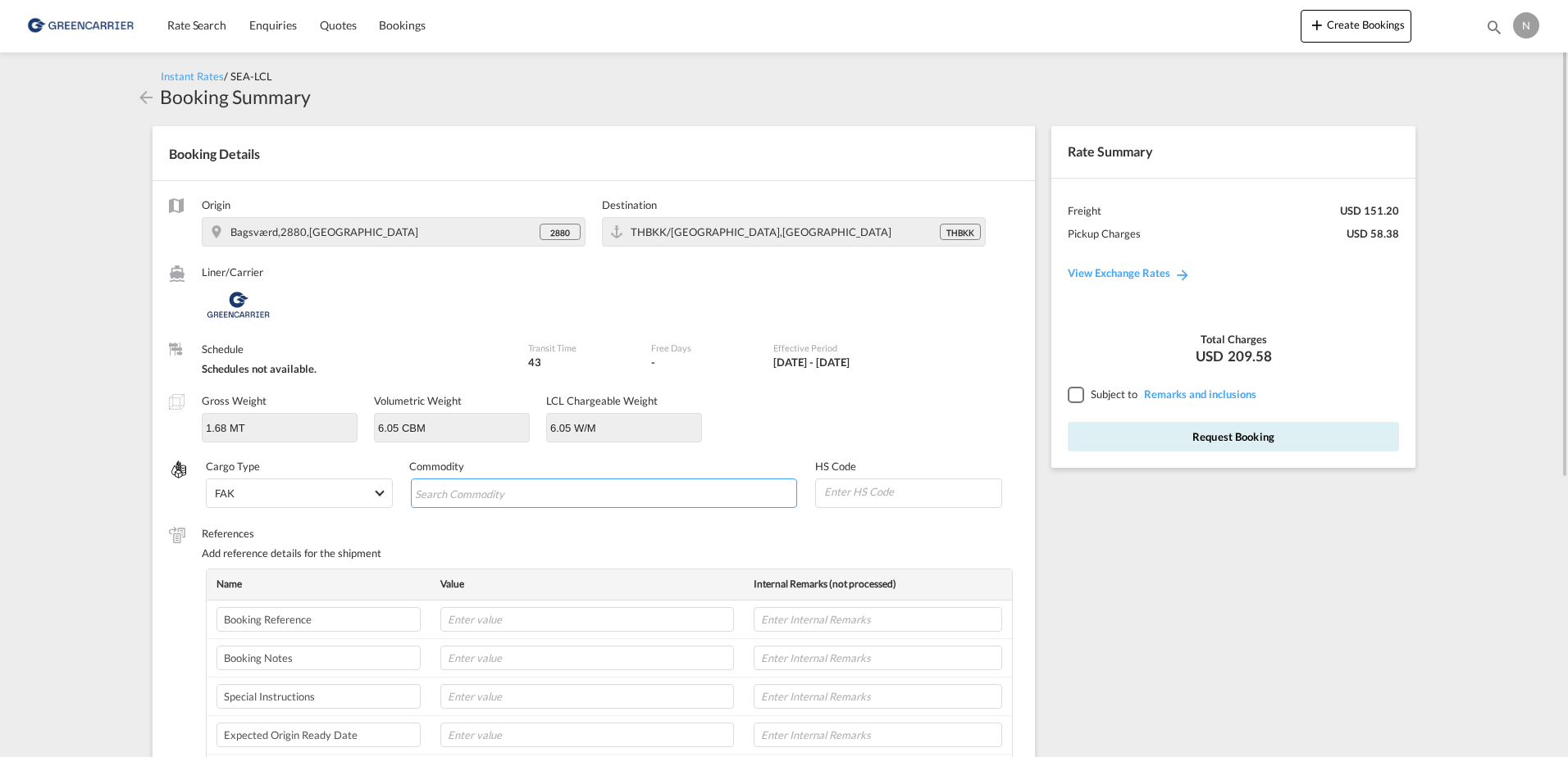
click at [481, 494] on input "Chips input." at bounding box center [489, 494] width 150 height 26
type input "Enzymes"
click at [481, 494] on md-icon "Remove Enzymes" at bounding box center [478, 493] width 20 height 20
click at [436, 494] on input "Chips input." at bounding box center [489, 494] width 150 height 26
type input "ENZYMES"
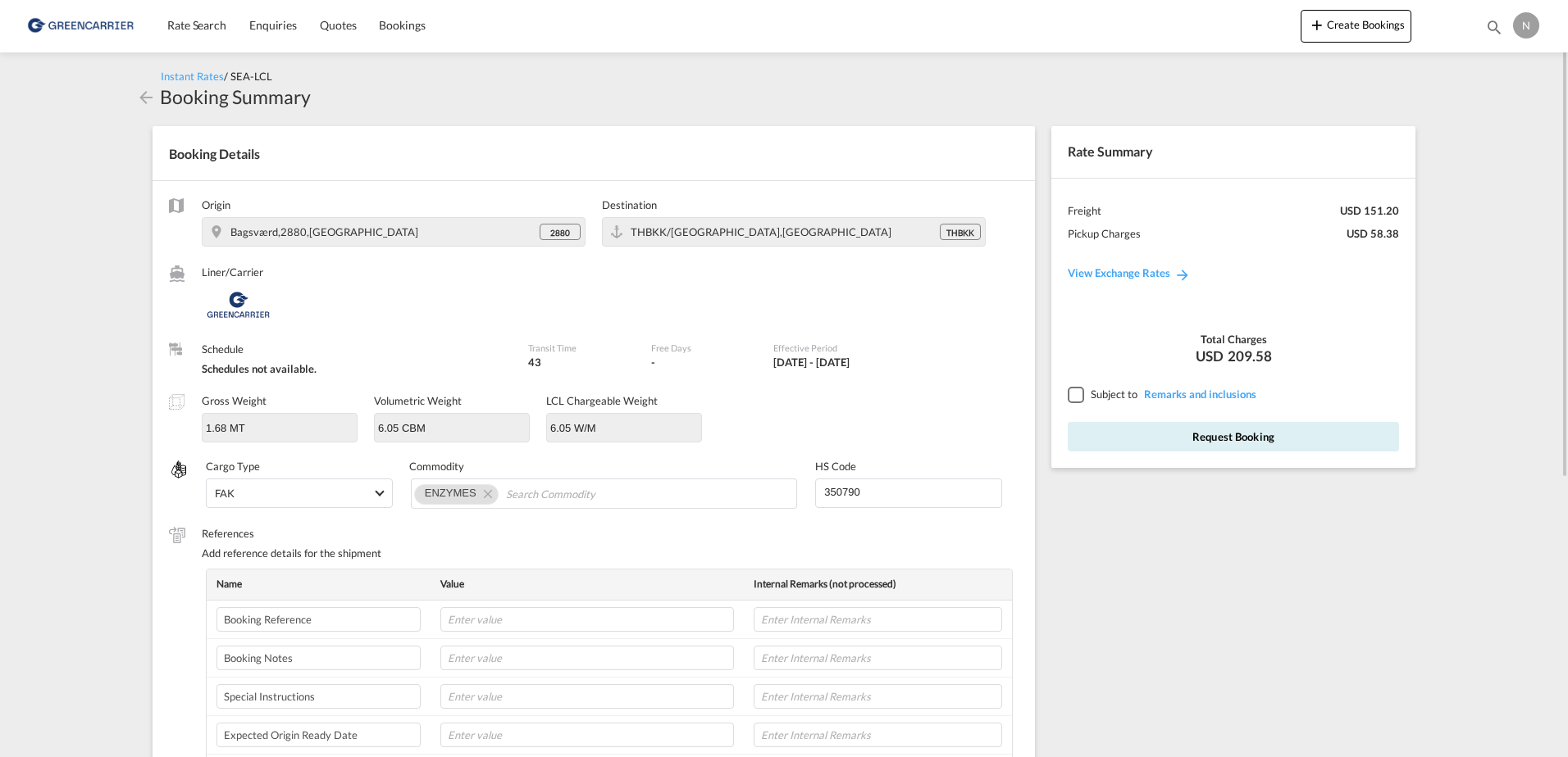
type input "350790"
click at [466, 611] on input "text" at bounding box center [587, 620] width 293 height 24
paste input "CPH32106854"
type input "CPH32106854"
click at [837, 624] on input "text" at bounding box center [878, 620] width 248 height 24
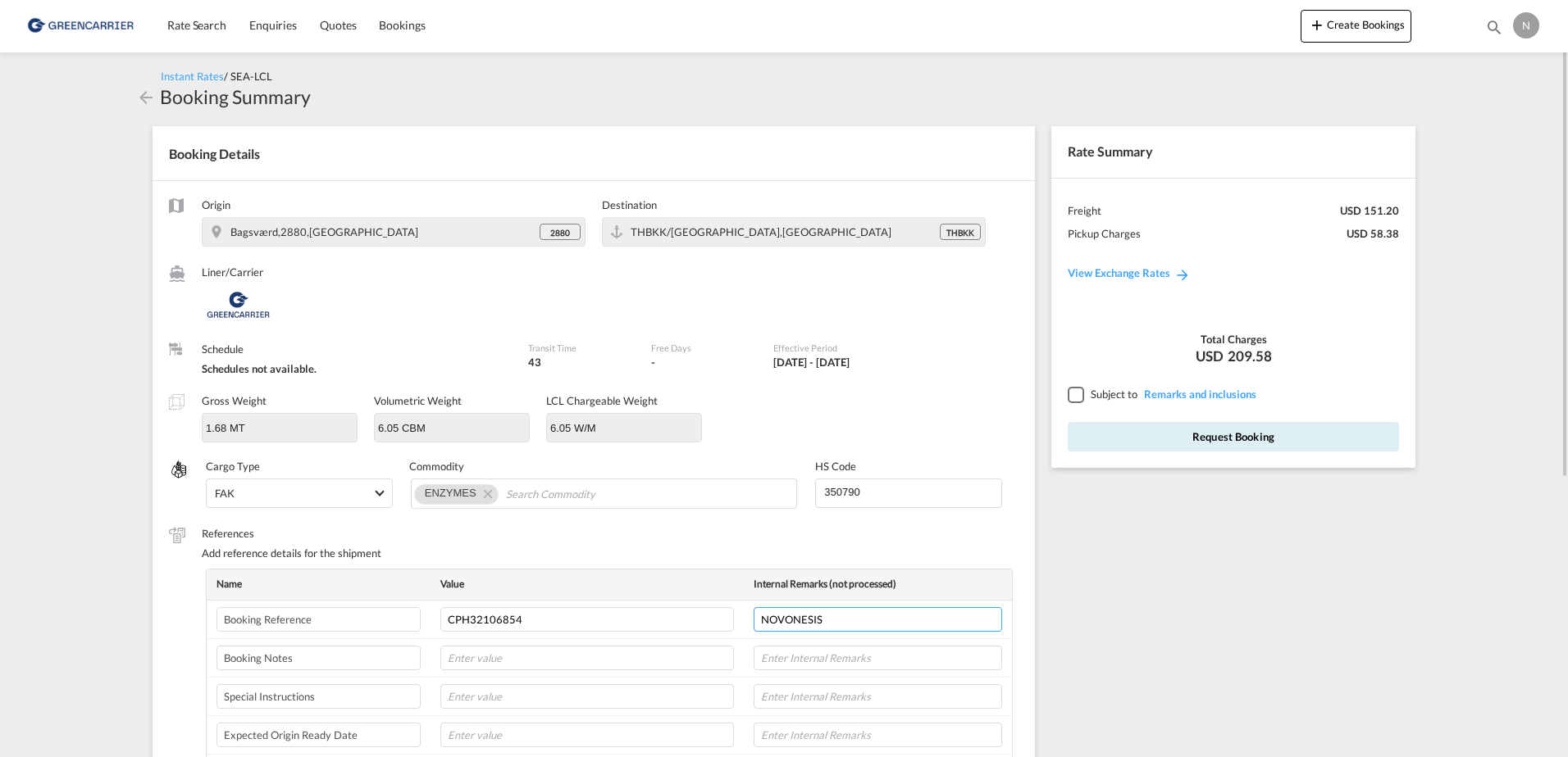
type input "NOVONESIS"
type input "[DATE]"
type input "8L"
click at [1080, 390] on div at bounding box center [1075, 394] width 15 height 15
click at [1219, 434] on button "Request Booking" at bounding box center [1233, 437] width 332 height 30
